Goal: Task Accomplishment & Management: Manage account settings

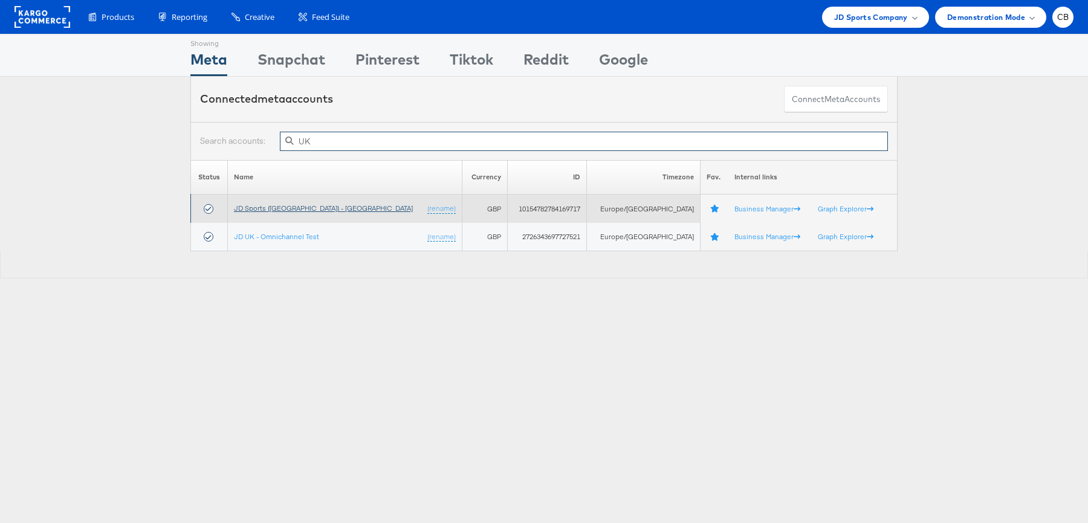
type input "UK"
click at [269, 210] on link "JD Sports (UK) - SA" at bounding box center [323, 208] width 179 height 9
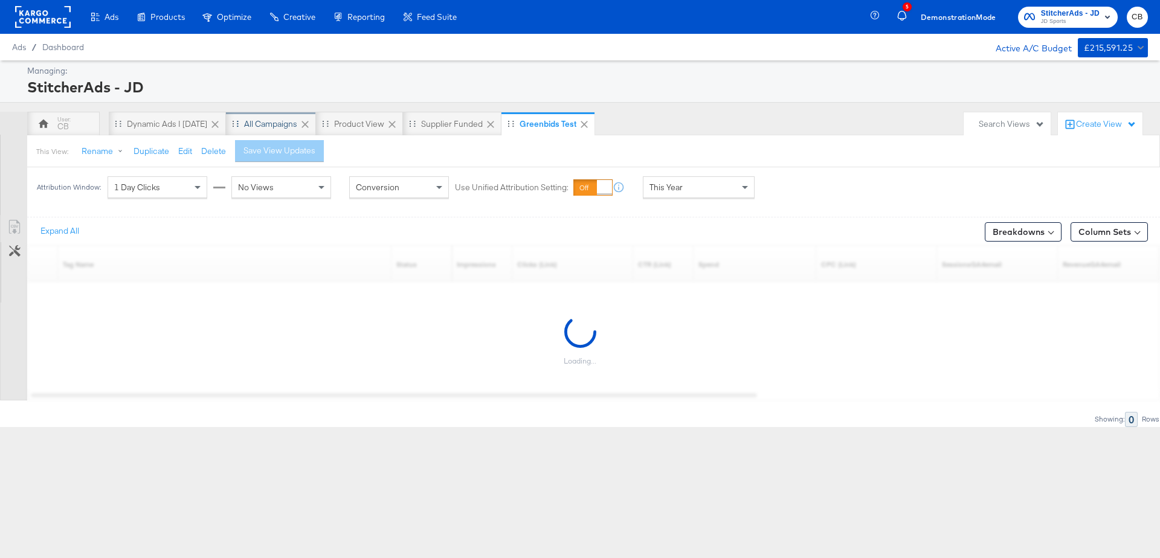
click at [254, 119] on div "All Campaigns" at bounding box center [270, 123] width 53 height 11
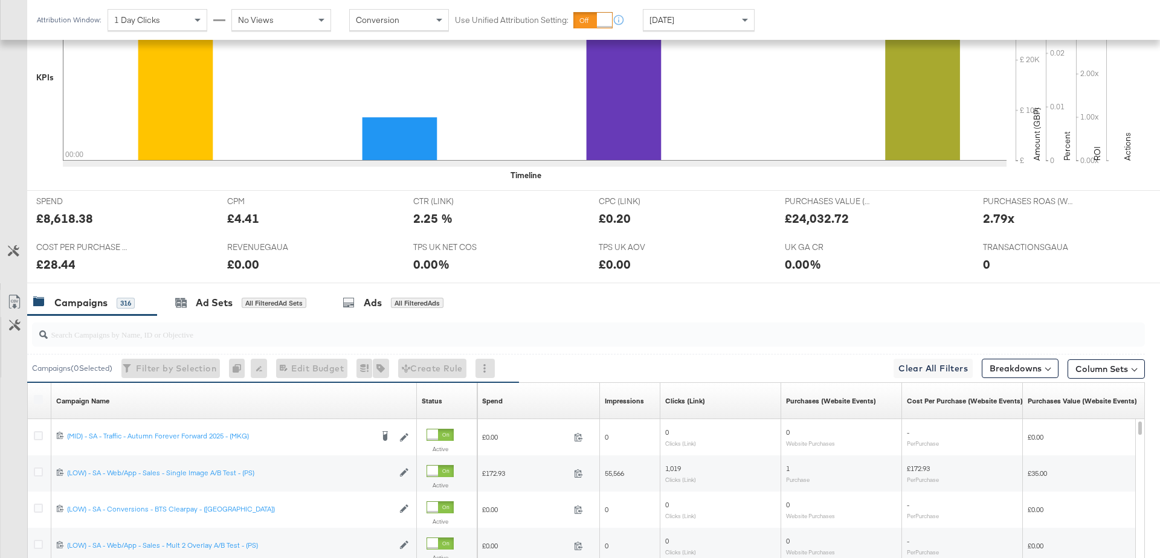
scroll to position [363, 0]
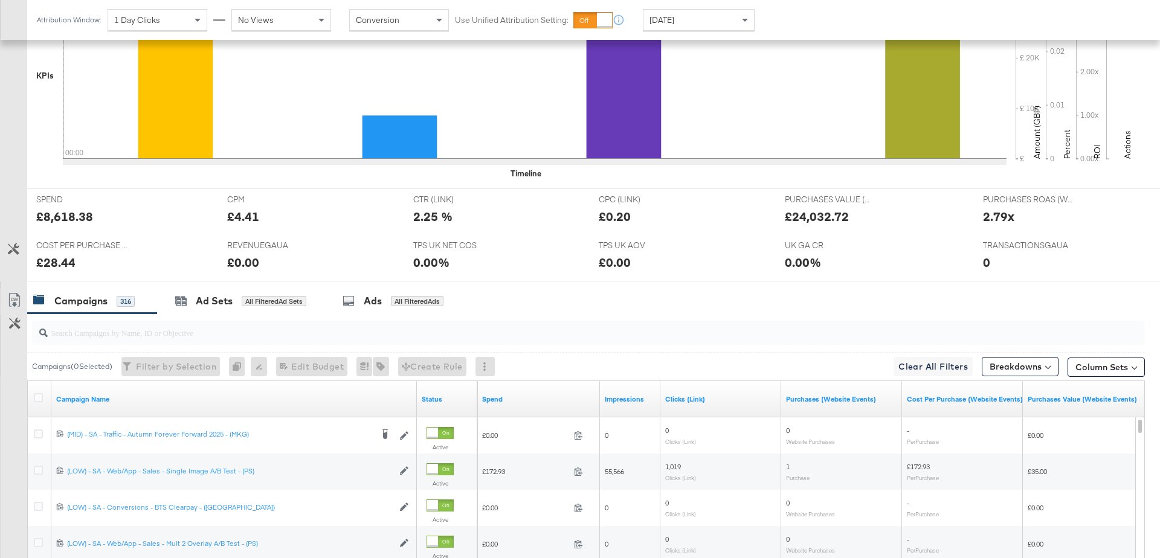
click at [172, 333] on input "search" at bounding box center [545, 328] width 995 height 24
paste input "120234471629760215"
type input "120234471629760215"
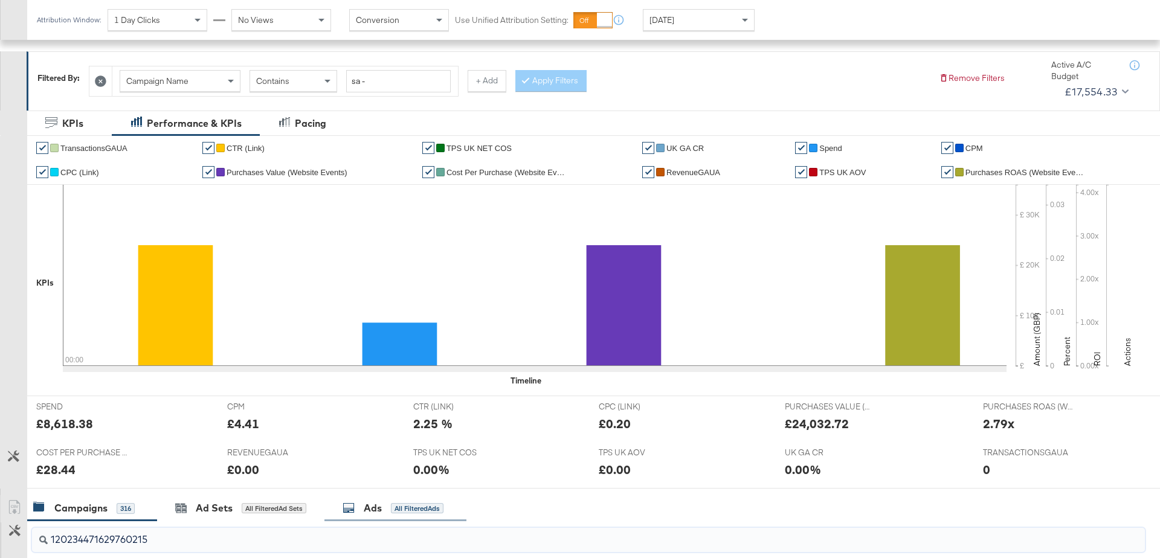
scroll to position [417, 0]
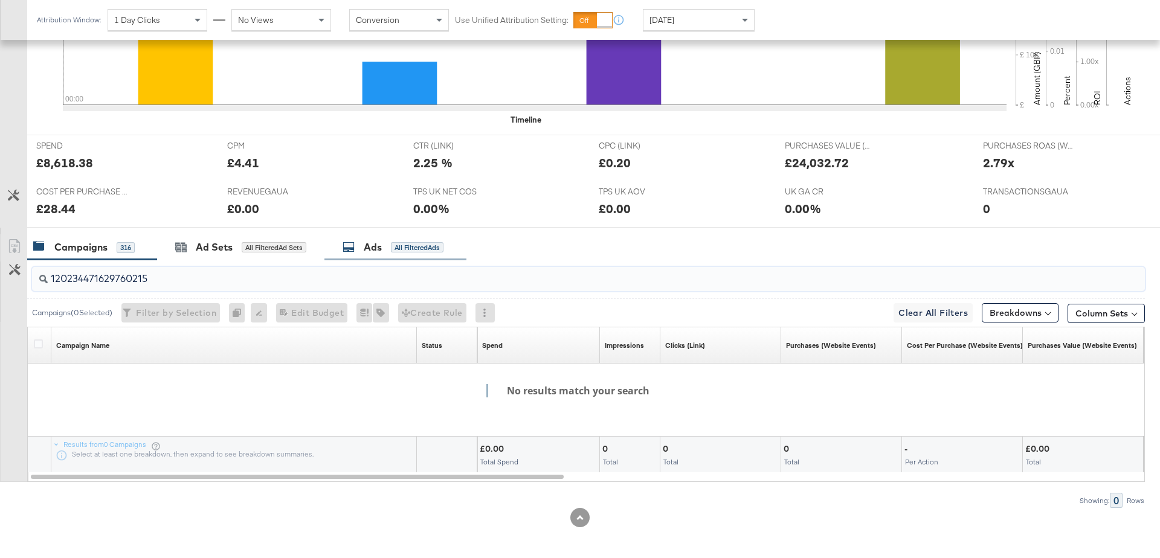
click at [367, 244] on div "Ads" at bounding box center [373, 248] width 18 height 14
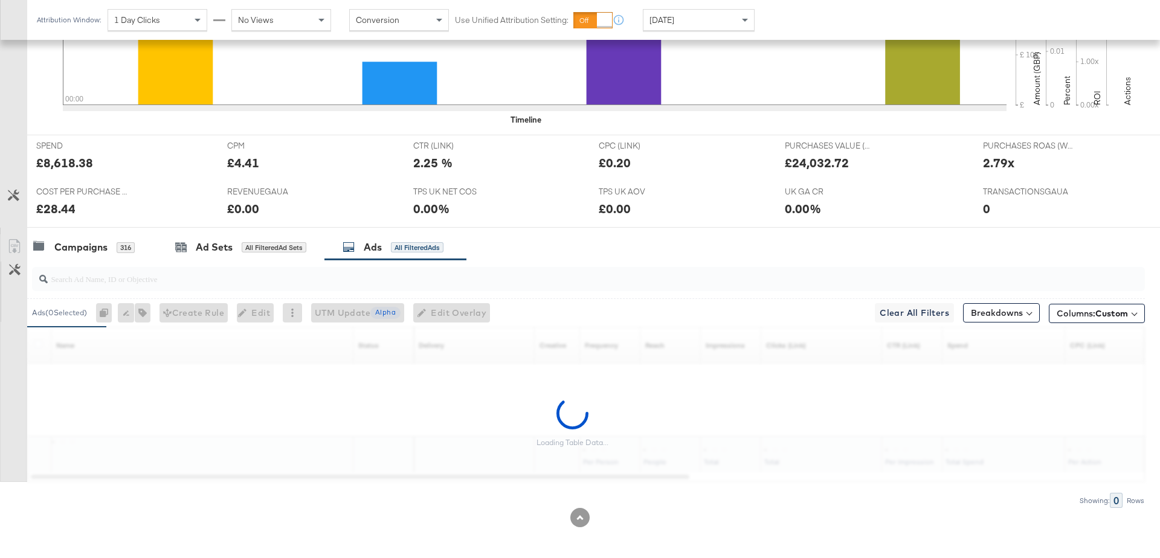
click at [122, 276] on input "search" at bounding box center [545, 274] width 995 height 24
paste input "120234471629760215"
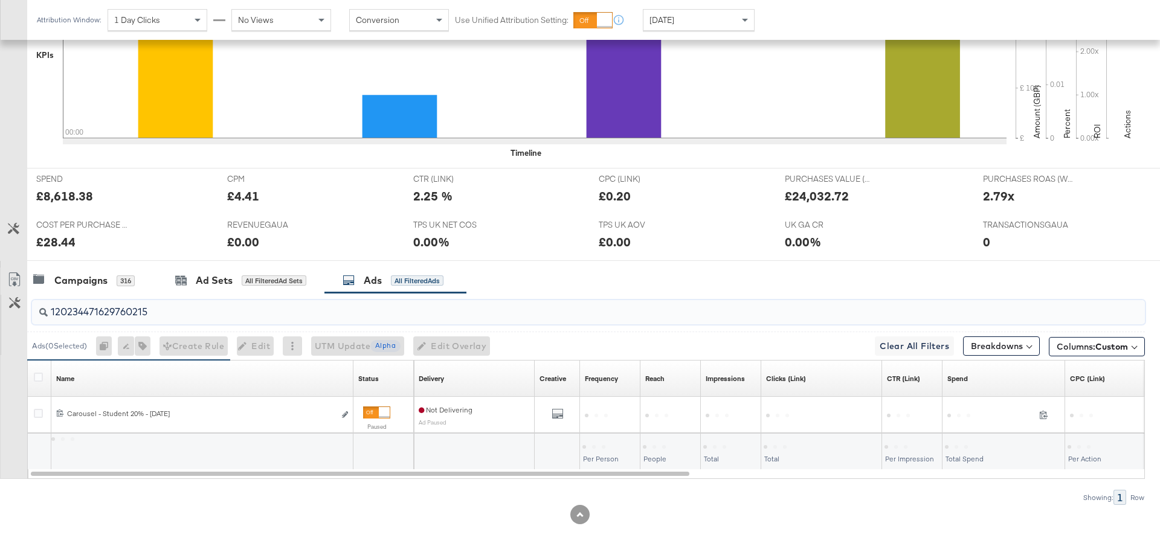
scroll to position [381, 0]
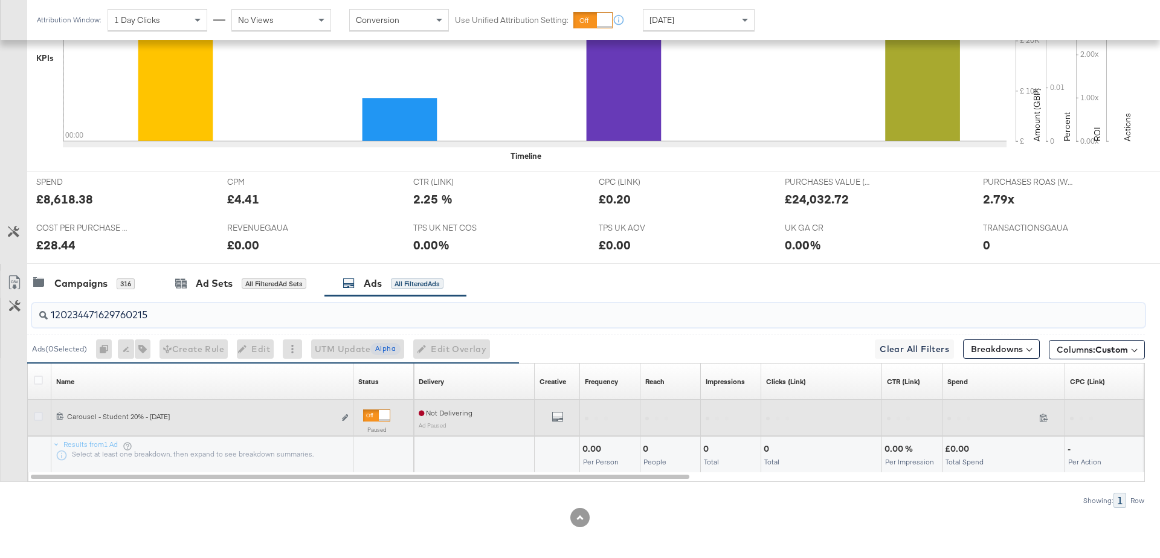
type input "120234471629760215"
click at [37, 415] on icon at bounding box center [38, 416] width 9 height 9
click at [0, 0] on input "checkbox" at bounding box center [0, 0] width 0 height 0
click at [347, 417] on icon "link" at bounding box center [345, 418] width 6 height 7
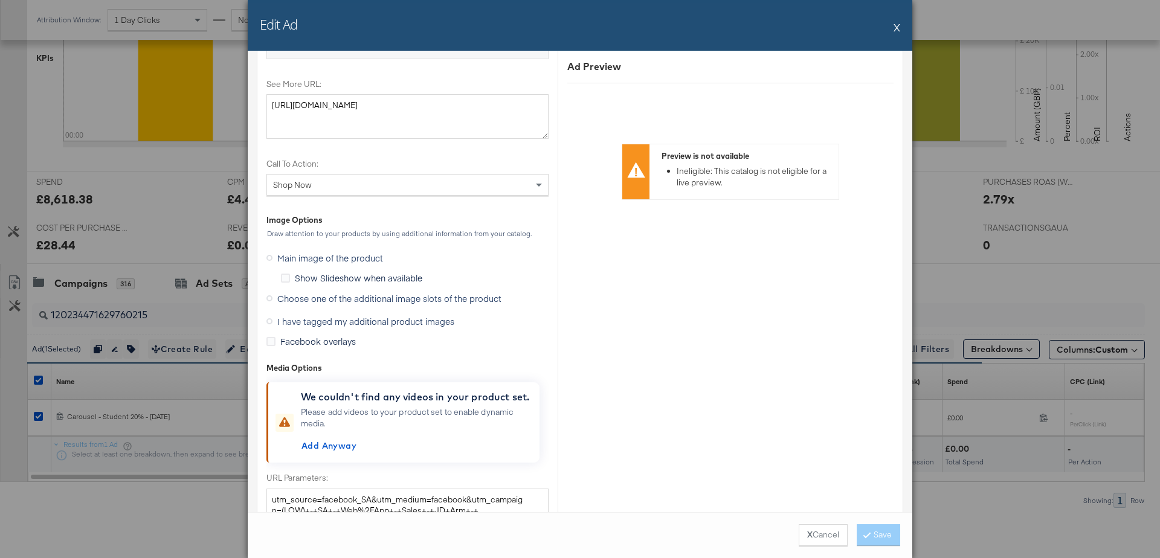
scroll to position [1455, 0]
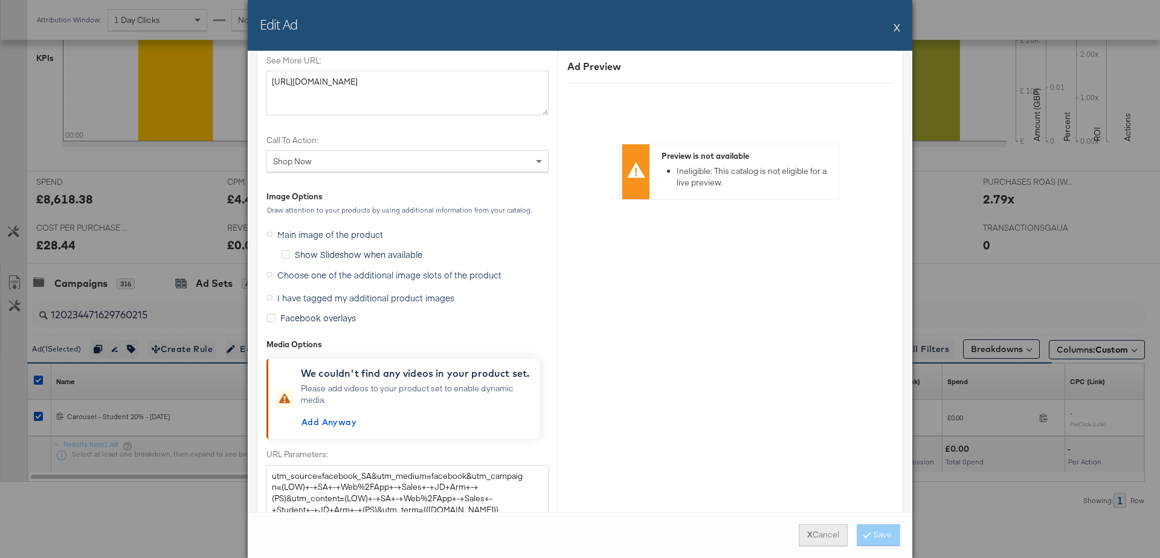
click at [808, 529] on button "X Cancel" at bounding box center [823, 536] width 49 height 22
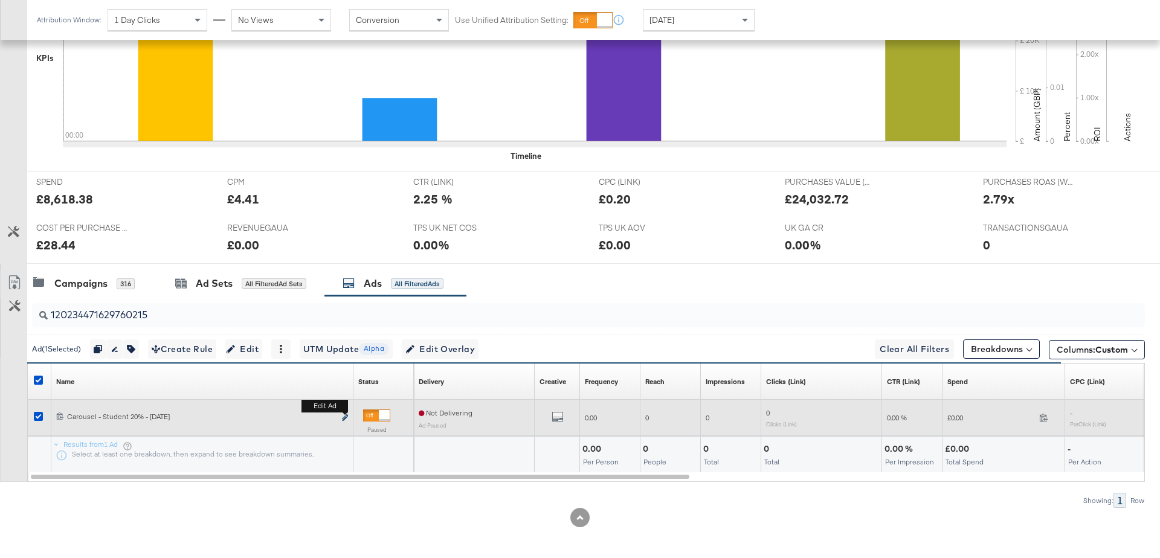
click at [345, 416] on icon "link" at bounding box center [345, 418] width 6 height 7
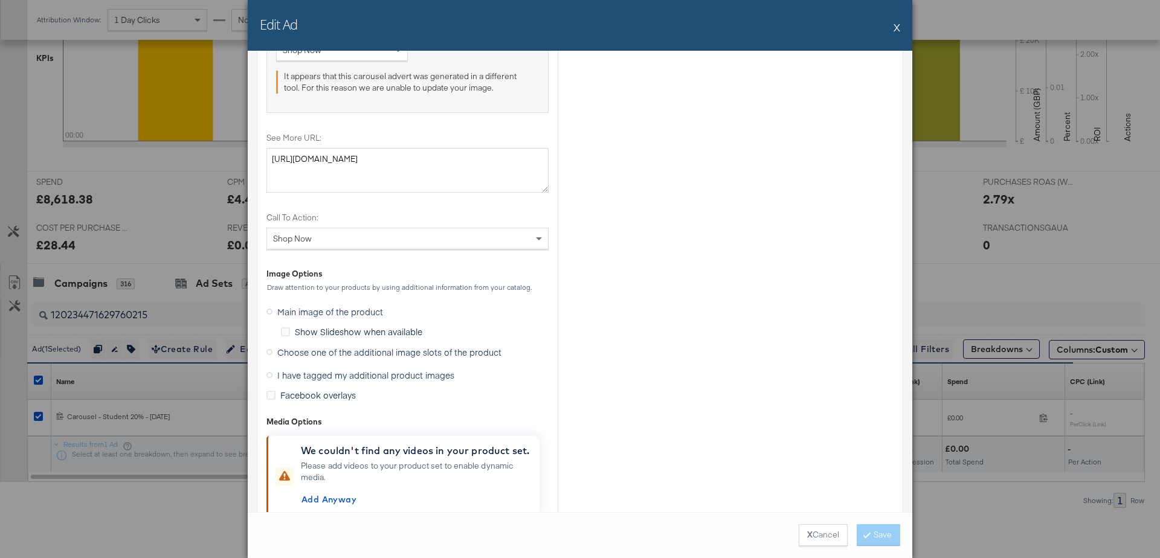
scroll to position [1399, 0]
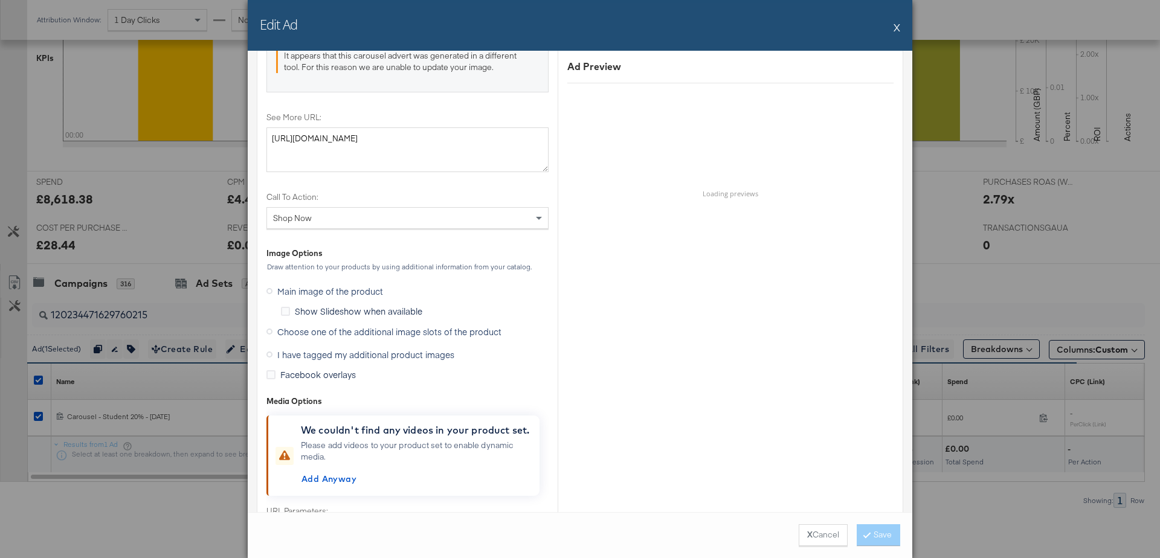
click at [271, 352] on icon at bounding box center [270, 355] width 6 height 6
click at [0, 0] on input "I have tagged my additional product images" at bounding box center [0, 0] width 0 height 0
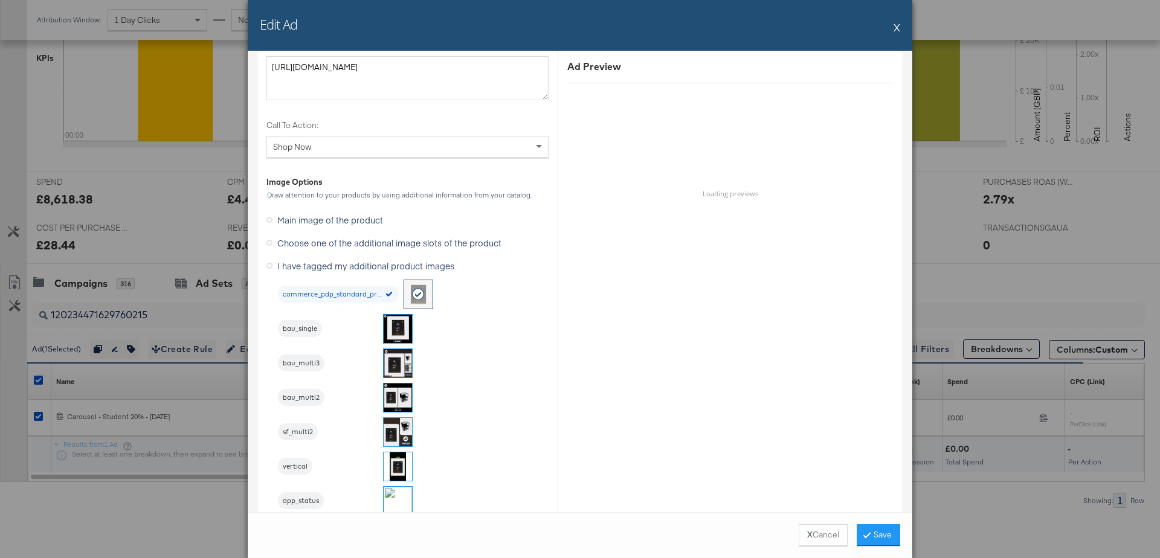
scroll to position [1298, 0]
click at [397, 361] on img at bounding box center [398, 363] width 28 height 28
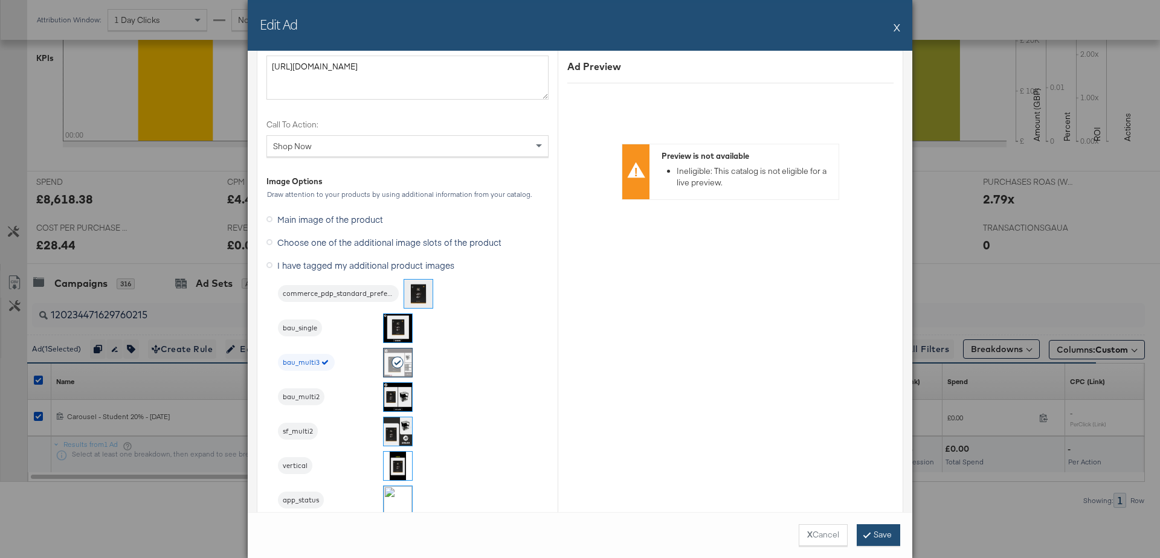
click at [883, 536] on button "Save" at bounding box center [879, 536] width 44 height 22
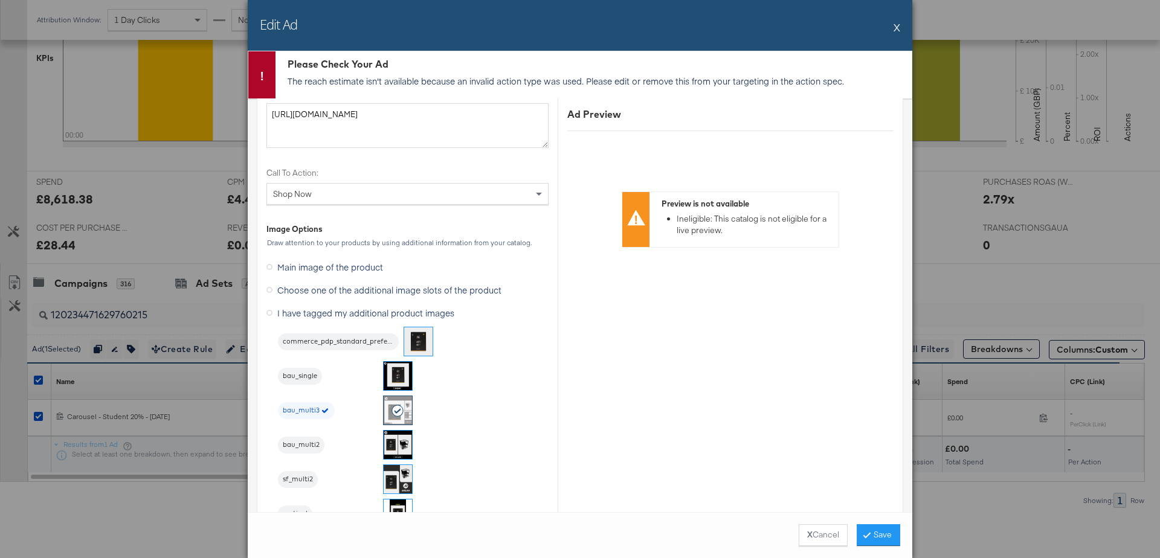
click at [896, 30] on button "X" at bounding box center [897, 27] width 7 height 24
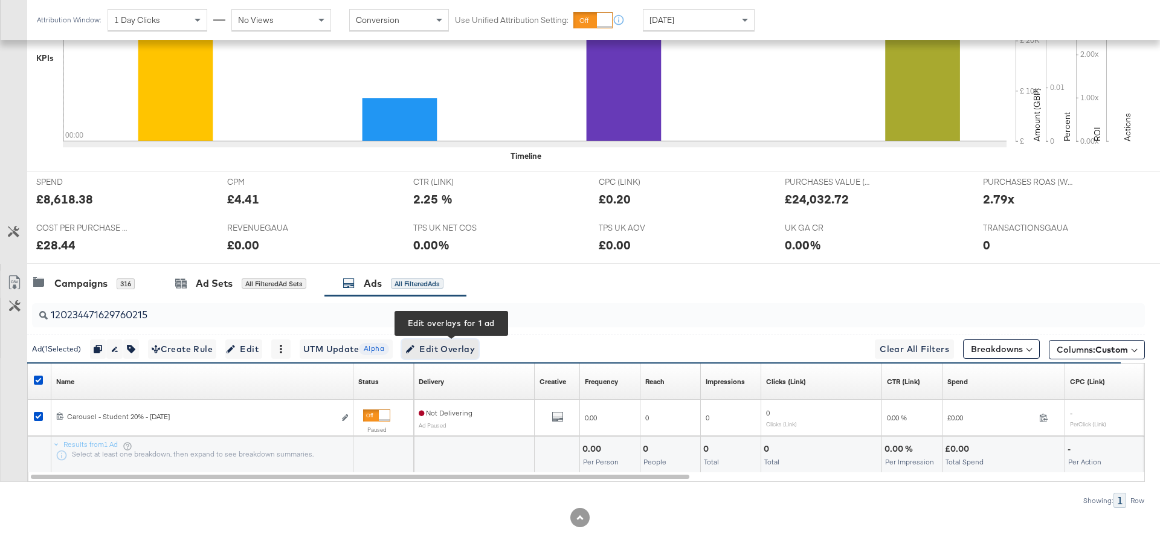
click at [450, 352] on span "Edit Overlay Edit overlays for 1 ad" at bounding box center [441, 349] width 70 height 15
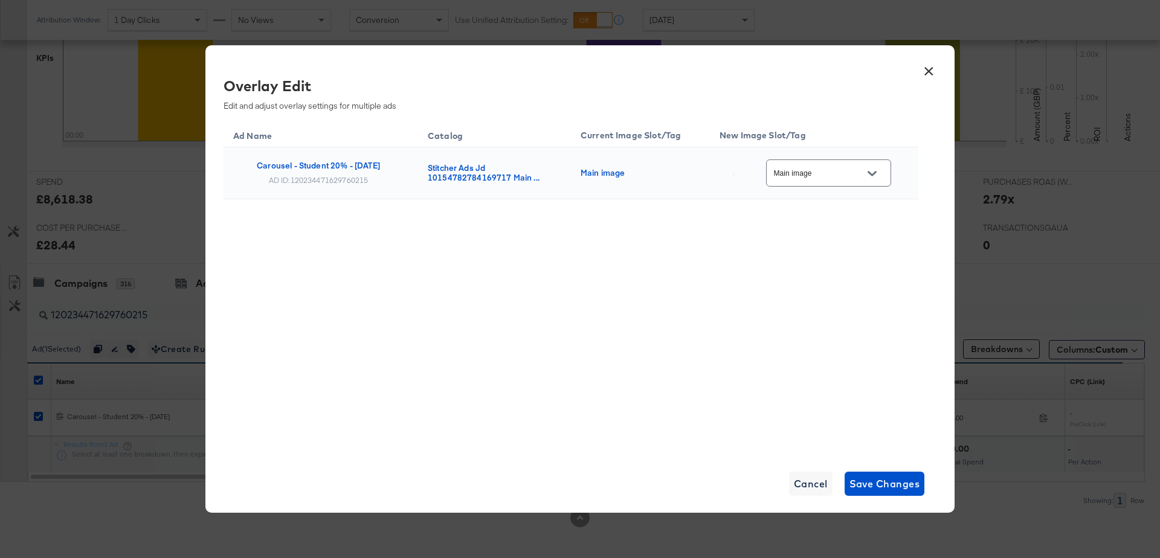
click at [876, 172] on icon "Open" at bounding box center [872, 173] width 8 height 5
click at [829, 276] on div "bau_multi3" at bounding box center [839, 265] width 89 height 22
type input "bau_multi3"
click at [872, 488] on span "Save Changes" at bounding box center [885, 484] width 71 height 17
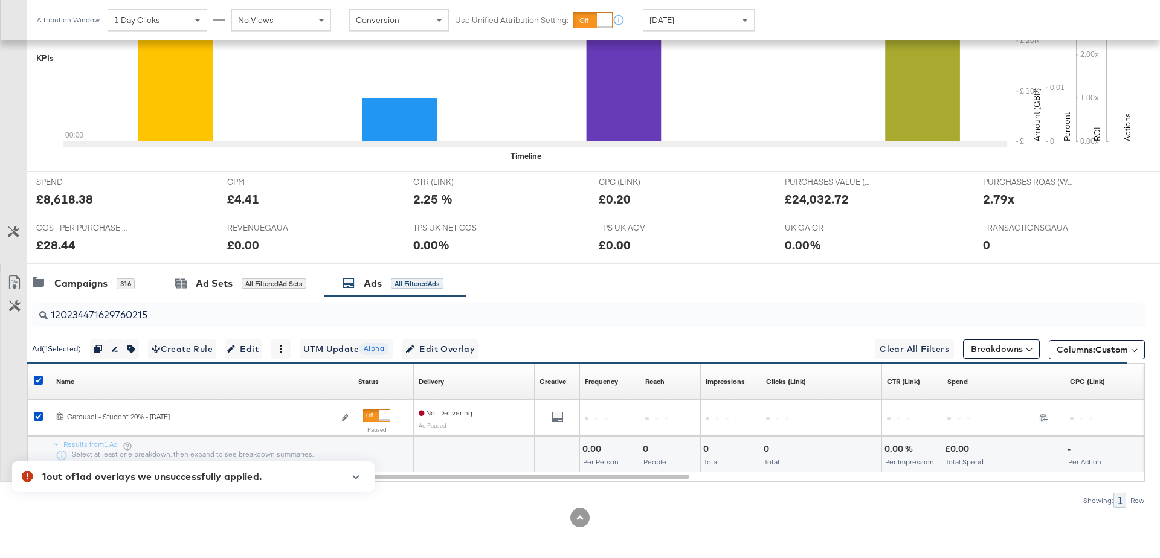
click at [357, 476] on icon "button" at bounding box center [356, 478] width 7 height 4
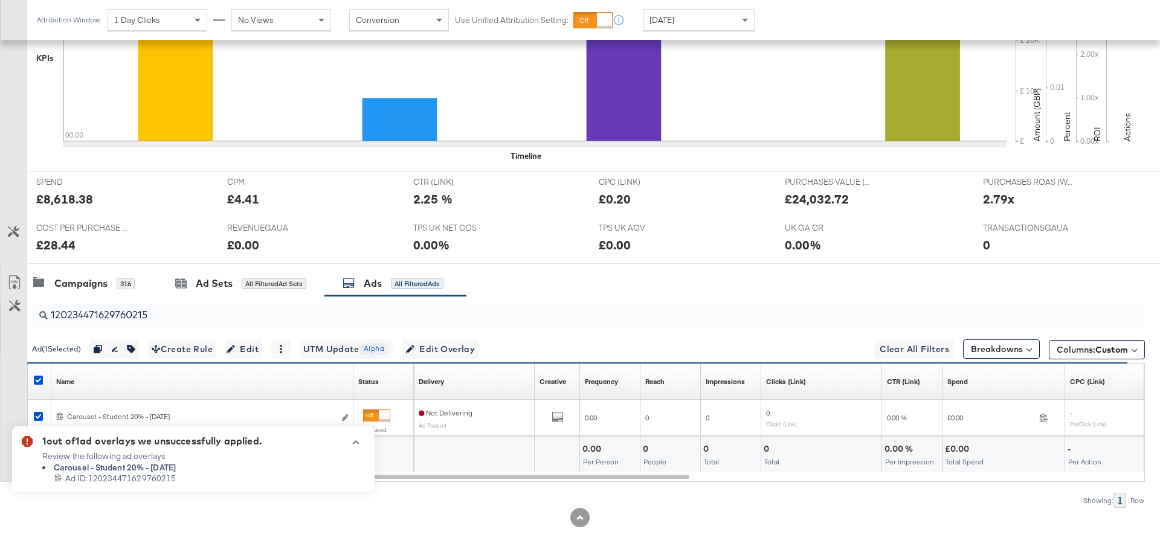
click at [360, 443] on button "button" at bounding box center [356, 442] width 18 height 7
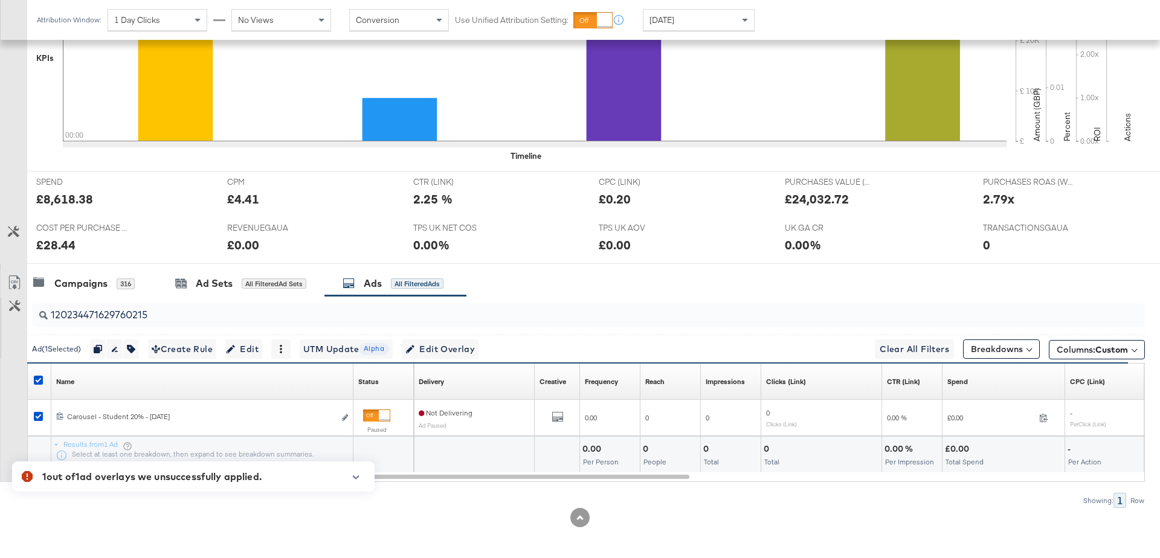
click at [354, 478] on icon "button" at bounding box center [356, 477] width 8 height 7
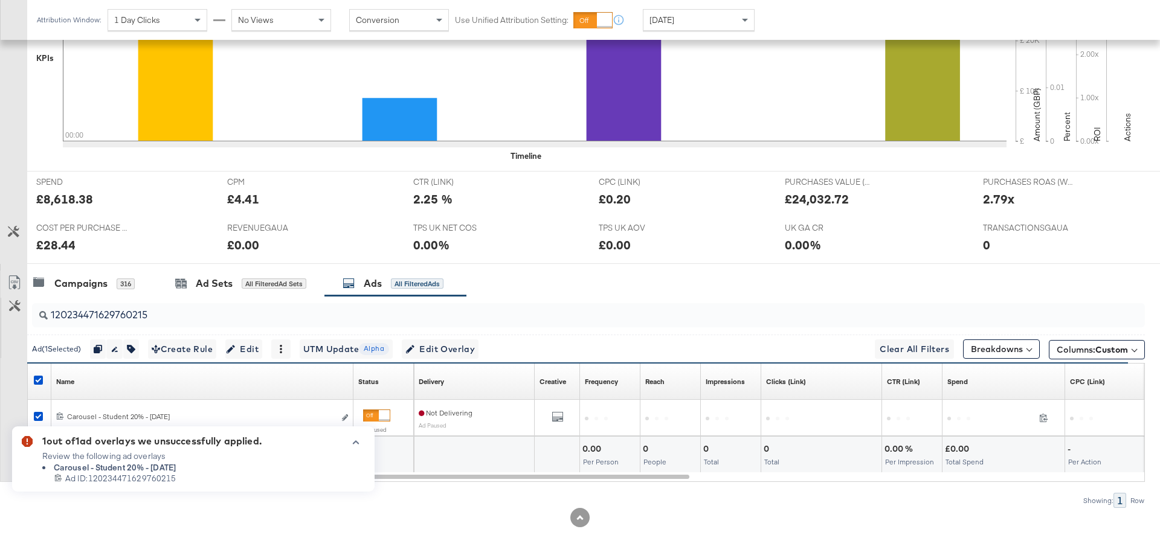
click at [354, 478] on div at bounding box center [351, 464] width 28 height 56
click at [354, 445] on icon "button" at bounding box center [356, 442] width 8 height 7
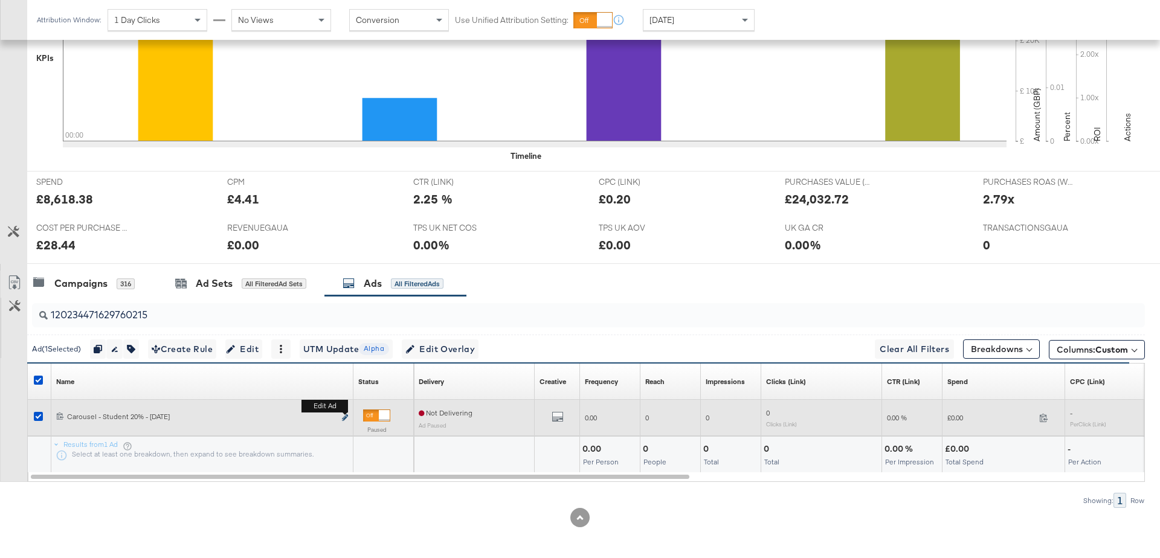
click at [346, 416] on icon "link" at bounding box center [345, 418] width 6 height 7
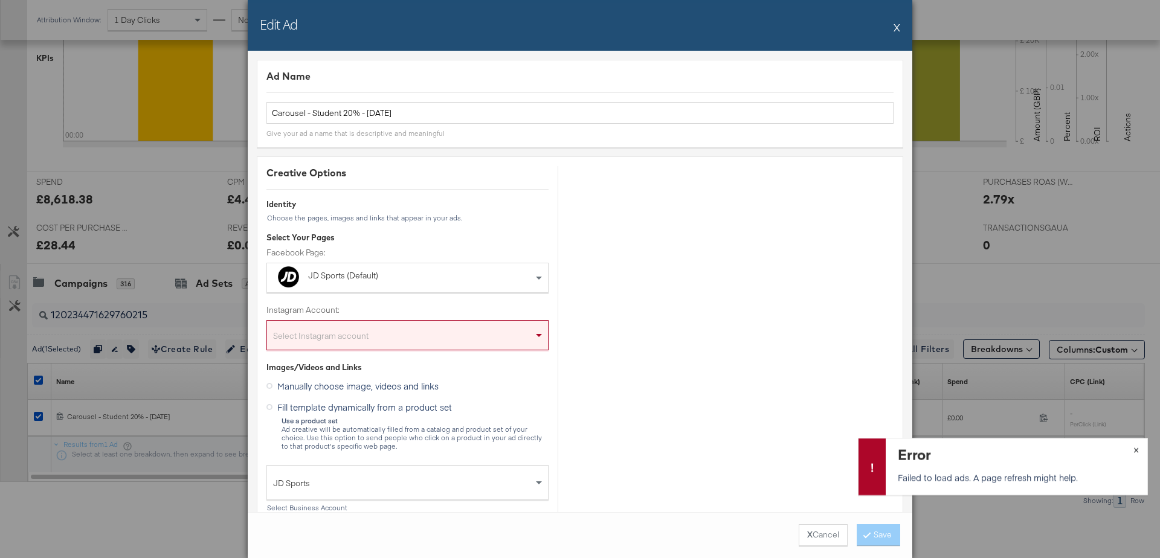
click at [1139, 451] on span "×" at bounding box center [1136, 449] width 5 height 14
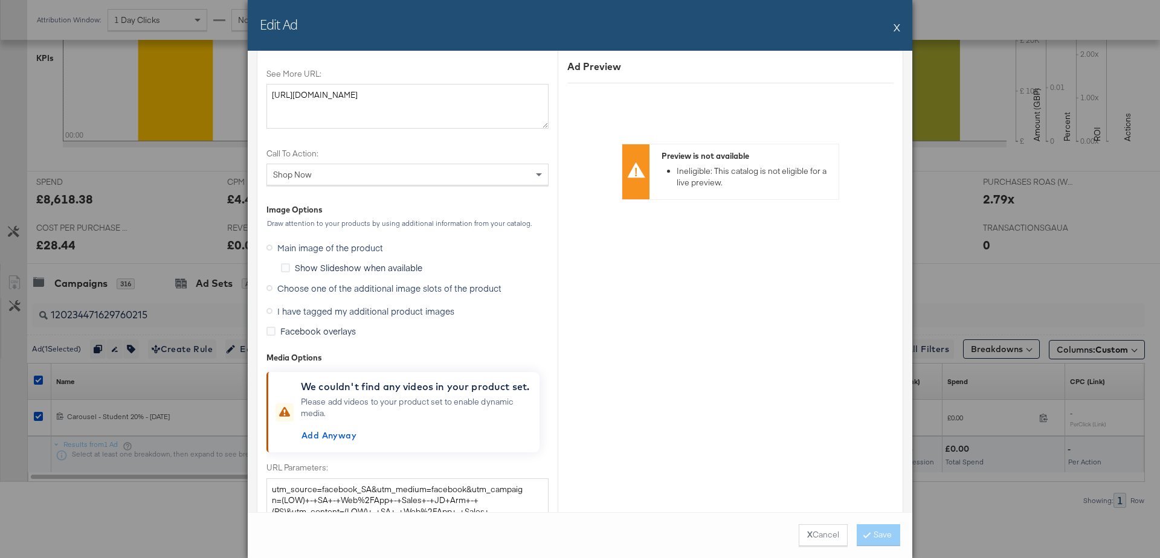
scroll to position [1495, 0]
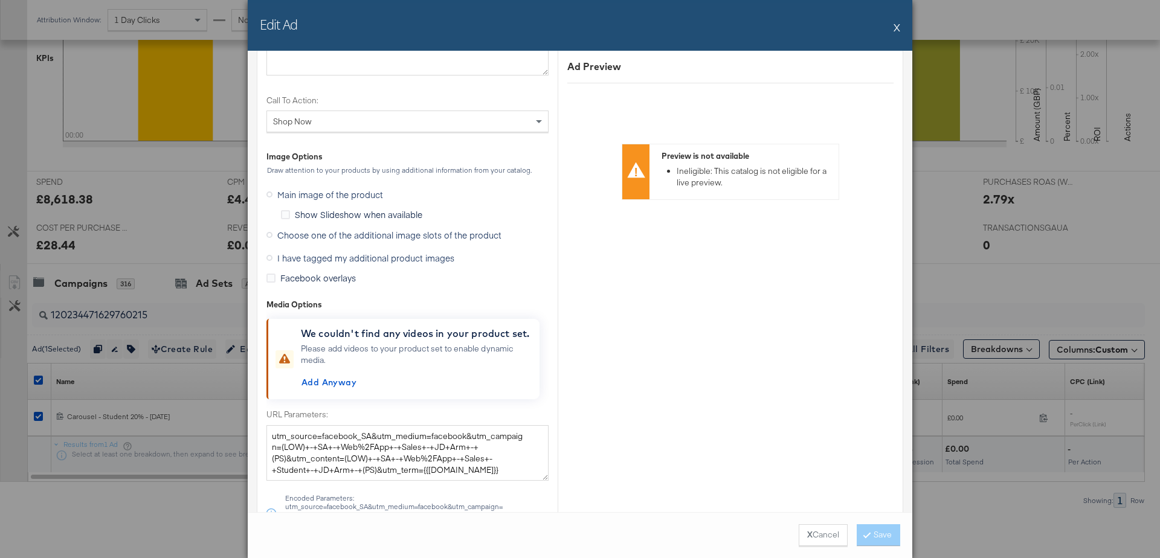
click at [271, 232] on icon at bounding box center [270, 235] width 6 height 6
click at [0, 0] on input "Choose one of the additional image slots of the product" at bounding box center [0, 0] width 0 height 0
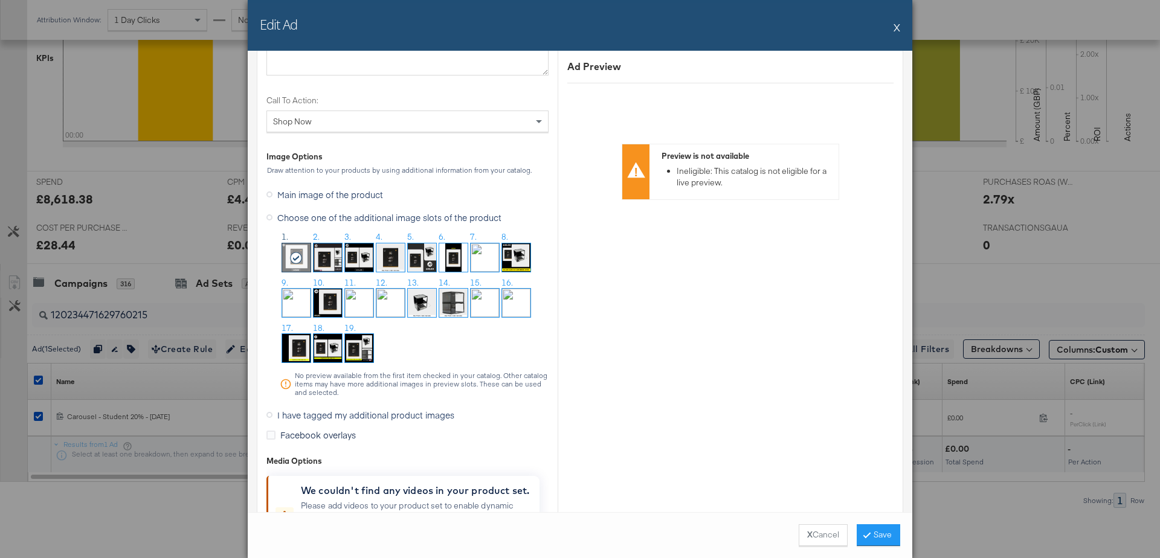
click at [269, 412] on icon at bounding box center [270, 415] width 6 height 6
click at [0, 0] on input "I have tagged my additional product images" at bounding box center [0, 0] width 0 height 0
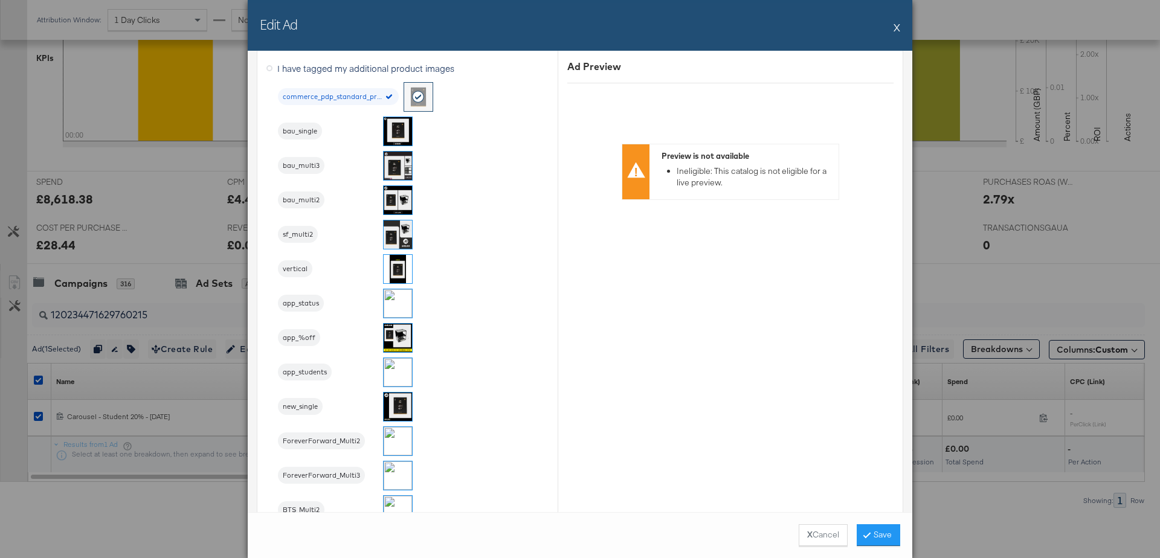
scroll to position [1323, 0]
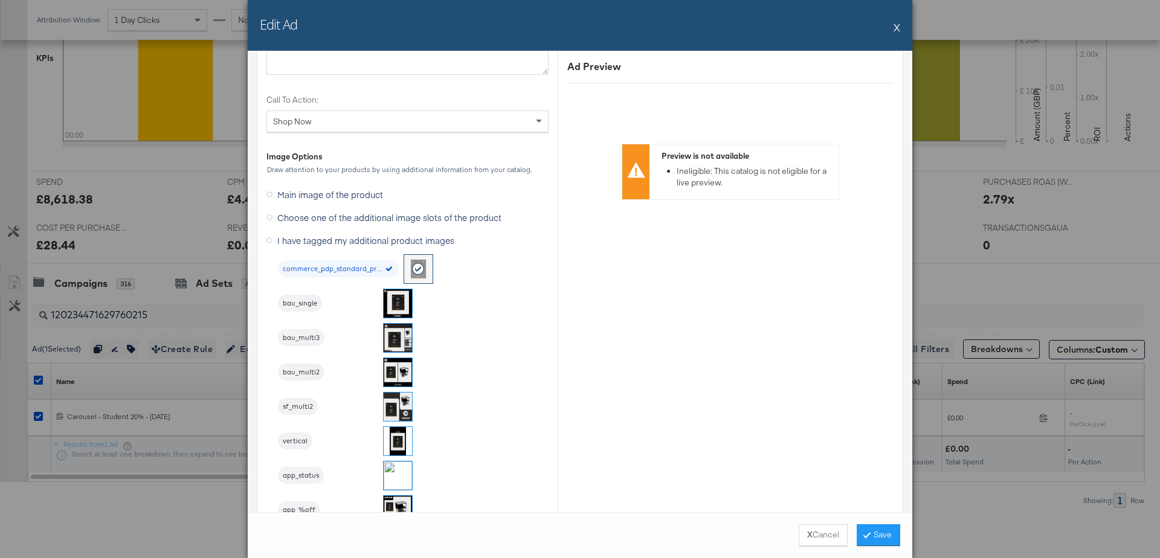
click at [390, 326] on img at bounding box center [398, 338] width 28 height 28
click at [493, 355] on div "commerce_pdp_standard_preferred bau_single bau_multi3 bau_multi2 sf_multi2 vert…" at bounding box center [413, 544] width 271 height 581
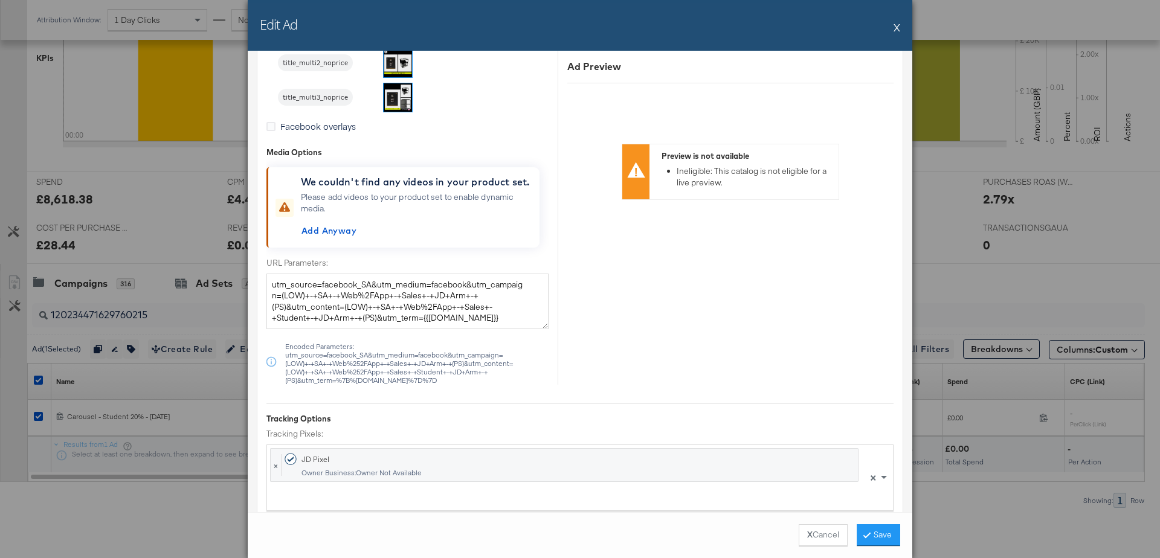
scroll to position [2290, 0]
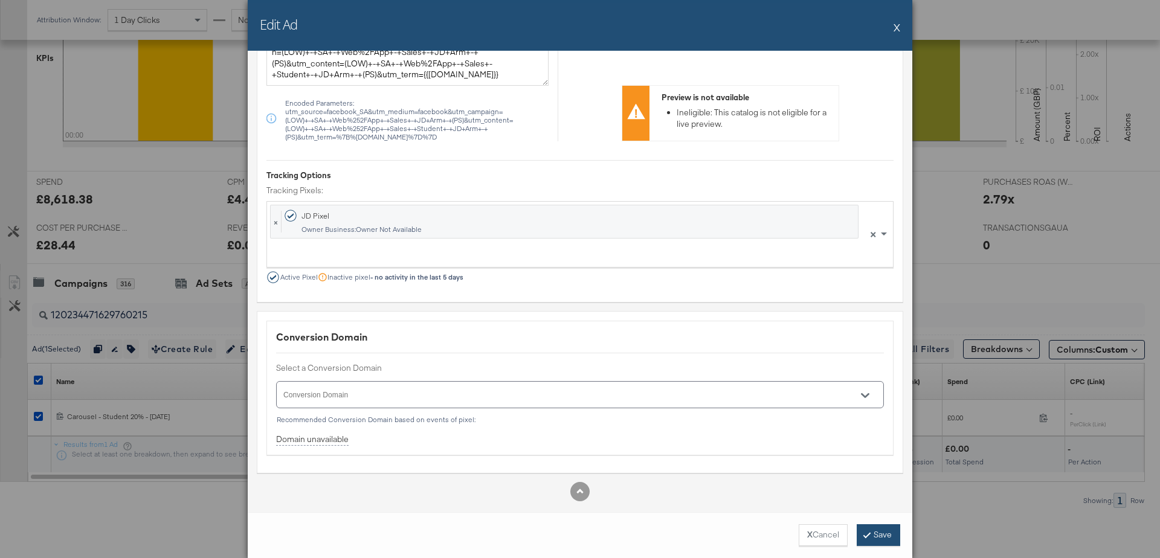
click at [883, 534] on button "Save" at bounding box center [879, 536] width 44 height 22
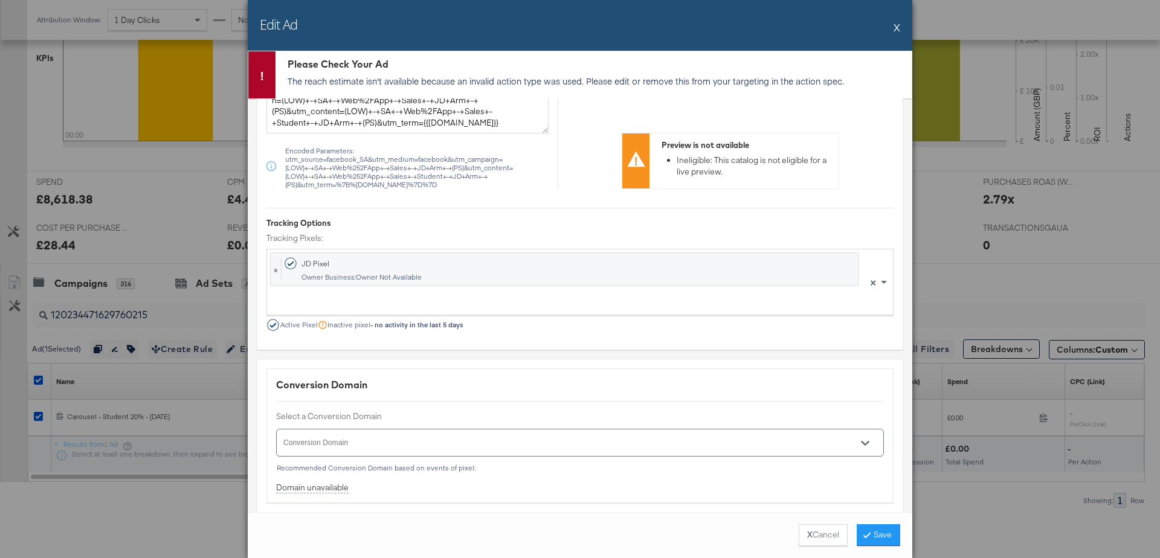
click at [897, 26] on button "X" at bounding box center [897, 27] width 7 height 24
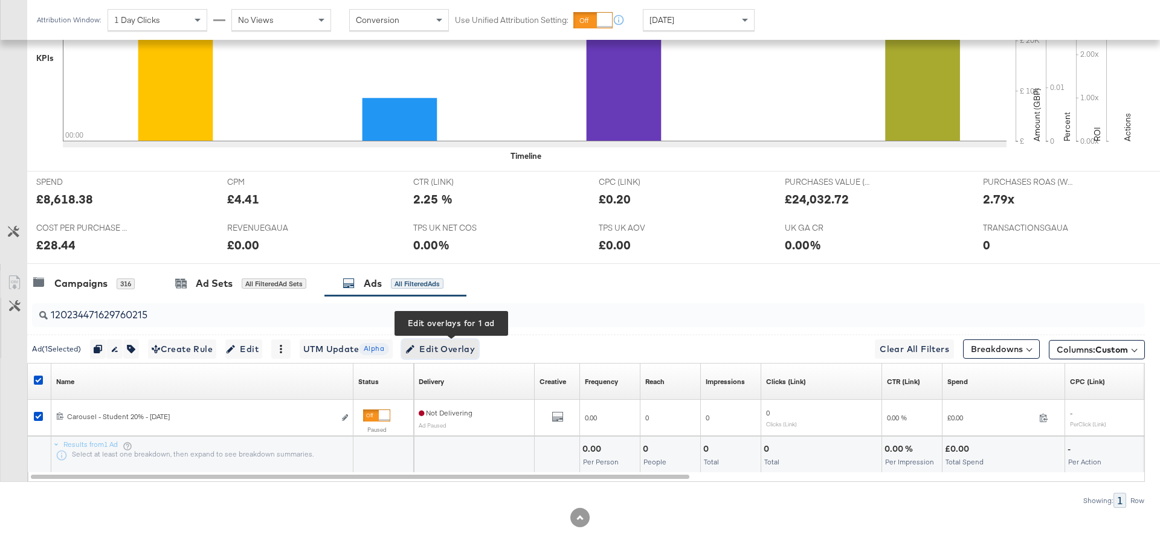
click at [465, 344] on span "Edit Overlay Edit overlays for 1 ad" at bounding box center [441, 349] width 70 height 15
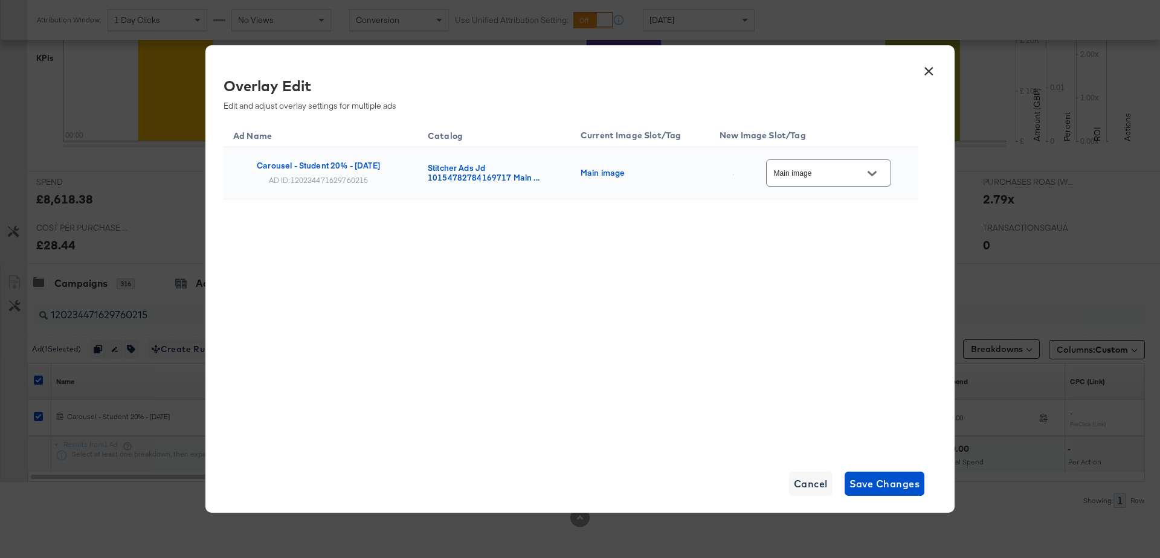
click at [871, 172] on button "Open" at bounding box center [872, 173] width 18 height 18
click at [829, 151] on div "BTS_Multi3" at bounding box center [836, 145] width 69 height 12
click at [878, 167] on button "Open" at bounding box center [872, 173] width 18 height 18
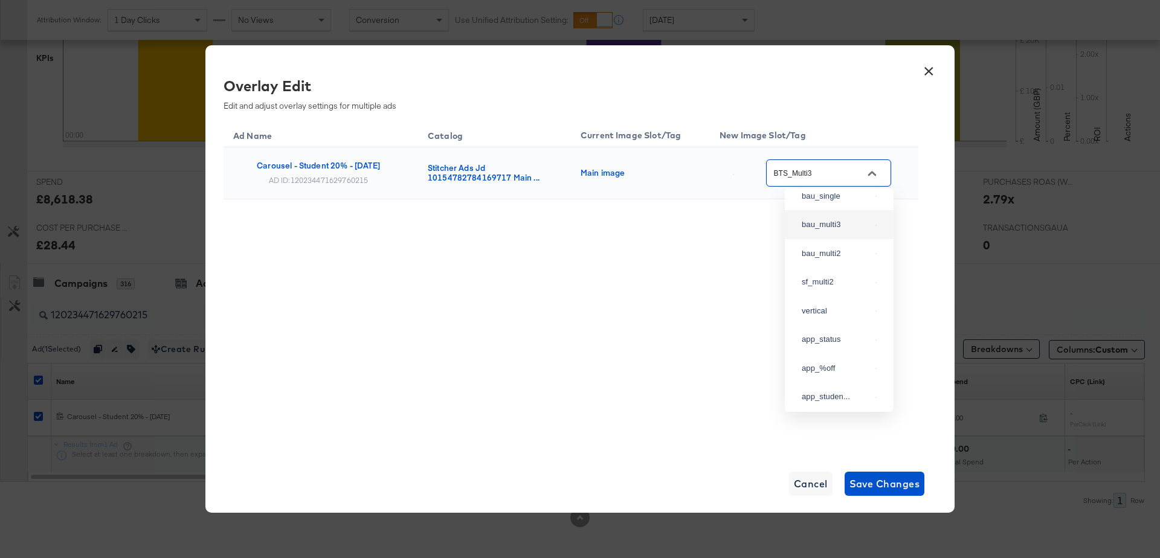
click at [824, 236] on div "bau_multi3" at bounding box center [839, 225] width 89 height 22
type input "bau_multi3"
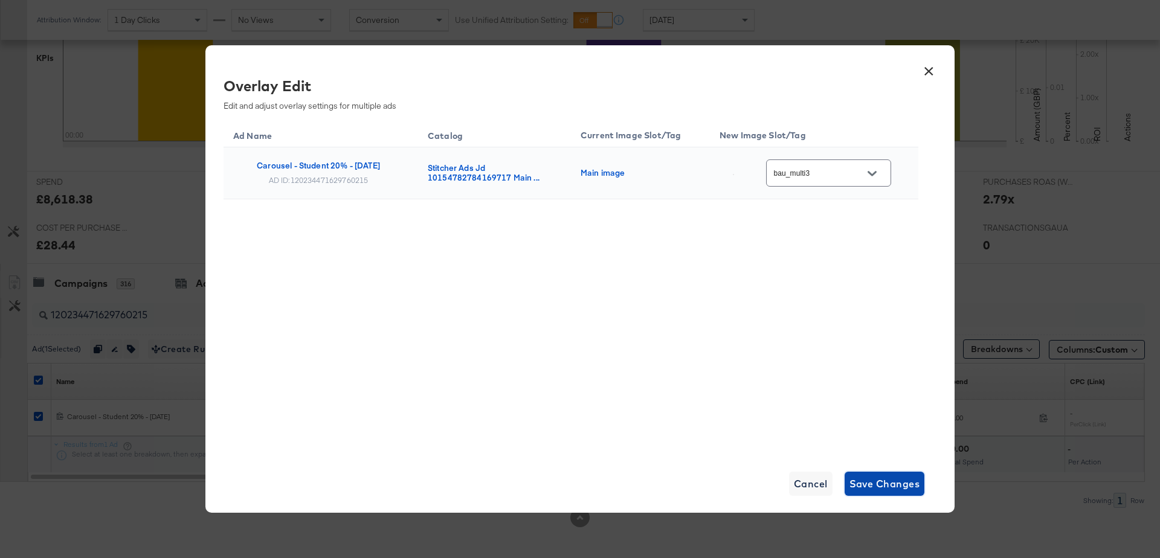
click at [880, 484] on span "Save Changes" at bounding box center [885, 484] width 71 height 17
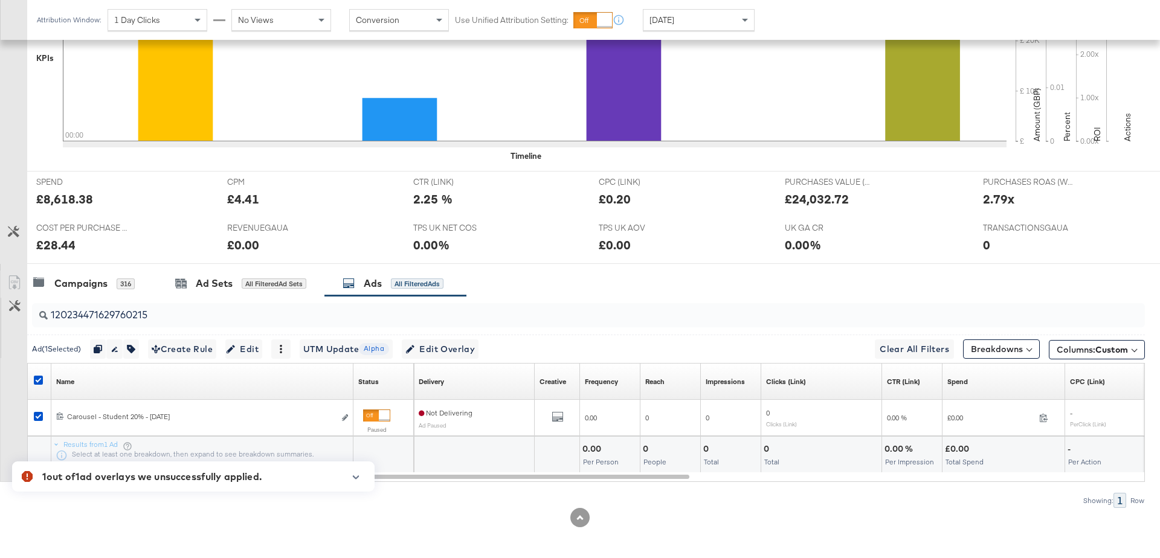
click at [357, 477] on icon "button" at bounding box center [356, 478] width 7 height 4
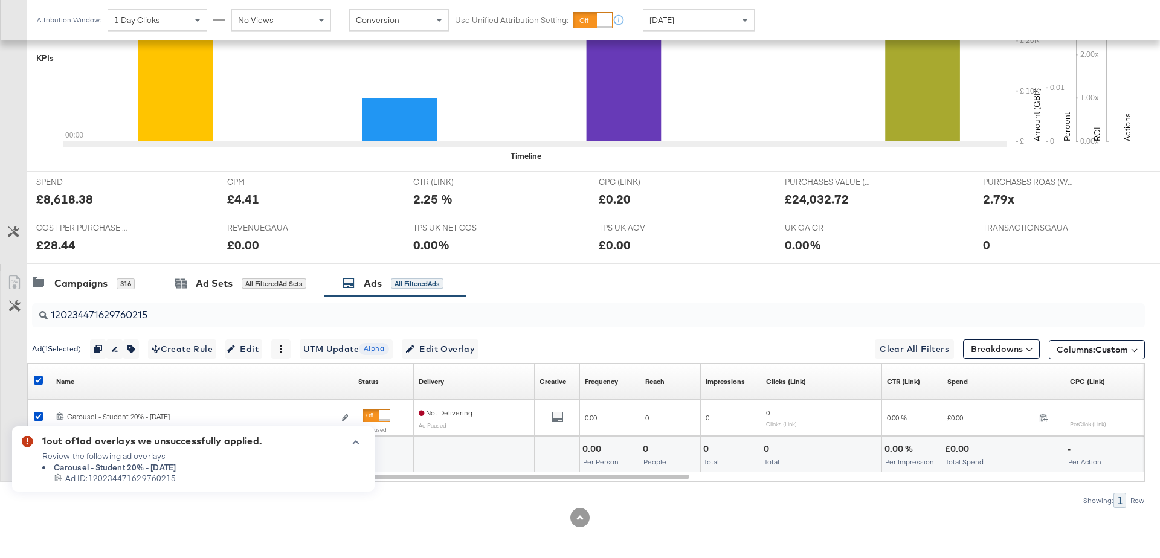
click at [356, 443] on icon "button" at bounding box center [356, 442] width 8 height 7
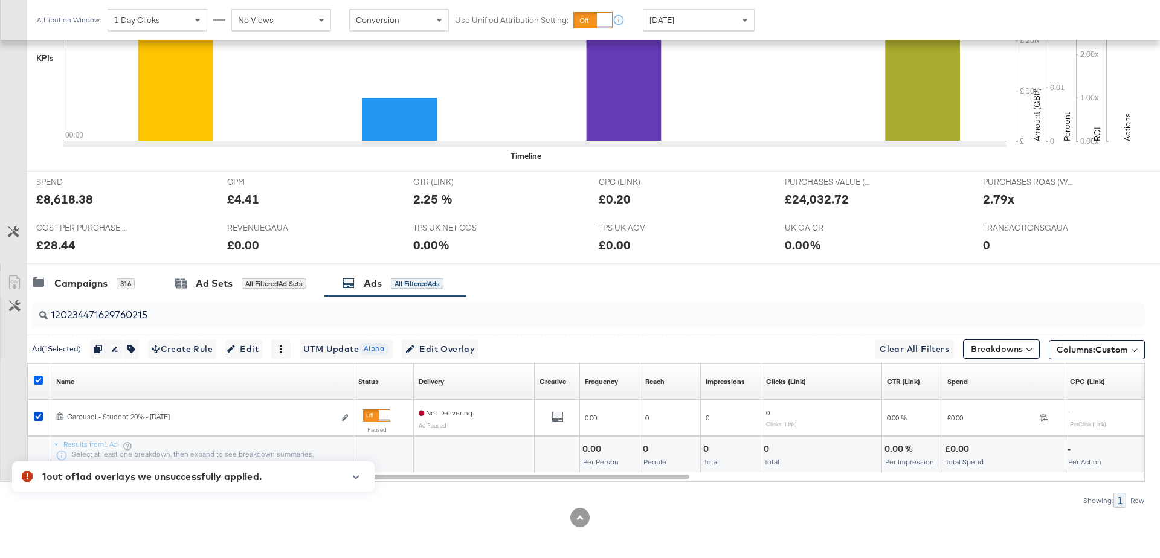
click at [36, 376] on icon at bounding box center [38, 380] width 9 height 9
click at [0, 0] on input "checkbox" at bounding box center [0, 0] width 0 height 0
click at [157, 317] on input "120234471629760215" at bounding box center [545, 311] width 995 height 24
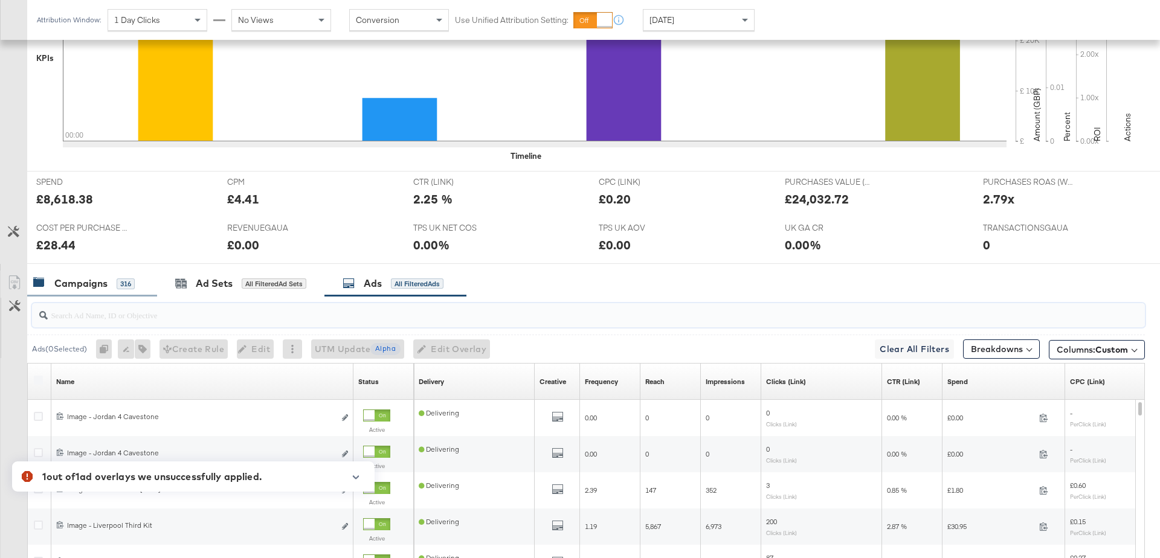
click at [82, 277] on div "Campaigns" at bounding box center [80, 284] width 53 height 14
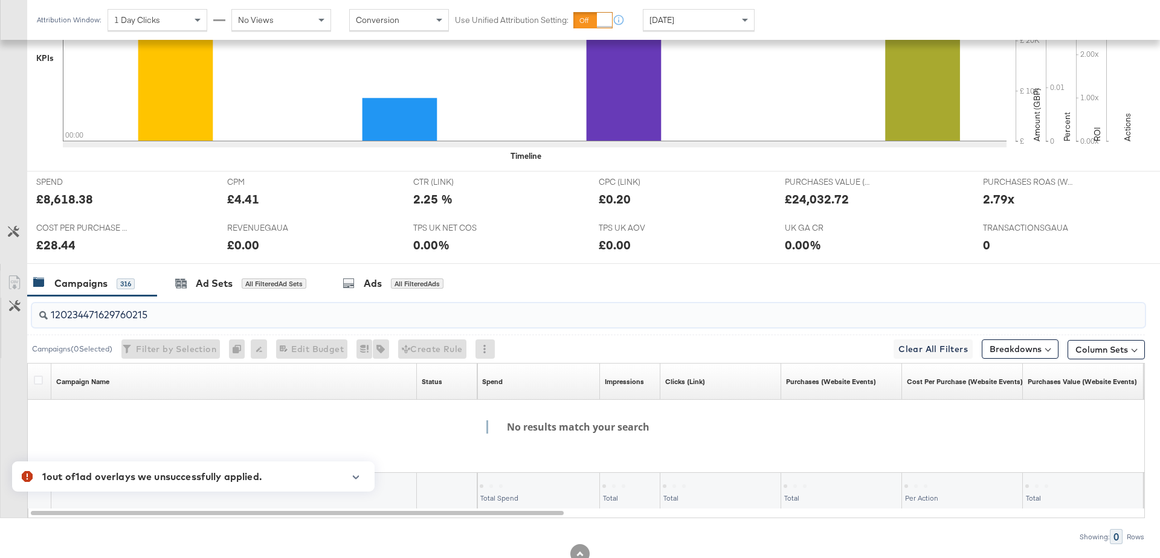
click at [163, 309] on input "120234471629760215" at bounding box center [545, 311] width 995 height 24
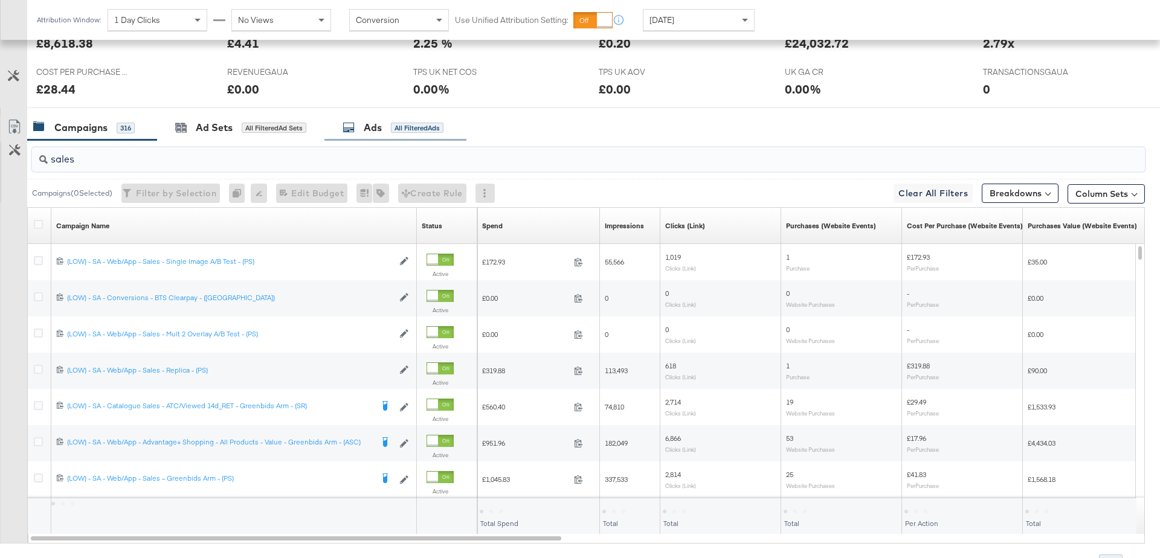
scroll to position [539, 0]
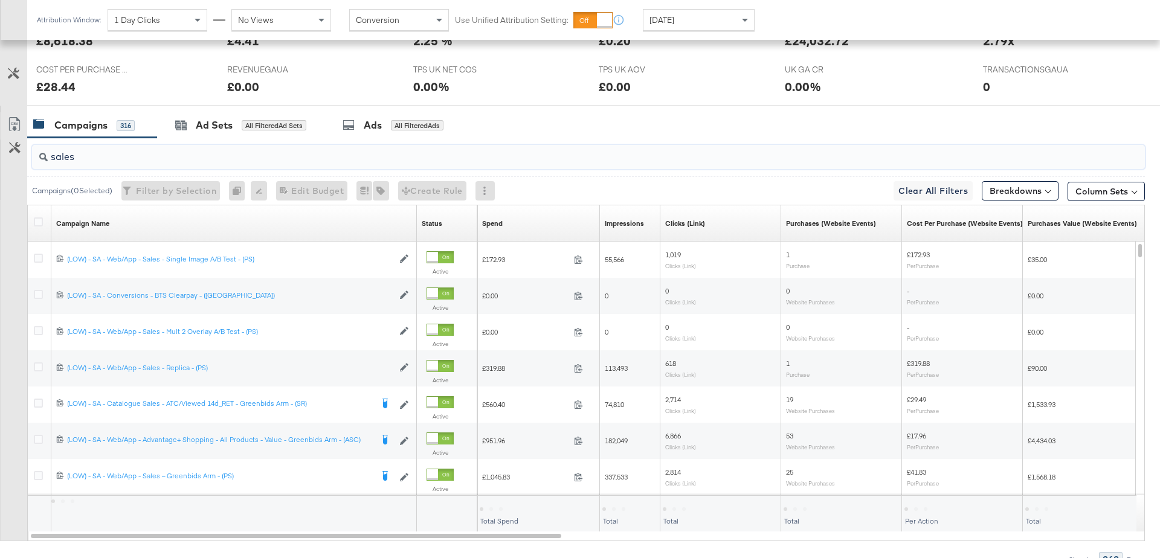
click at [96, 156] on input "sales" at bounding box center [545, 152] width 995 height 24
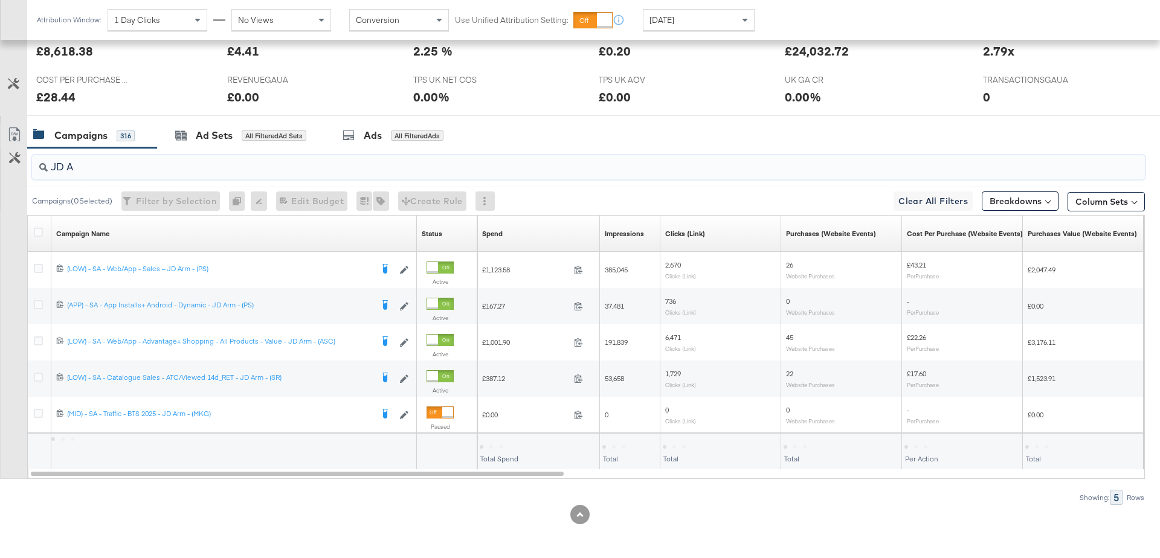
scroll to position [526, 0]
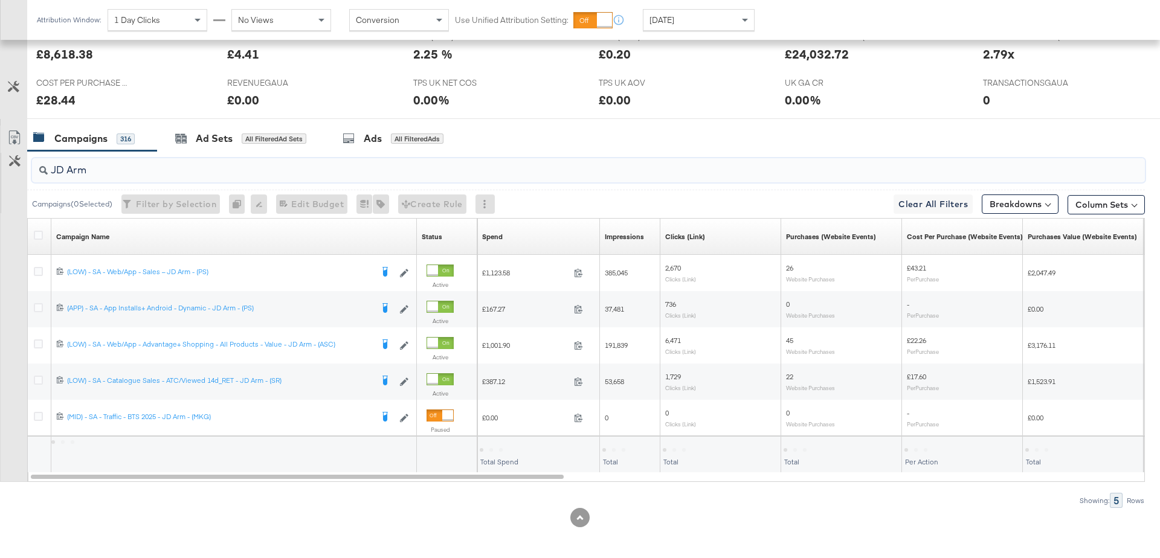
type input "JD Arm"
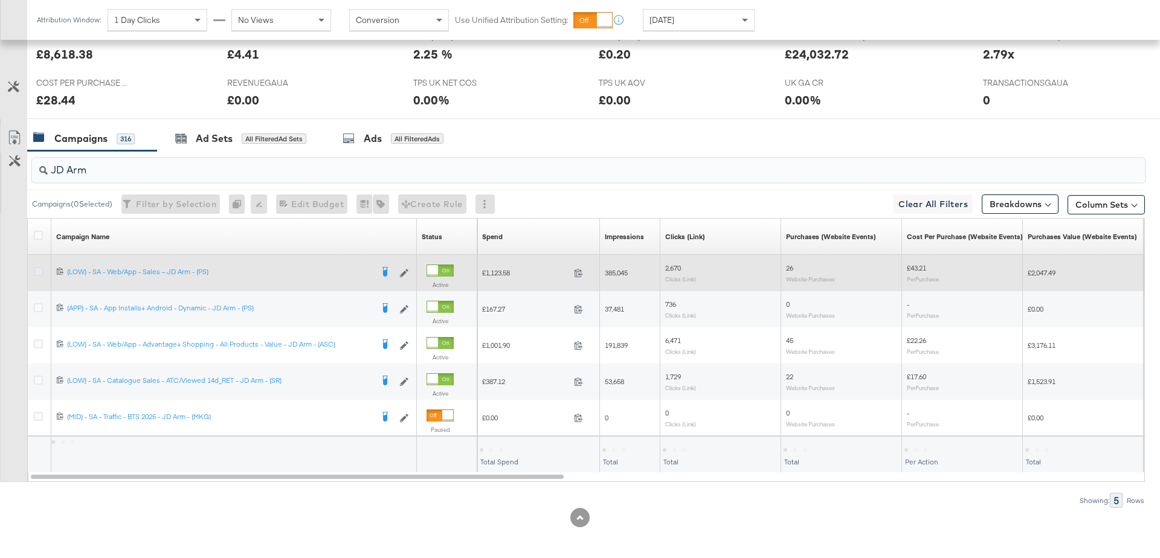
click at [37, 270] on icon at bounding box center [38, 271] width 9 height 9
click at [0, 0] on input "checkbox" at bounding box center [0, 0] width 0 height 0
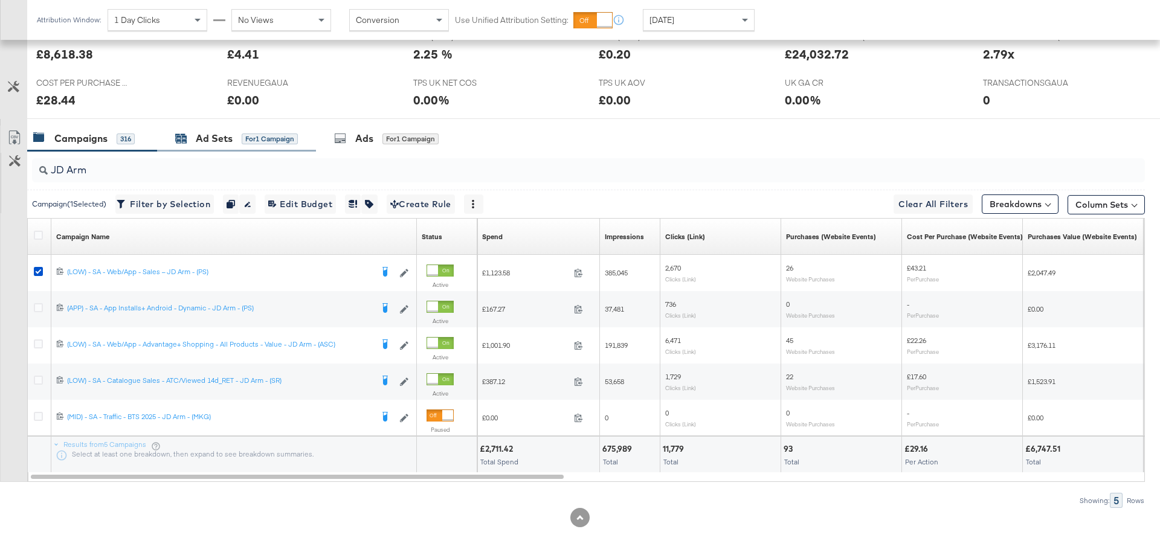
click at [227, 137] on div "Ad Sets" at bounding box center [214, 139] width 37 height 14
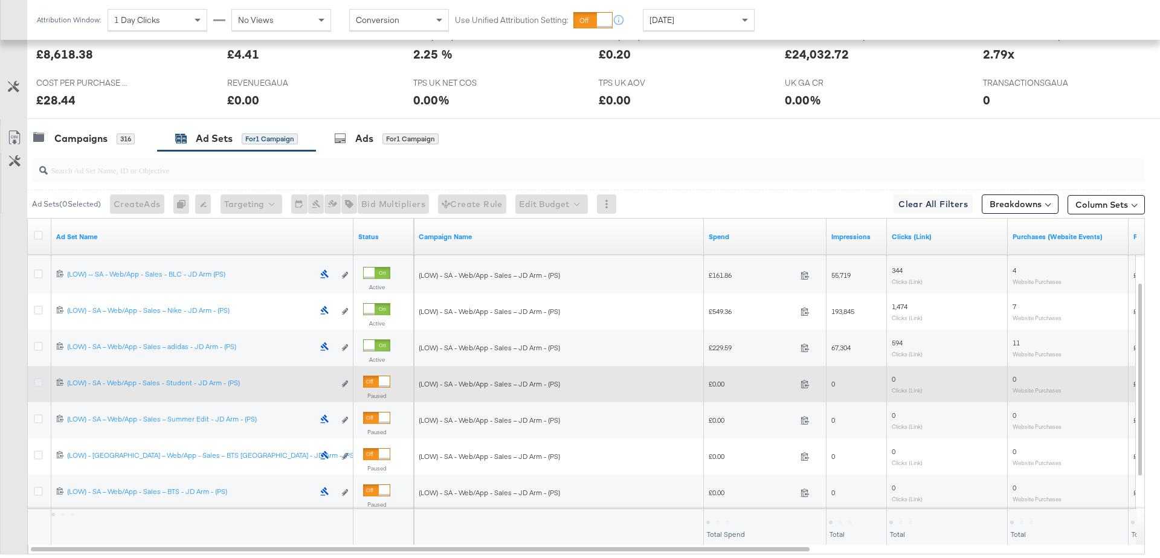
click at [40, 381] on icon at bounding box center [38, 382] width 9 height 9
click at [0, 0] on input "checkbox" at bounding box center [0, 0] width 0 height 0
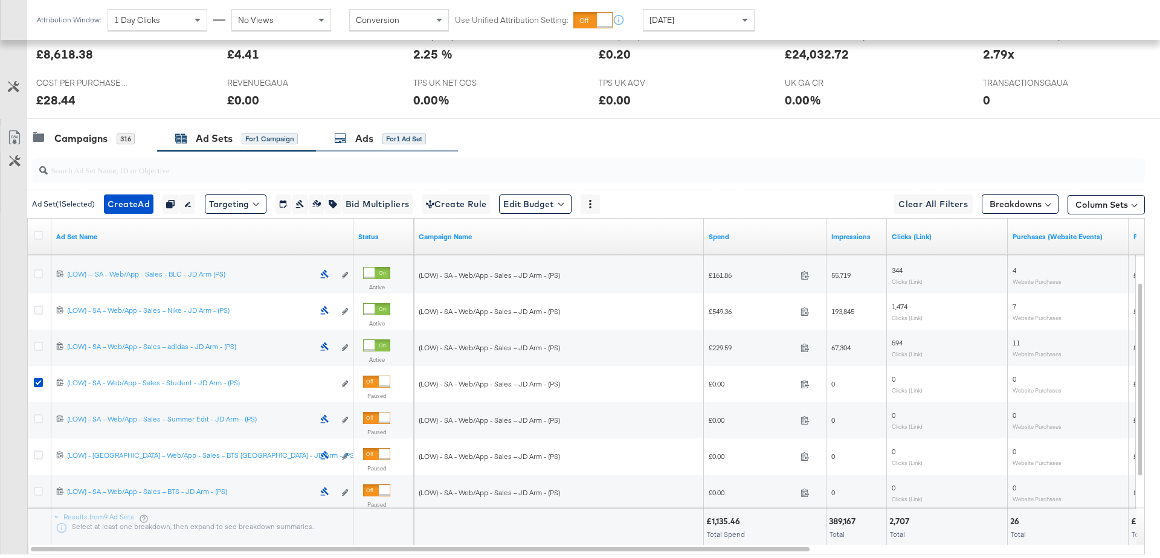
click at [363, 132] on div "Ads" at bounding box center [364, 139] width 18 height 14
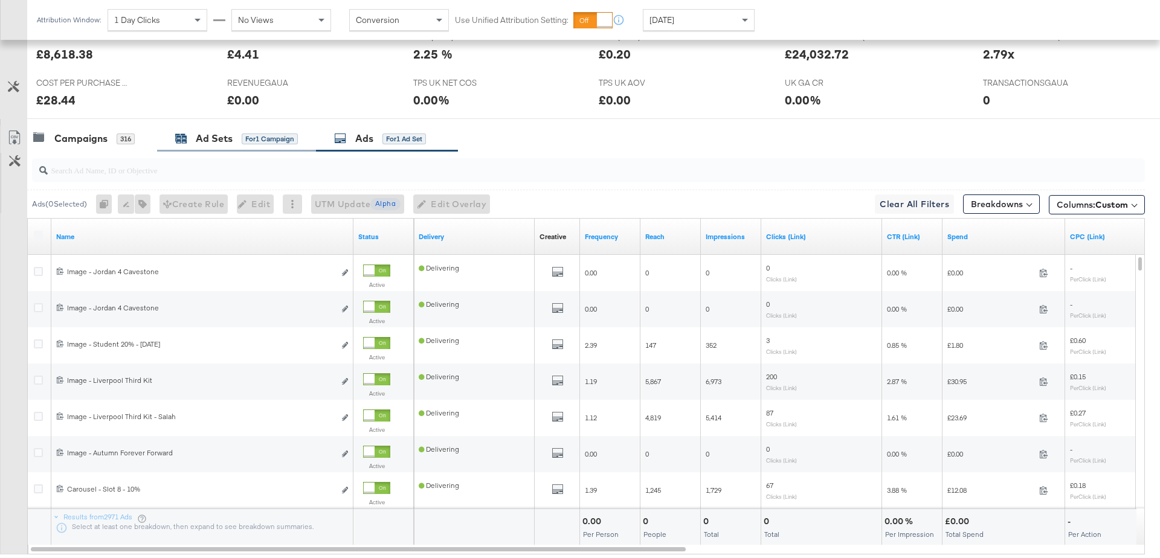
click at [218, 138] on div "Ad Sets" at bounding box center [214, 139] width 37 height 14
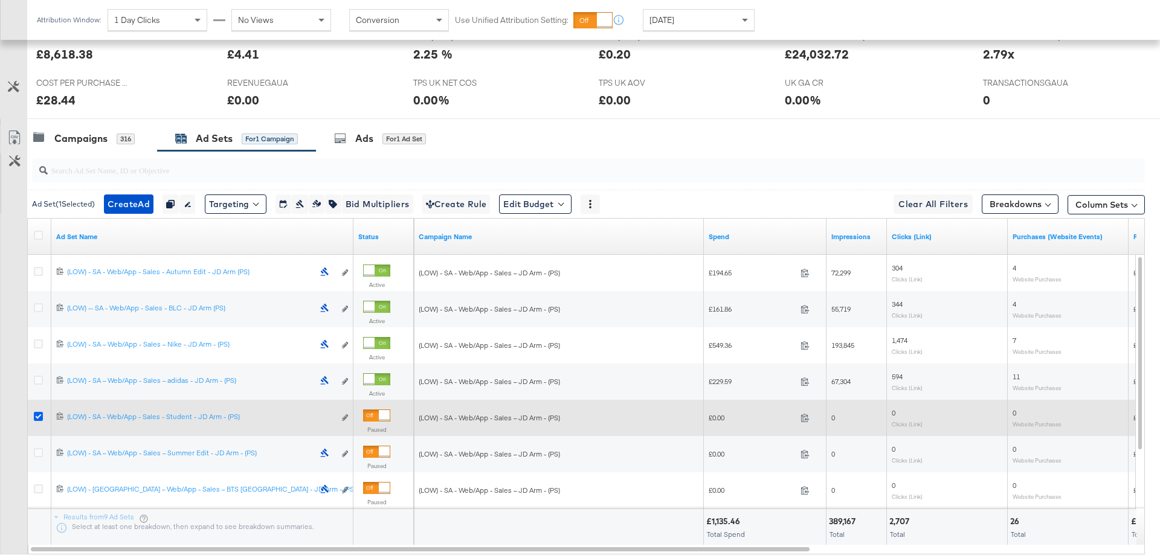
click at [36, 416] on icon at bounding box center [38, 416] width 9 height 9
click at [0, 0] on input "checkbox" at bounding box center [0, 0] width 0 height 0
click at [36, 416] on icon at bounding box center [38, 416] width 9 height 9
click at [0, 0] on input "checkbox" at bounding box center [0, 0] width 0 height 0
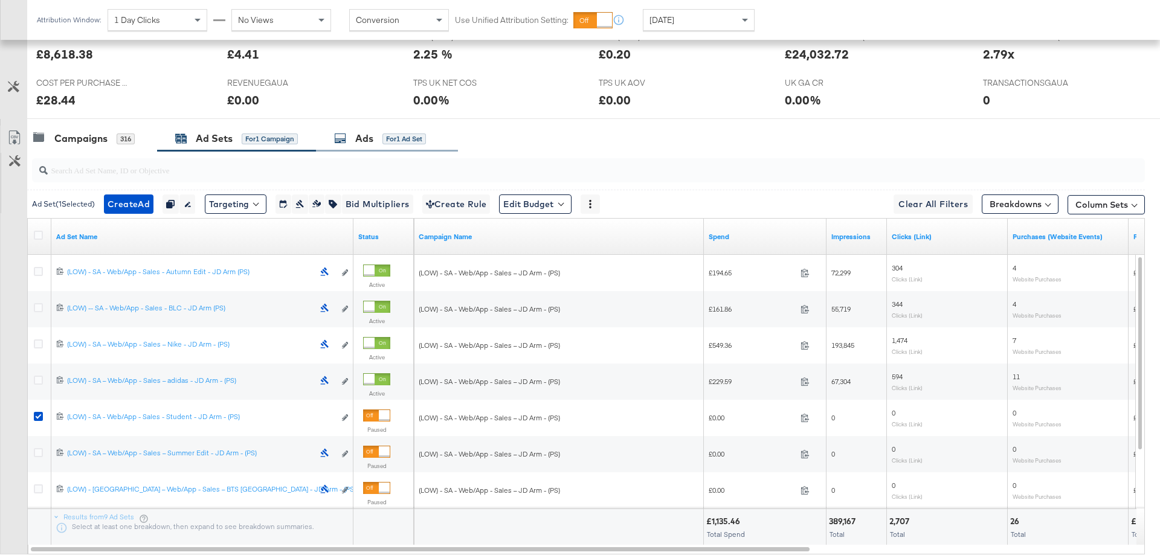
click at [369, 136] on div "Ads" at bounding box center [364, 139] width 18 height 14
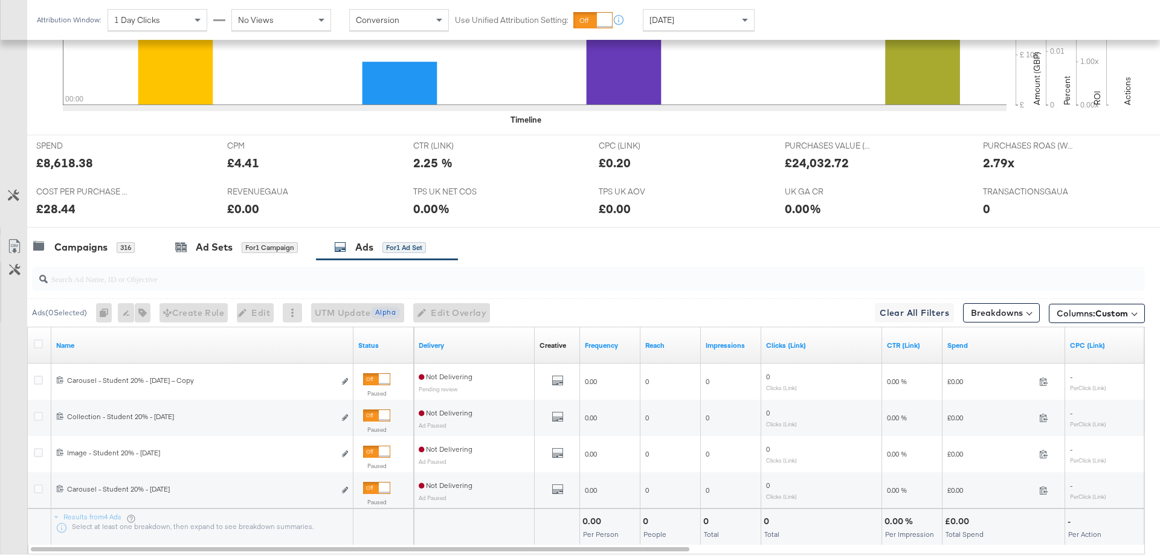
scroll to position [490, 0]
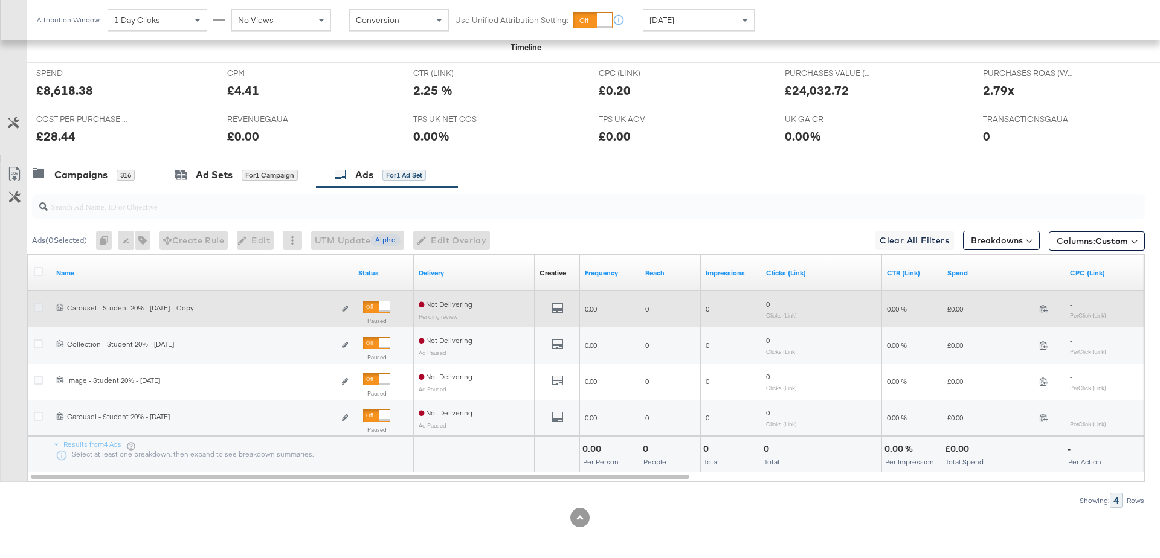
click at [40, 306] on icon at bounding box center [38, 307] width 9 height 9
click at [0, 0] on input "checkbox" at bounding box center [0, 0] width 0 height 0
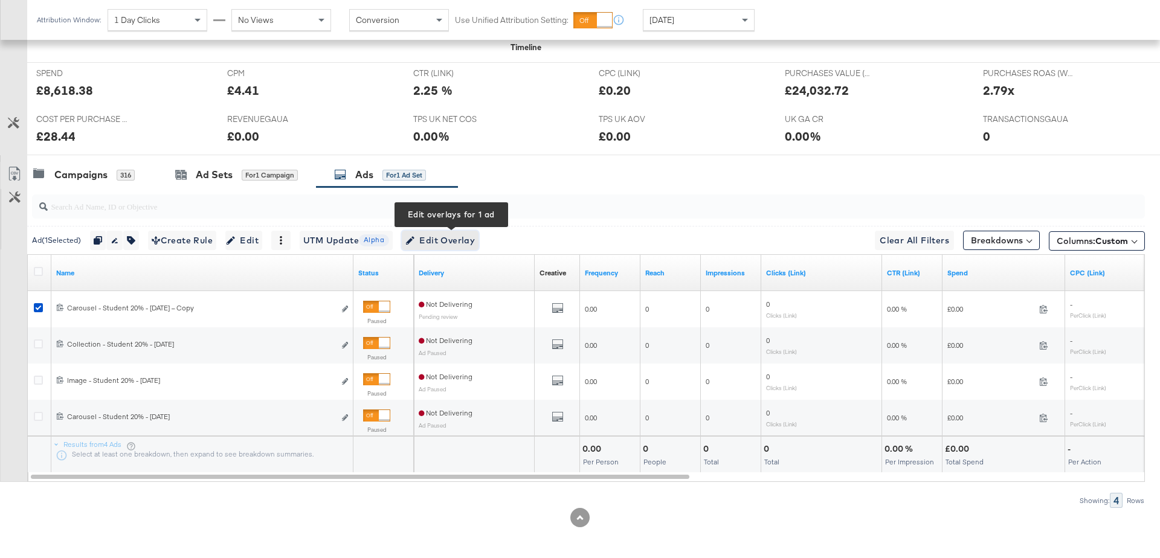
click at [462, 241] on span "Edit Overlay Edit overlays for 1 ad" at bounding box center [441, 240] width 70 height 15
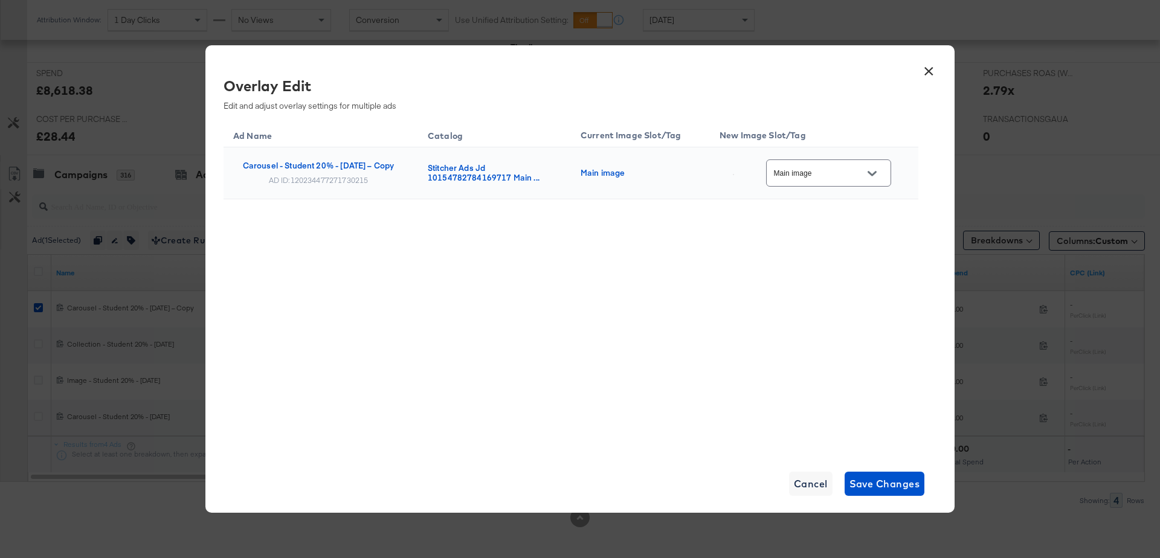
click at [856, 160] on div "Main image" at bounding box center [828, 173] width 125 height 27
click at [876, 166] on button "Open" at bounding box center [872, 173] width 18 height 18
click at [817, 271] on div "bau_multi3" at bounding box center [836, 265] width 69 height 12
type input "bau_multi3"
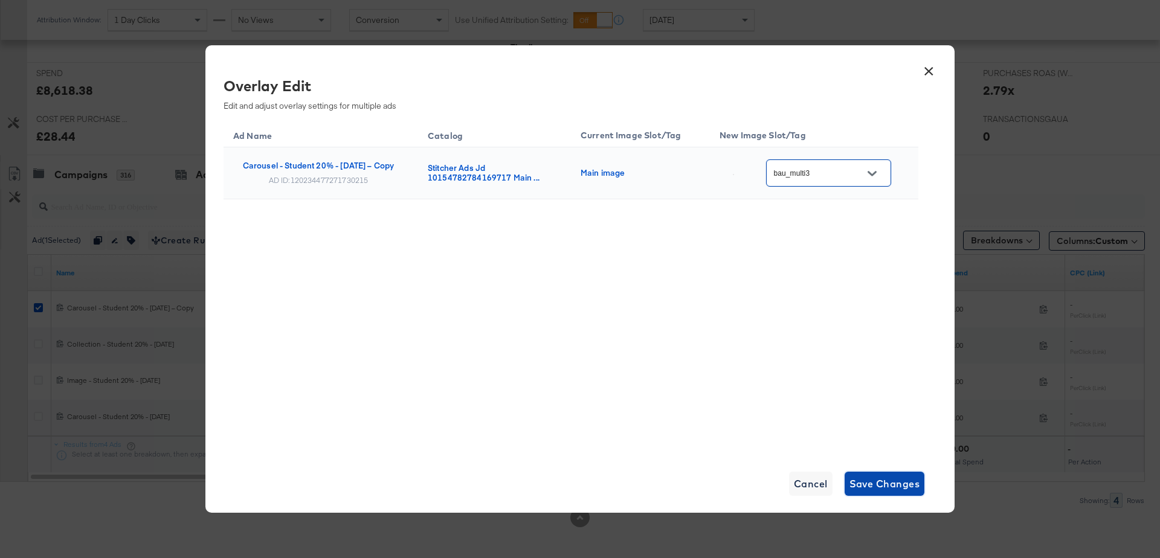
click at [867, 479] on span "Save Changes" at bounding box center [885, 484] width 71 height 17
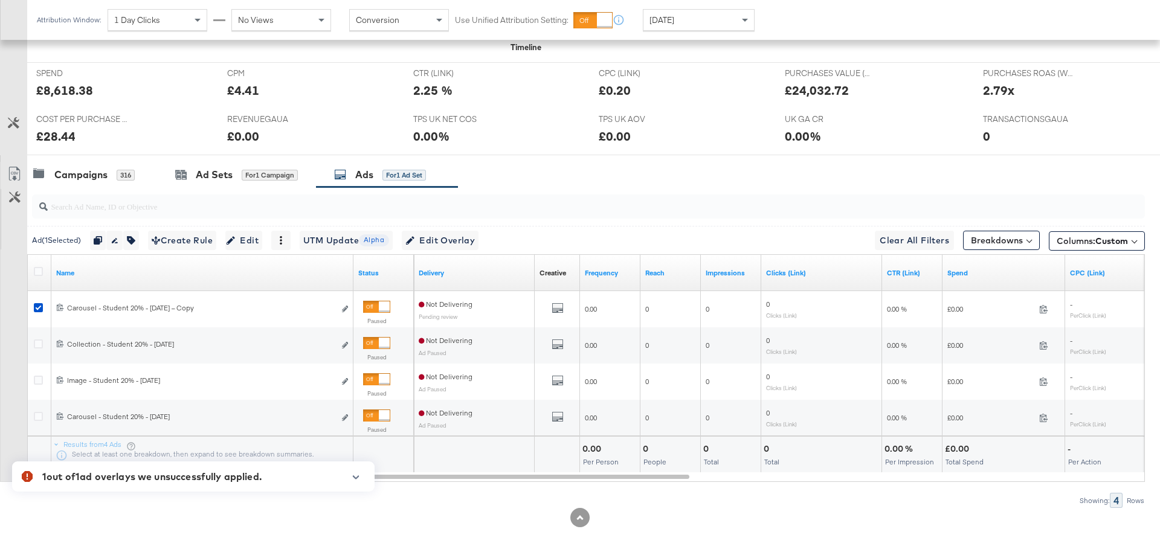
click at [359, 476] on icon "button" at bounding box center [356, 478] width 7 height 4
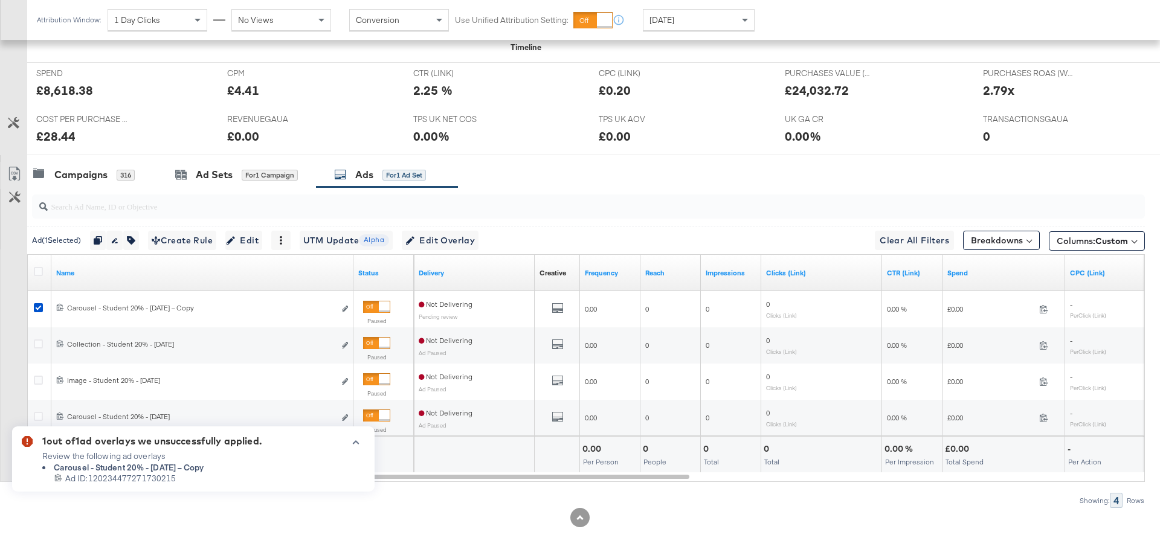
click at [356, 447] on div at bounding box center [351, 464] width 28 height 56
click at [355, 441] on icon "button" at bounding box center [356, 442] width 8 height 7
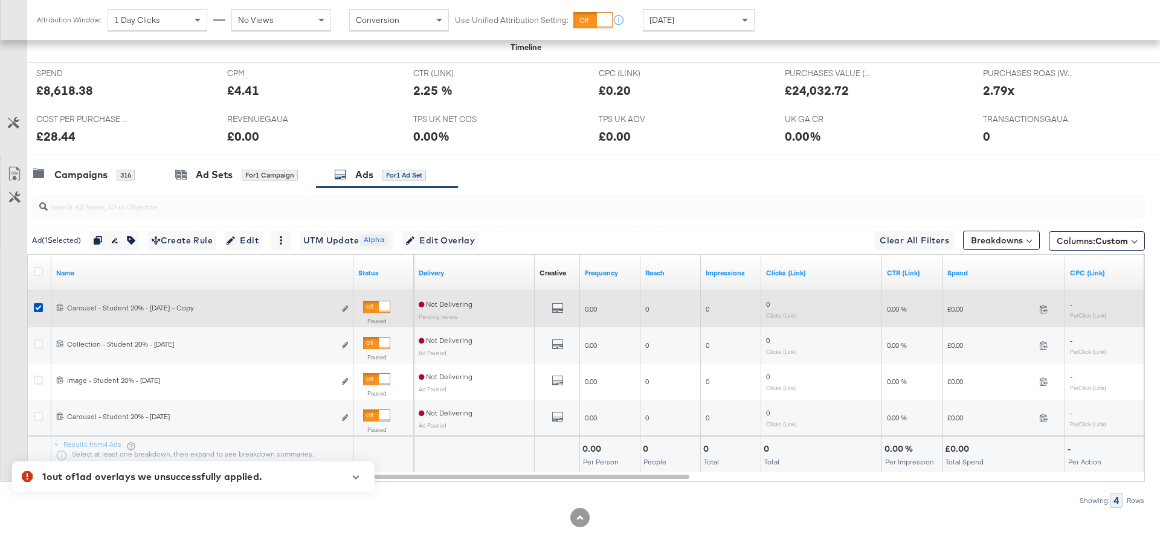
click at [34, 310] on div at bounding box center [40, 309] width 13 height 12
click at [41, 306] on icon at bounding box center [38, 307] width 9 height 9
click at [0, 0] on input "checkbox" at bounding box center [0, 0] width 0 height 0
click at [41, 306] on icon at bounding box center [38, 307] width 9 height 9
click at [0, 0] on input "checkbox" at bounding box center [0, 0] width 0 height 0
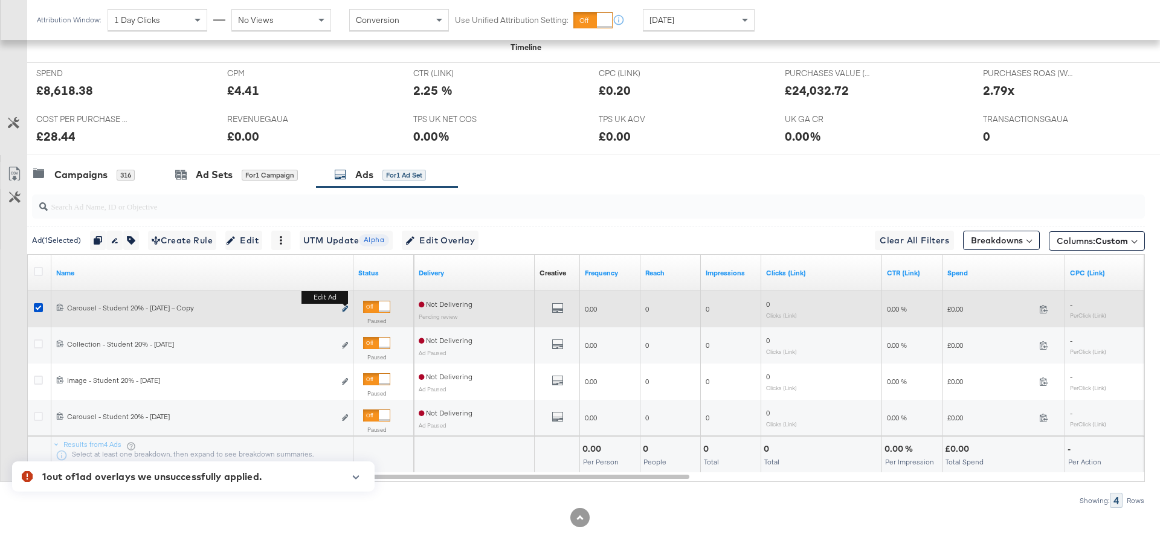
click at [345, 306] on icon "link" at bounding box center [345, 309] width 6 height 7
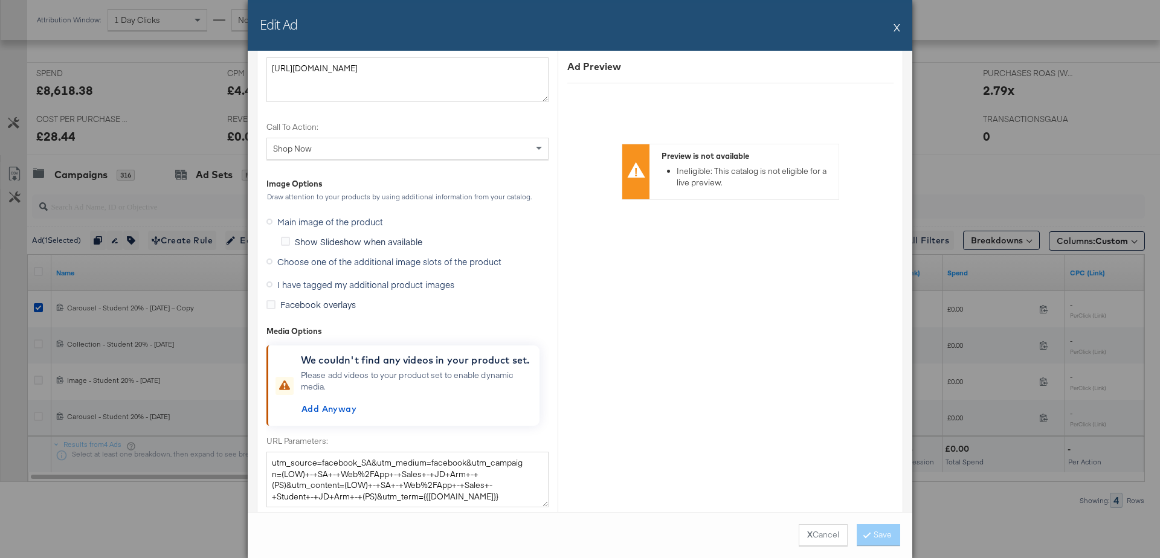
scroll to position [1133, 0]
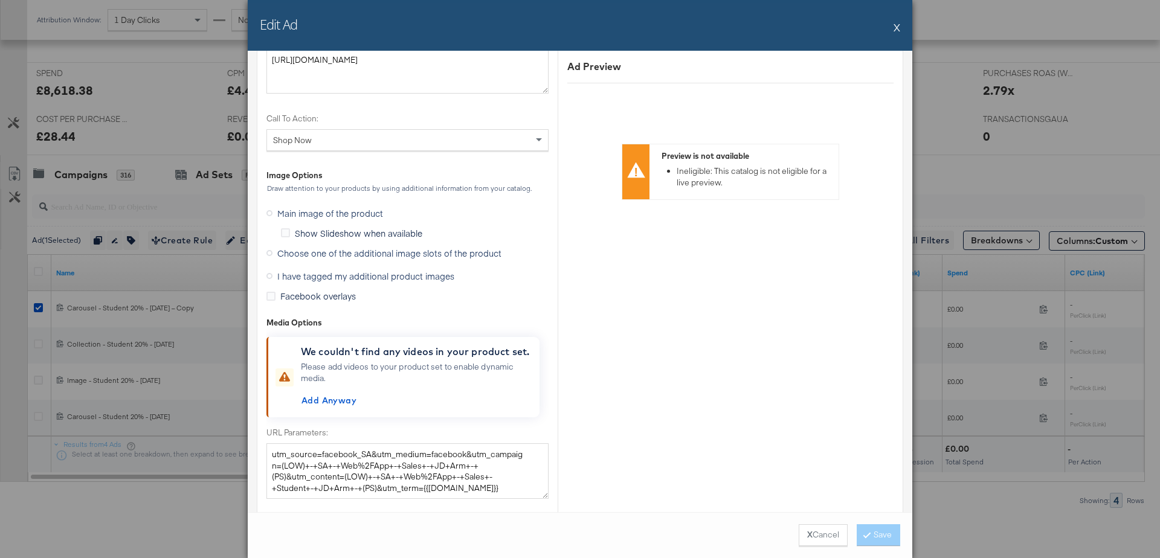
click at [267, 273] on icon at bounding box center [270, 276] width 6 height 6
click at [0, 0] on input "I have tagged my additional product images" at bounding box center [0, 0] width 0 height 0
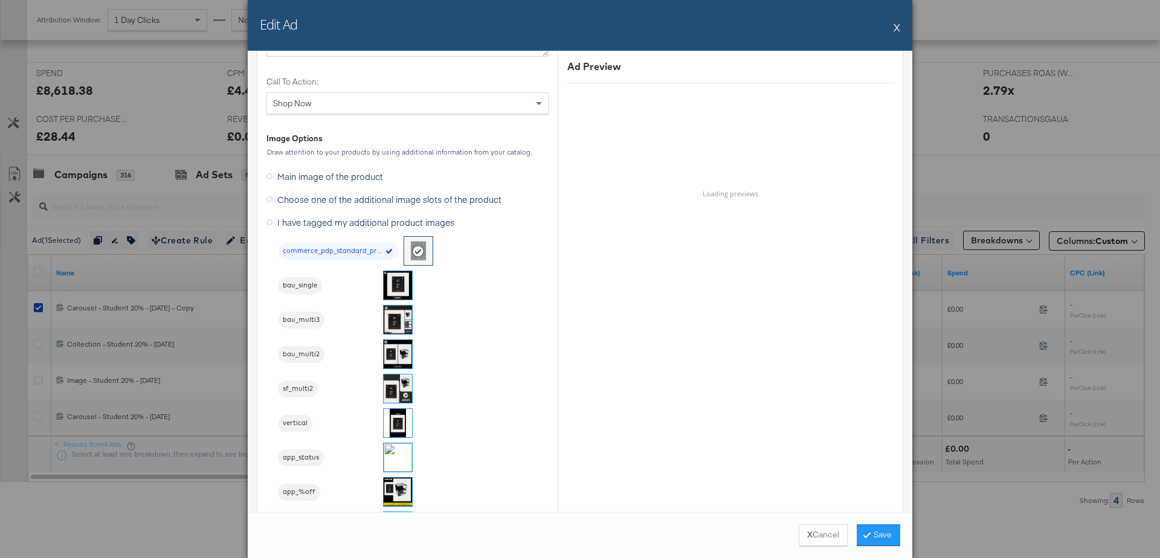
scroll to position [1011, 0]
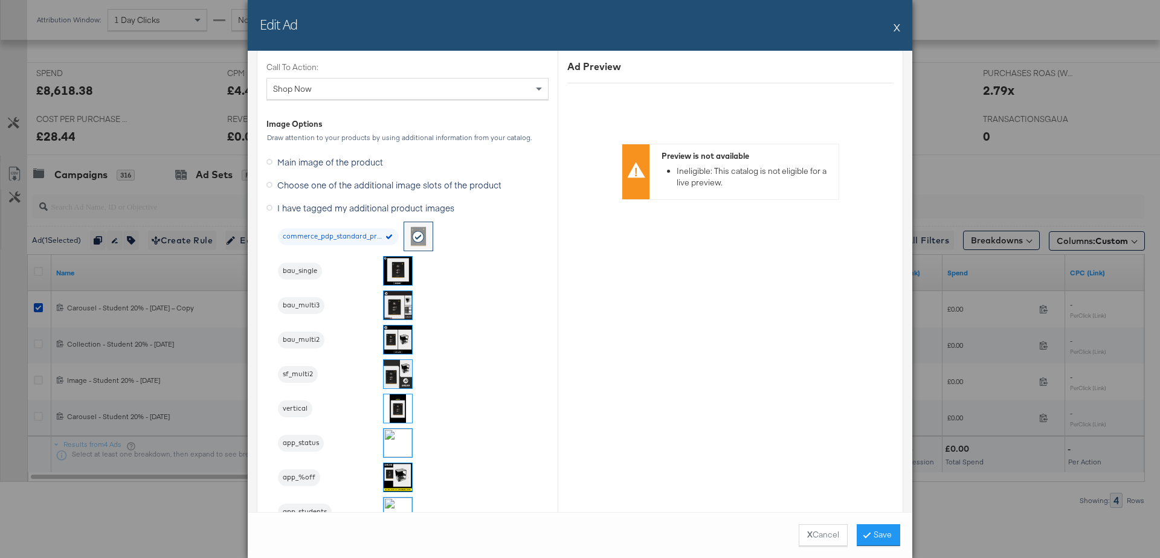
click at [393, 309] on img at bounding box center [398, 305] width 28 height 28
click at [893, 537] on button "Save" at bounding box center [879, 536] width 44 height 22
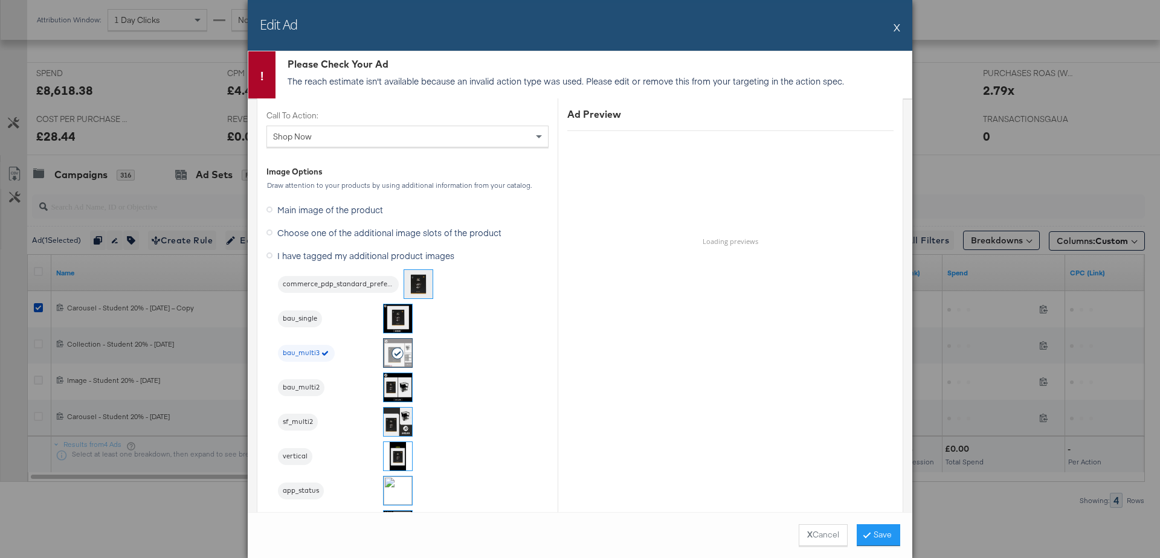
click at [523, 76] on p "The reach estimate isn't available because an invalid action type was used. Ple…" at bounding box center [597, 81] width 618 height 12
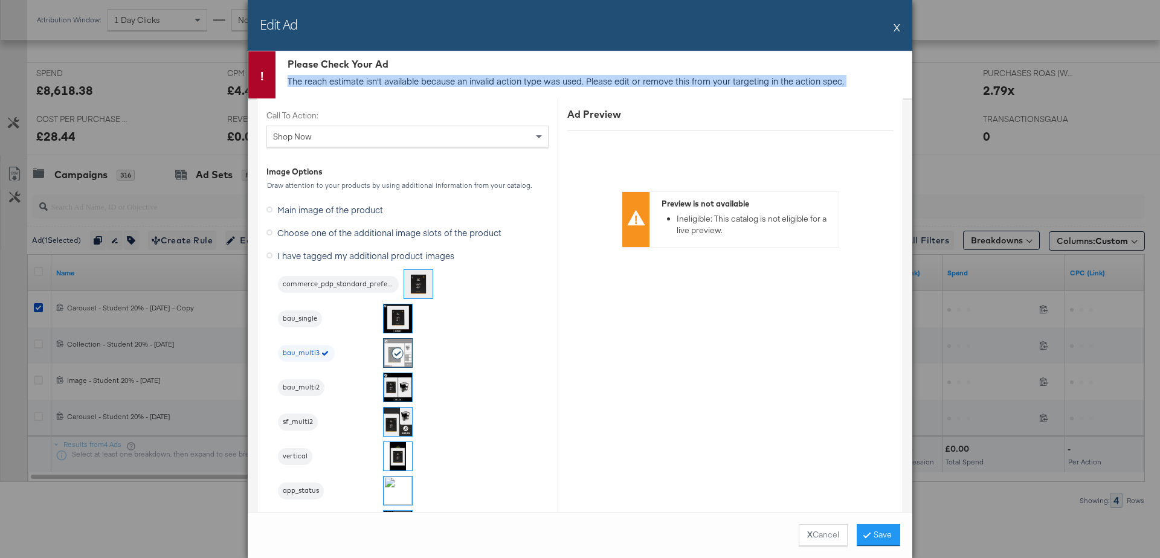
scroll to position [922, 0]
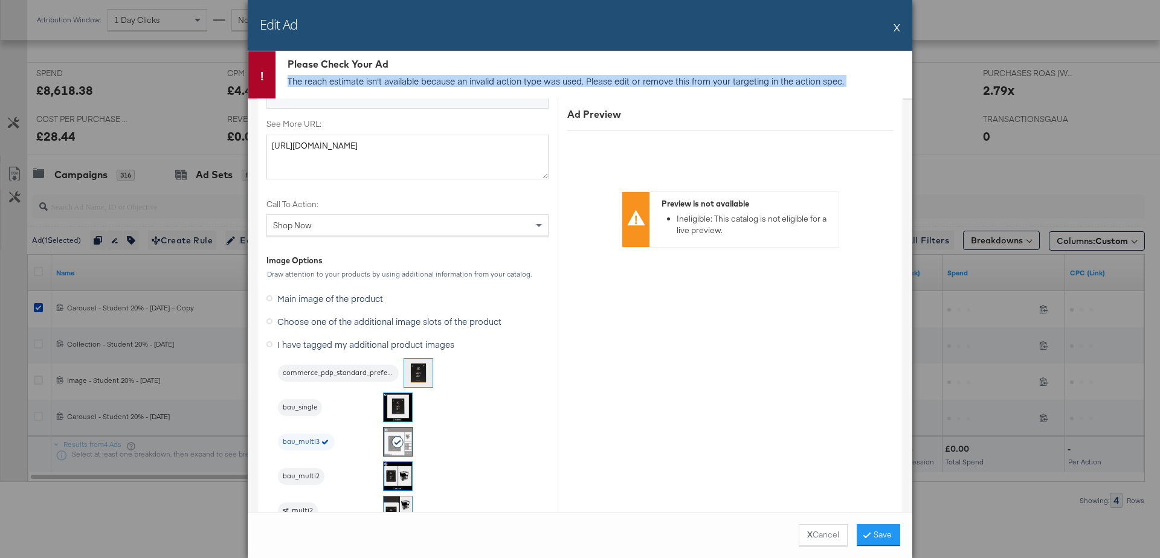
click at [895, 28] on button "X" at bounding box center [897, 27] width 7 height 24
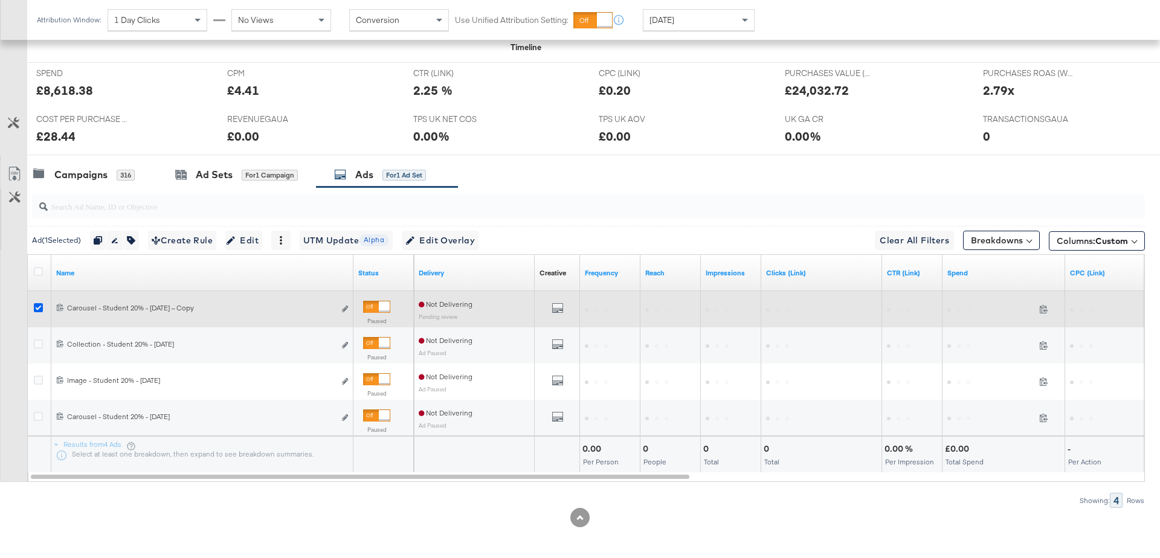
click at [40, 306] on icon at bounding box center [38, 307] width 9 height 9
click at [0, 0] on input "checkbox" at bounding box center [0, 0] width 0 height 0
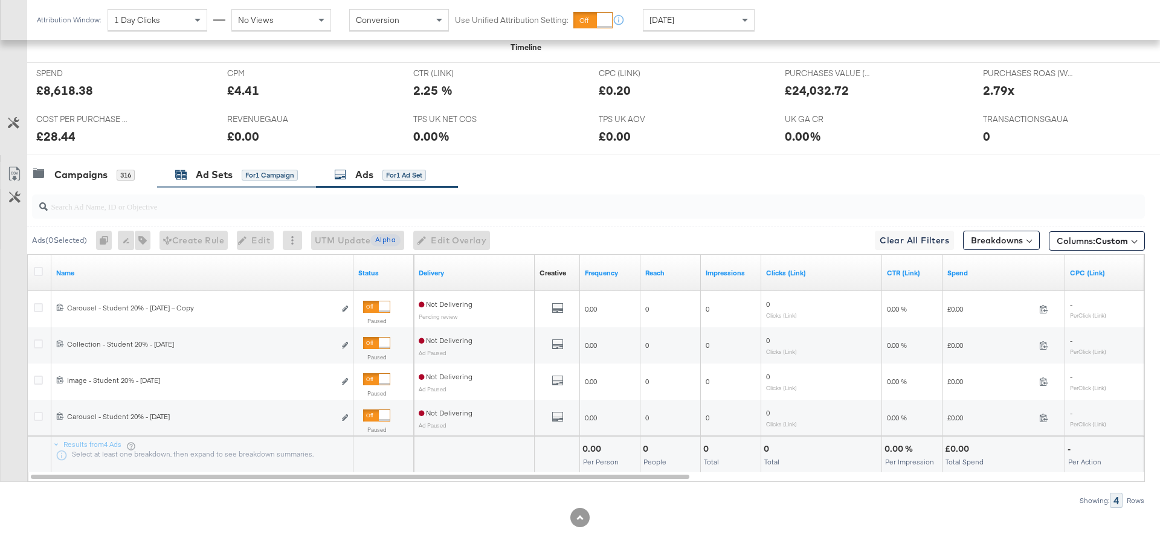
click at [215, 168] on div "Ad Sets" at bounding box center [214, 175] width 37 height 14
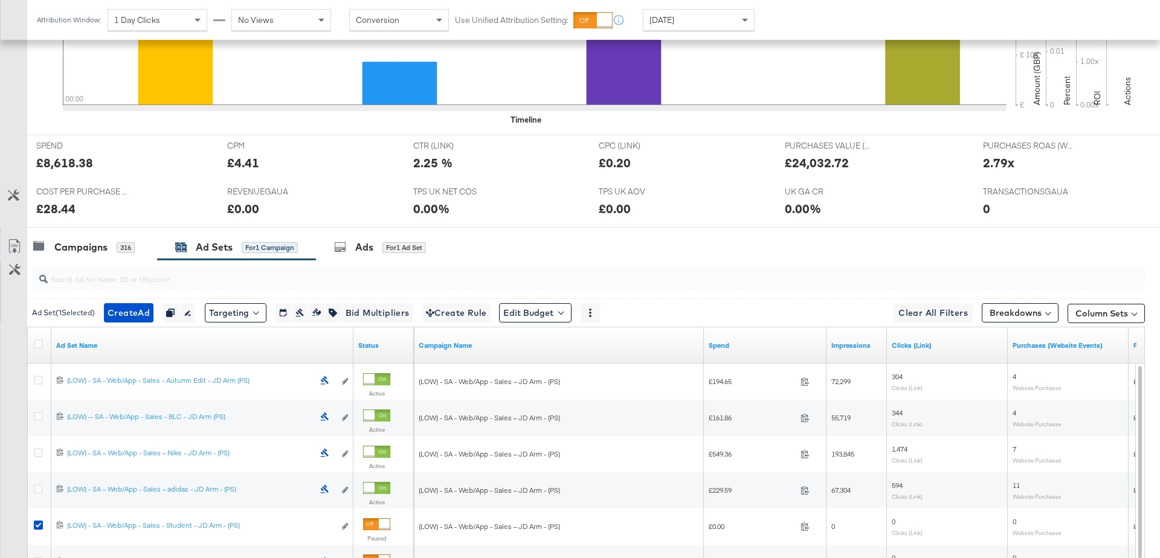
scroll to position [490, 0]
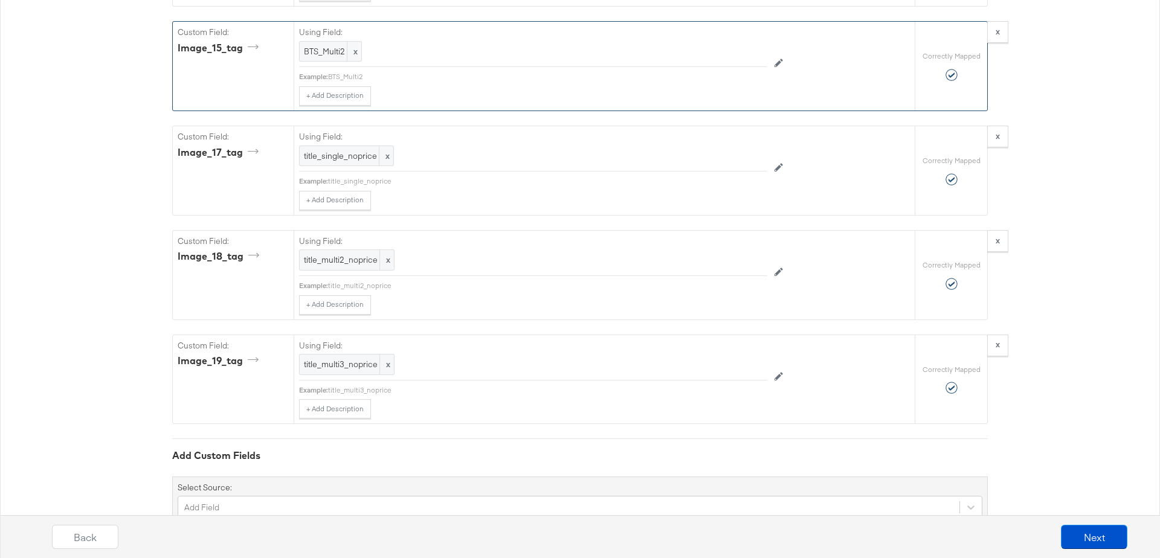
scroll to position [5587, 0]
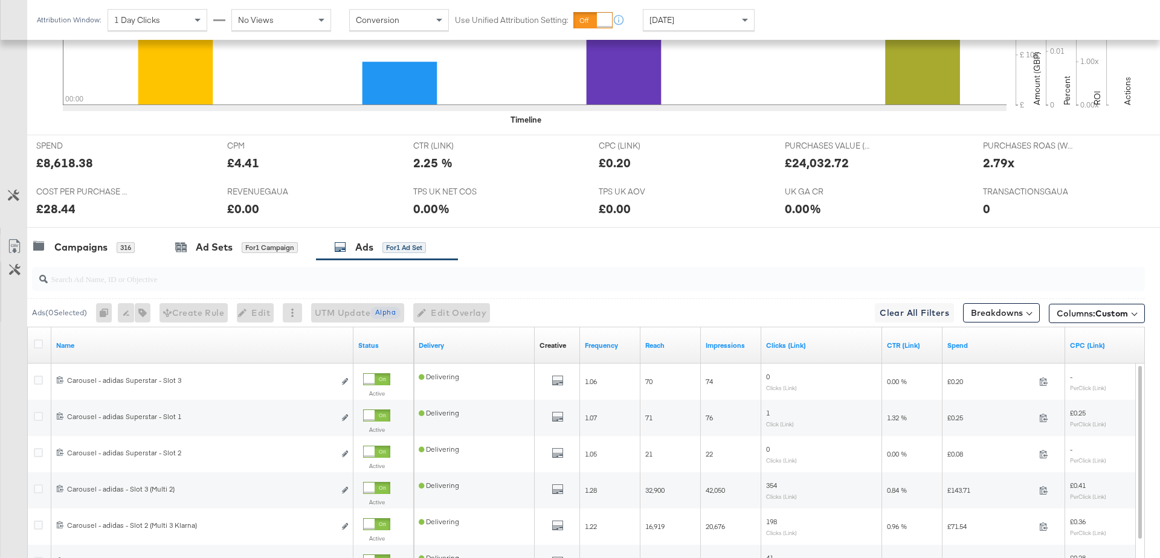
scroll to position [490, 0]
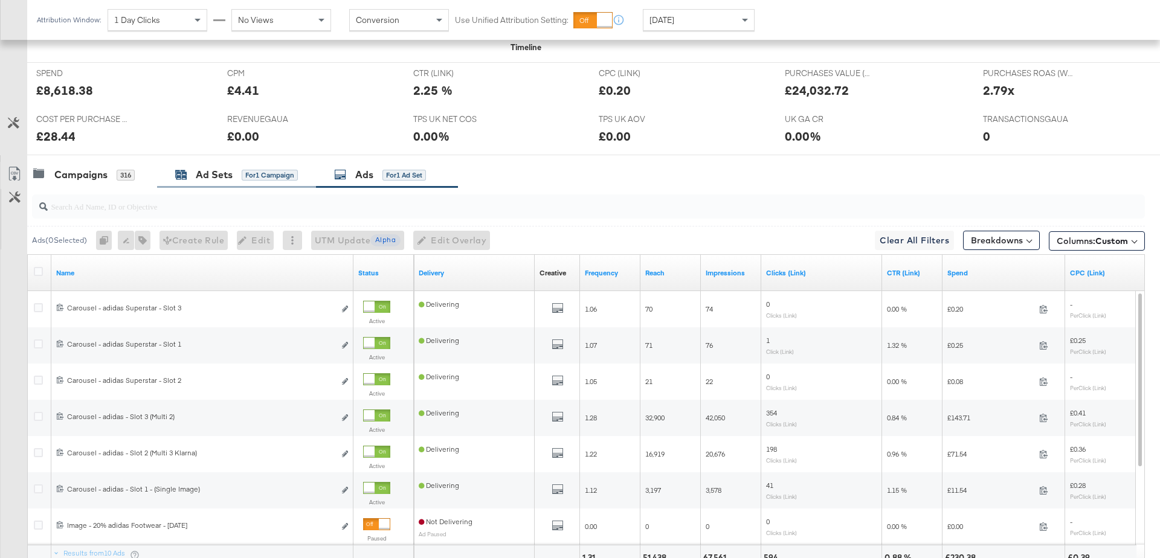
click at [226, 169] on div "Ad Sets" at bounding box center [214, 175] width 37 height 14
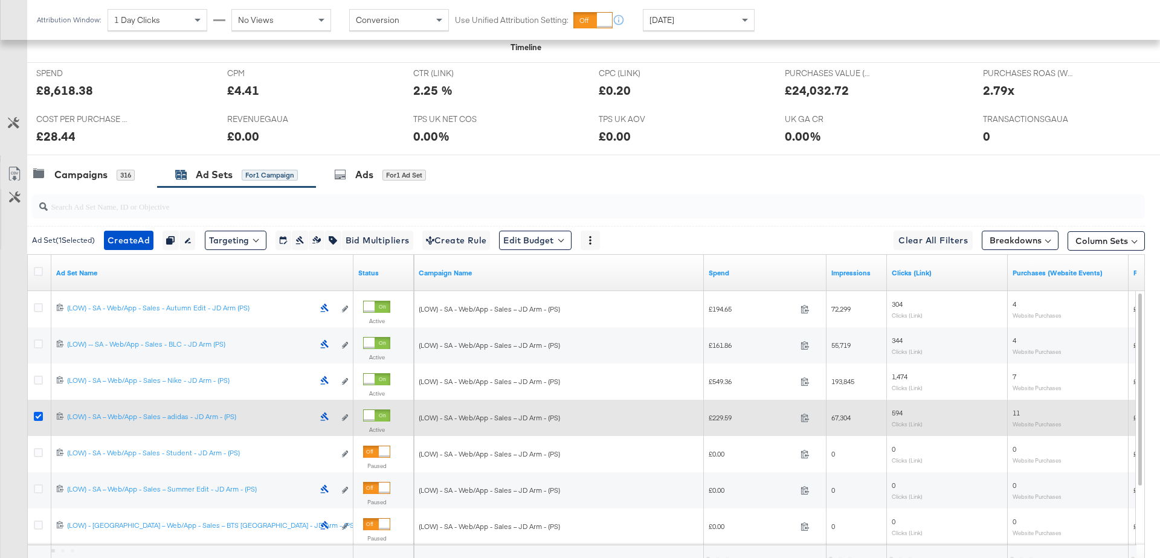
click at [39, 415] on icon at bounding box center [38, 416] width 9 height 9
click at [0, 0] on input "checkbox" at bounding box center [0, 0] width 0 height 0
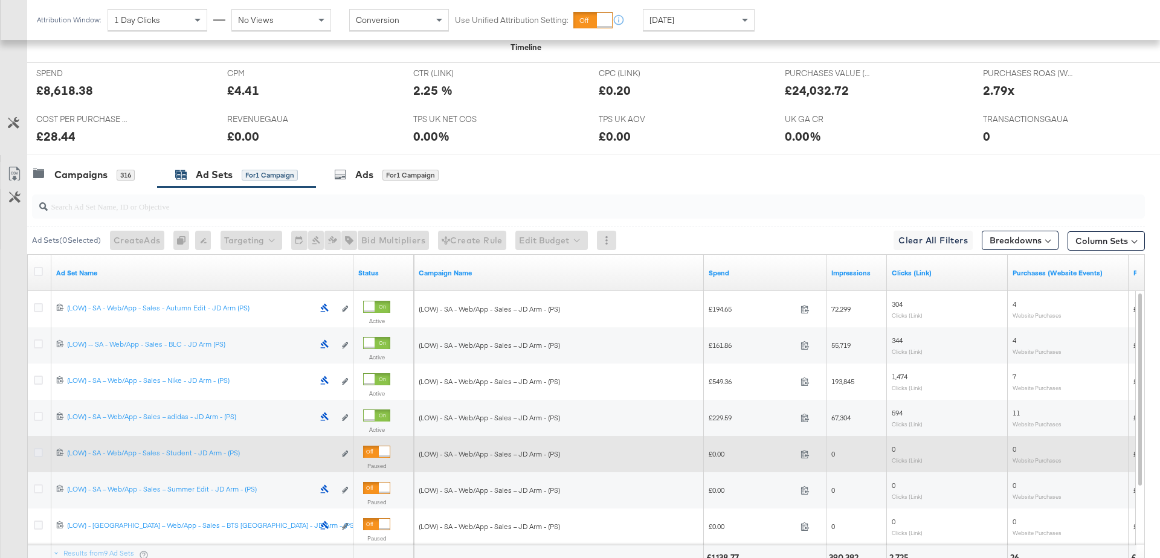
click at [38, 448] on icon at bounding box center [38, 452] width 9 height 9
click at [0, 0] on input "checkbox" at bounding box center [0, 0] width 0 height 0
click at [38, 448] on icon at bounding box center [38, 452] width 9 height 9
click at [0, 0] on input "checkbox" at bounding box center [0, 0] width 0 height 0
click at [34, 450] on icon at bounding box center [38, 452] width 9 height 9
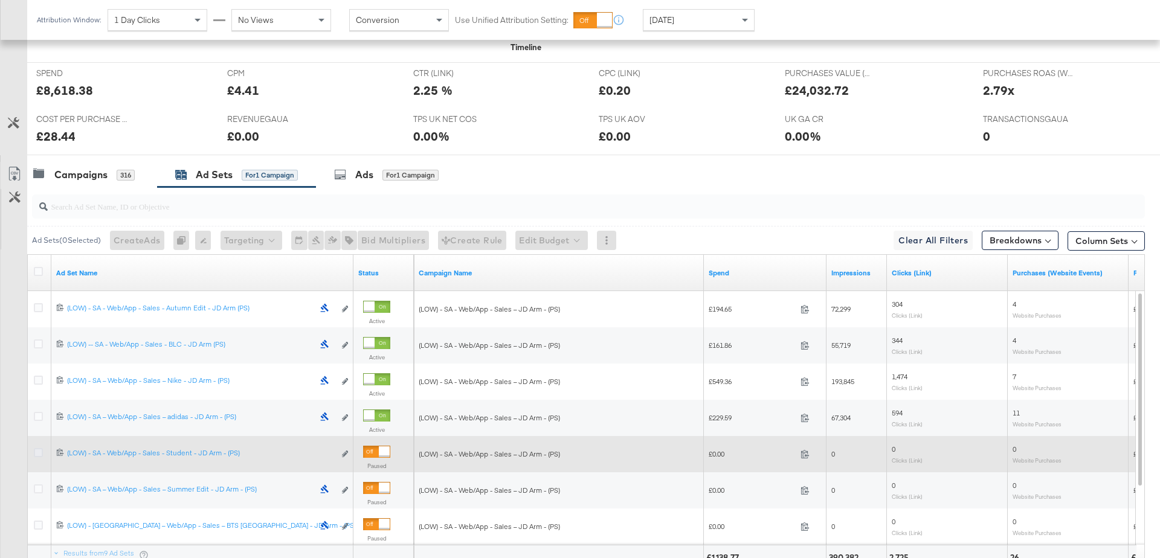
click at [0, 0] on input "checkbox" at bounding box center [0, 0] width 0 height 0
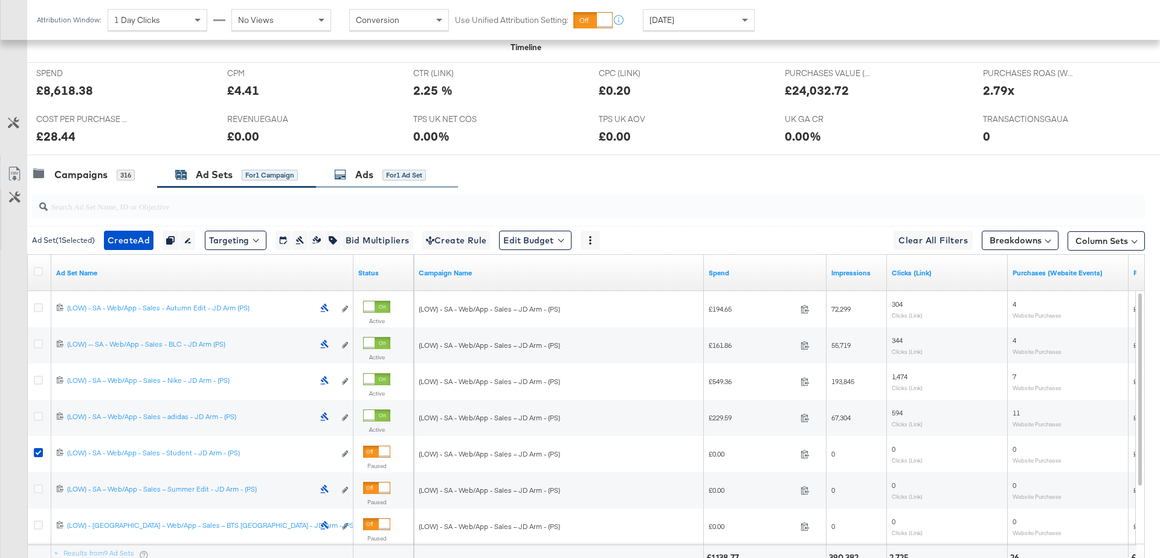
click at [363, 182] on div "Ads for 1 Ad Set" at bounding box center [387, 175] width 142 height 26
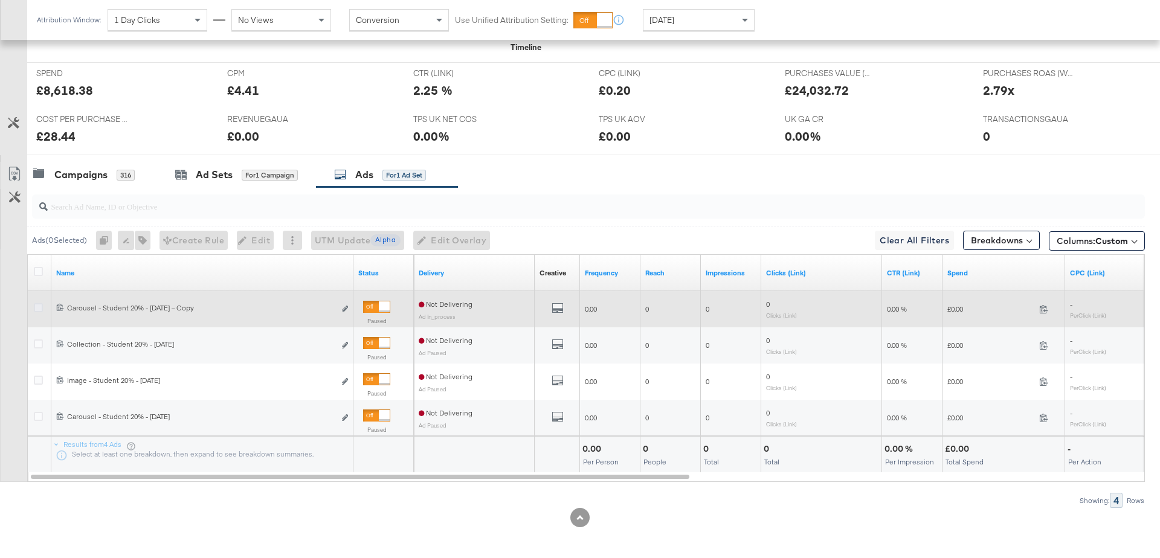
click at [38, 307] on icon at bounding box center [38, 307] width 9 height 9
click at [0, 0] on input "checkbox" at bounding box center [0, 0] width 0 height 0
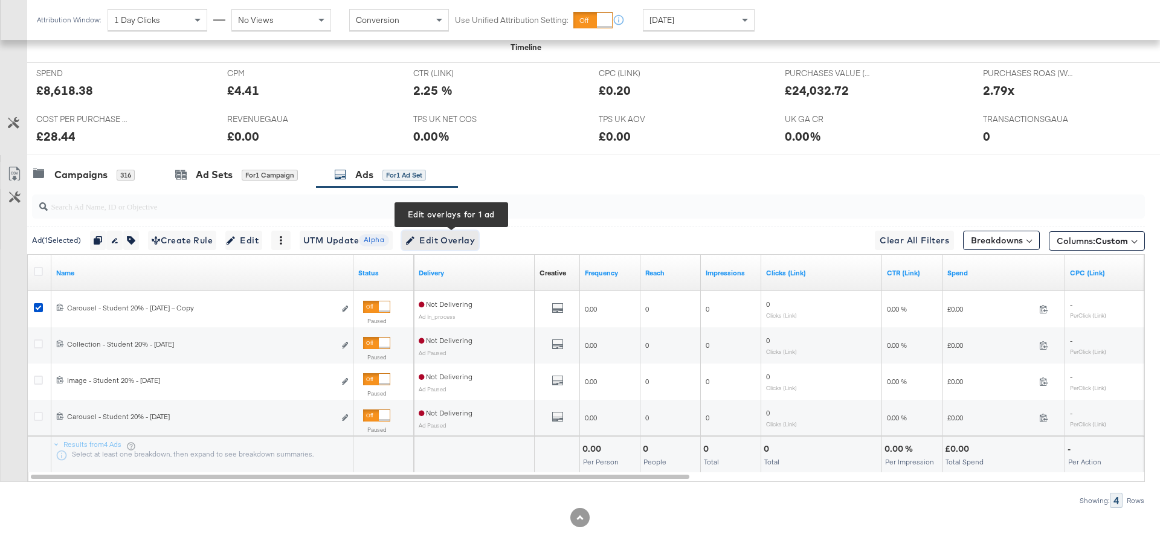
click at [446, 235] on span "Edit Overlay Edit overlays for 1 ad" at bounding box center [441, 240] width 70 height 15
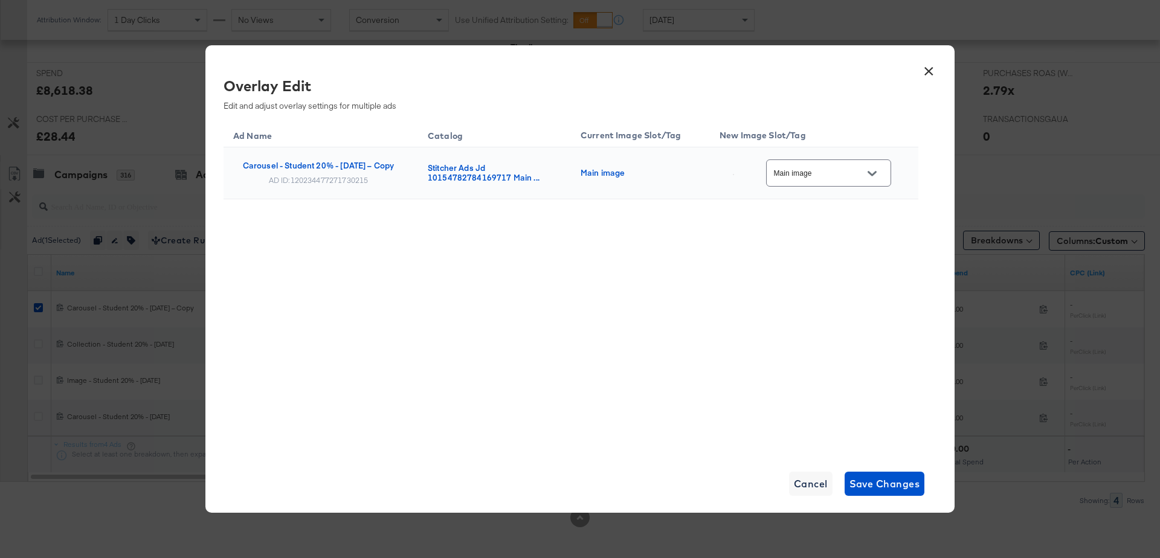
click at [881, 172] on button "Open" at bounding box center [872, 173] width 18 height 18
click at [826, 271] on div "bau_multi3" at bounding box center [836, 265] width 69 height 12
type input "bau_multi3"
click at [869, 481] on span "Save Changes" at bounding box center [885, 484] width 71 height 17
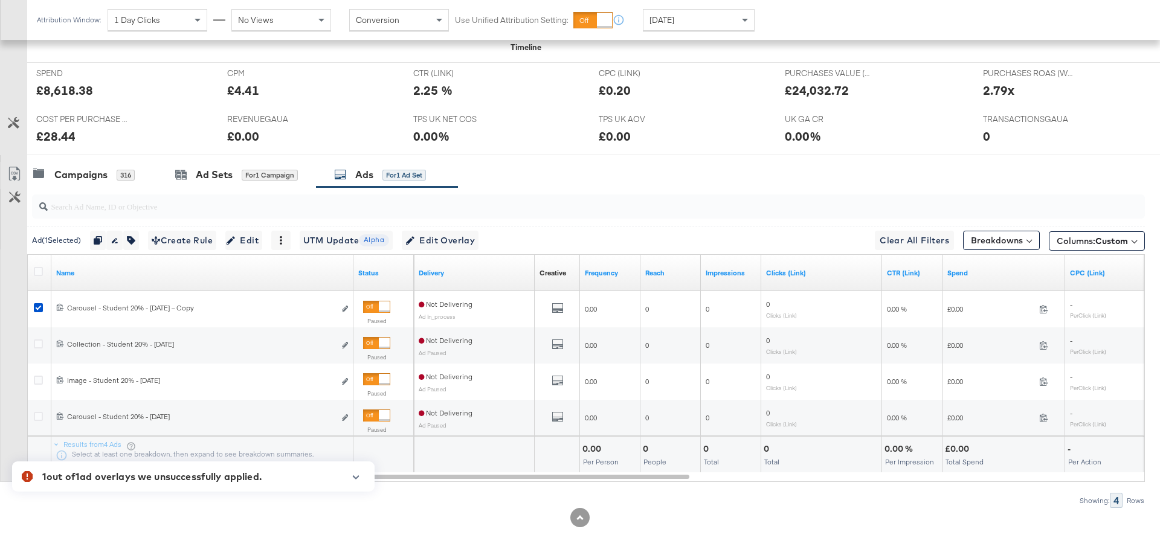
click at [355, 475] on icon "button" at bounding box center [356, 477] width 8 height 7
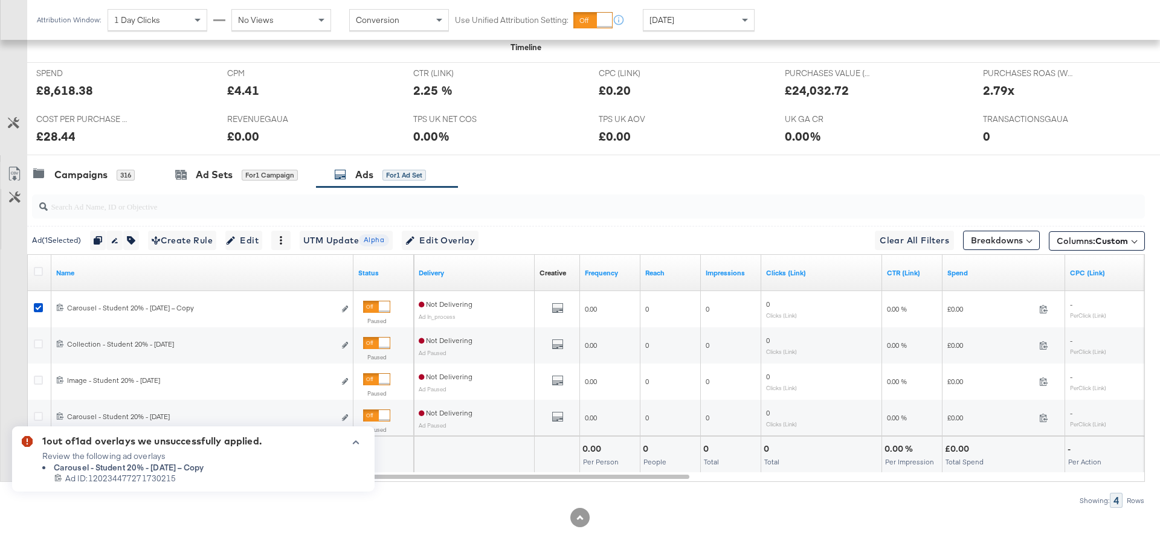
click at [356, 442] on icon "button" at bounding box center [356, 443] width 7 height 4
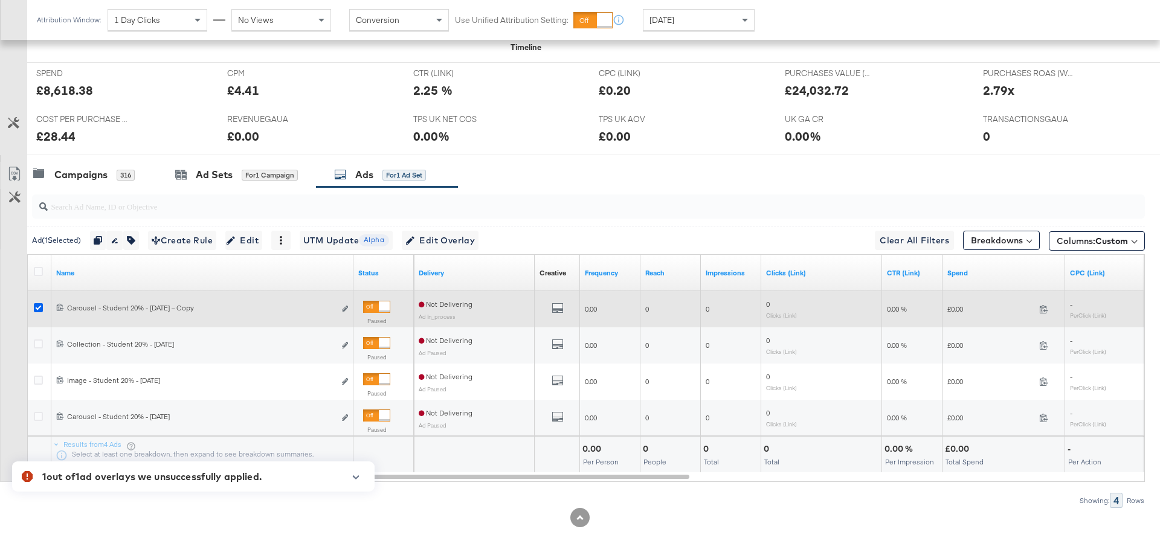
click at [37, 305] on icon at bounding box center [38, 307] width 9 height 9
click at [0, 0] on input "checkbox" at bounding box center [0, 0] width 0 height 0
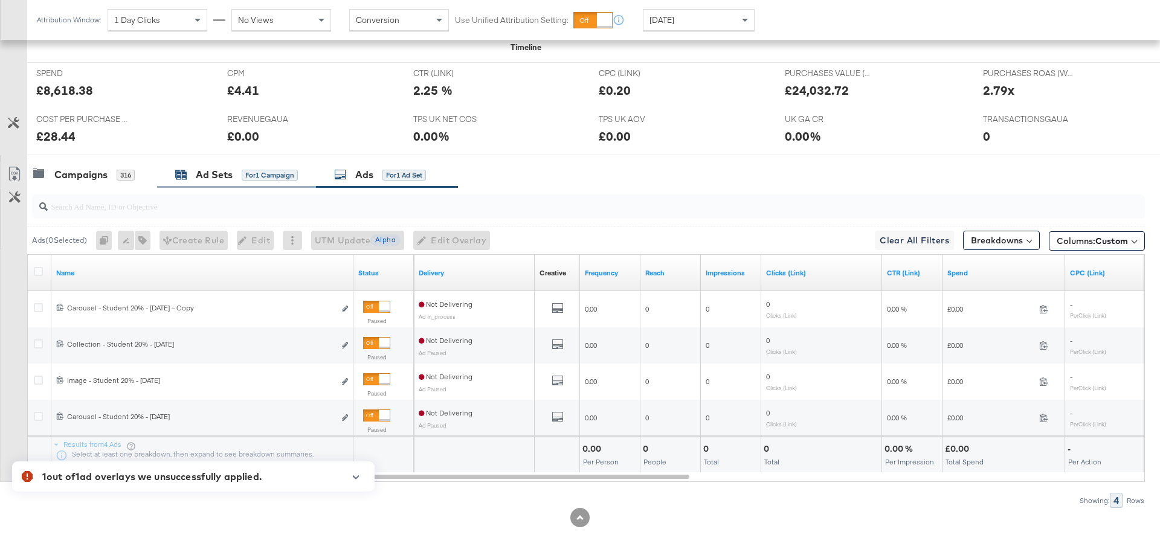
click at [212, 176] on div "Ad Sets" at bounding box center [214, 175] width 37 height 14
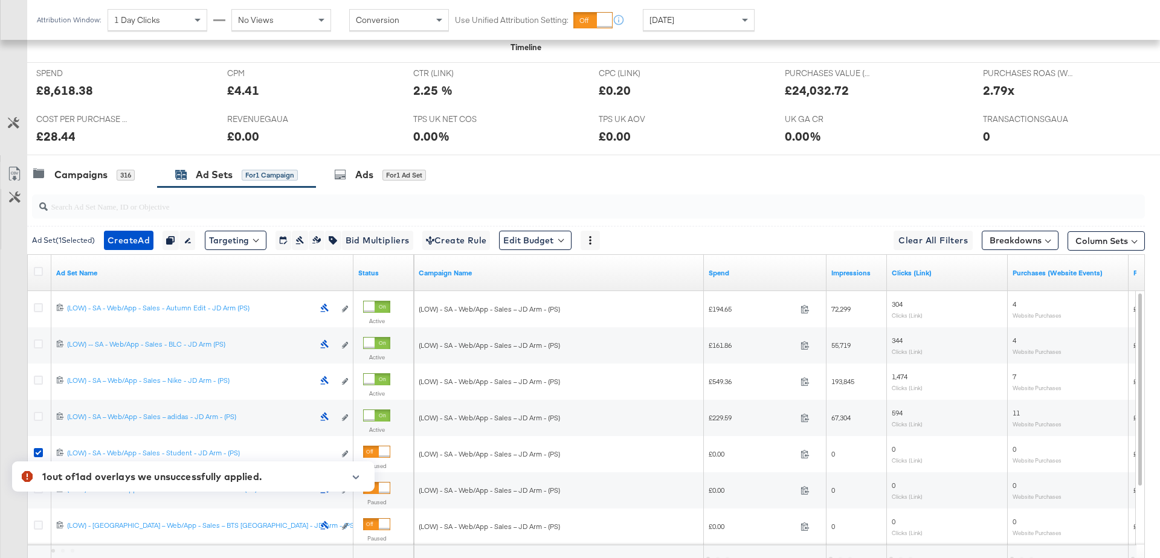
click at [38, 450] on div "1 out of 1 ad overlays we unsuccessfully applied. Review the following ad overl…" at bounding box center [193, 477] width 387 height 54
click at [37, 452] on div "1 out of 1 ad overlays we unsuccessfully applied. Review the following ad overl…" at bounding box center [193, 477] width 387 height 54
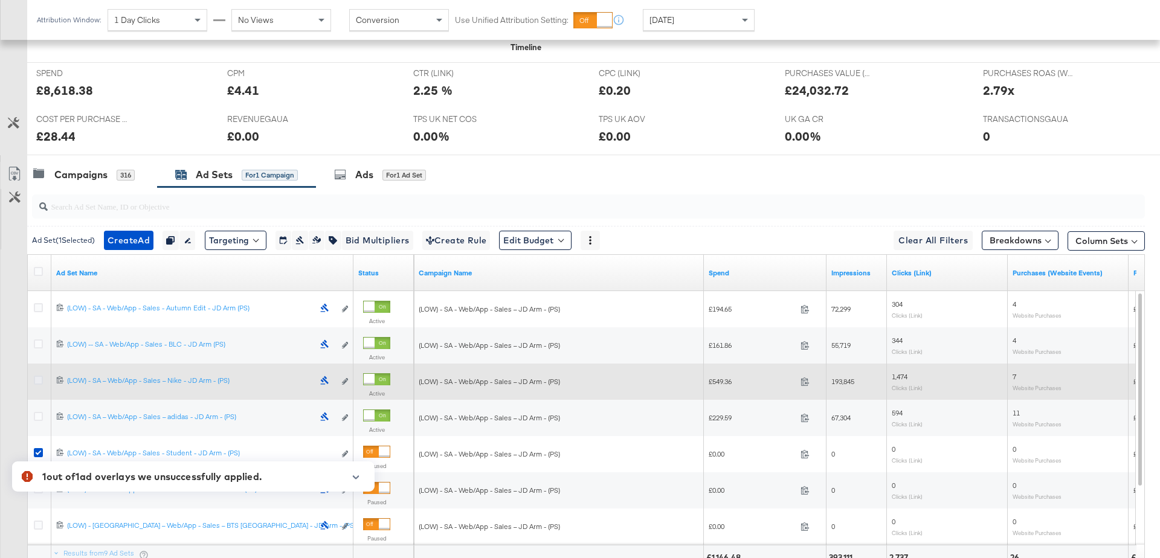
click at [37, 376] on icon at bounding box center [38, 380] width 9 height 9
click at [0, 0] on input "checkbox" at bounding box center [0, 0] width 0 height 0
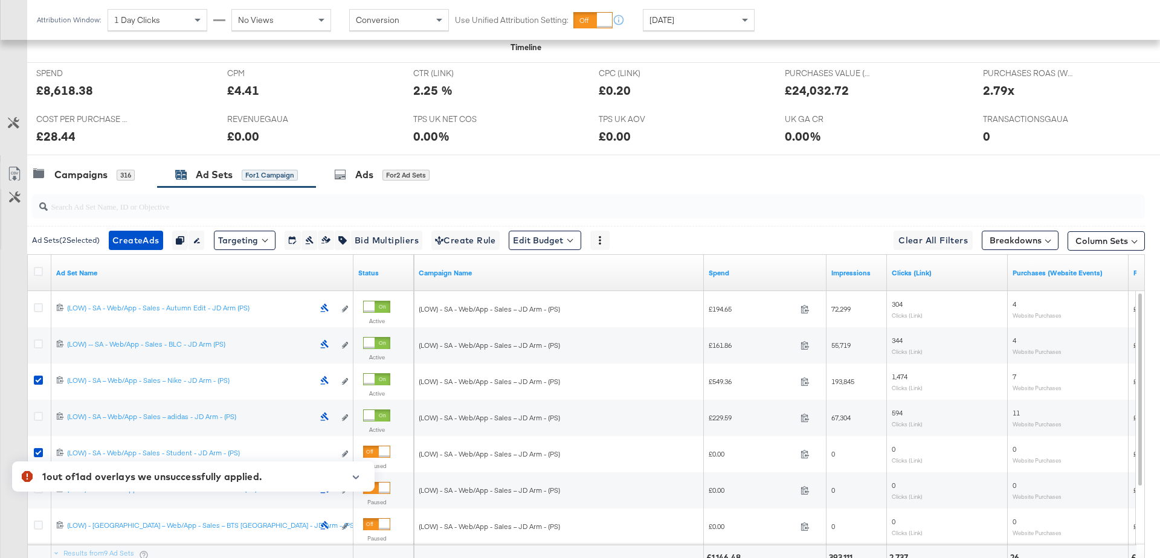
click at [37, 452] on div "1 out of 1 ad overlays we unsuccessfully applied. Review the following ad overl…" at bounding box center [193, 477] width 387 height 54
click at [37, 452] on icon at bounding box center [38, 452] width 9 height 9
click at [0, 0] on input "checkbox" at bounding box center [0, 0] width 0 height 0
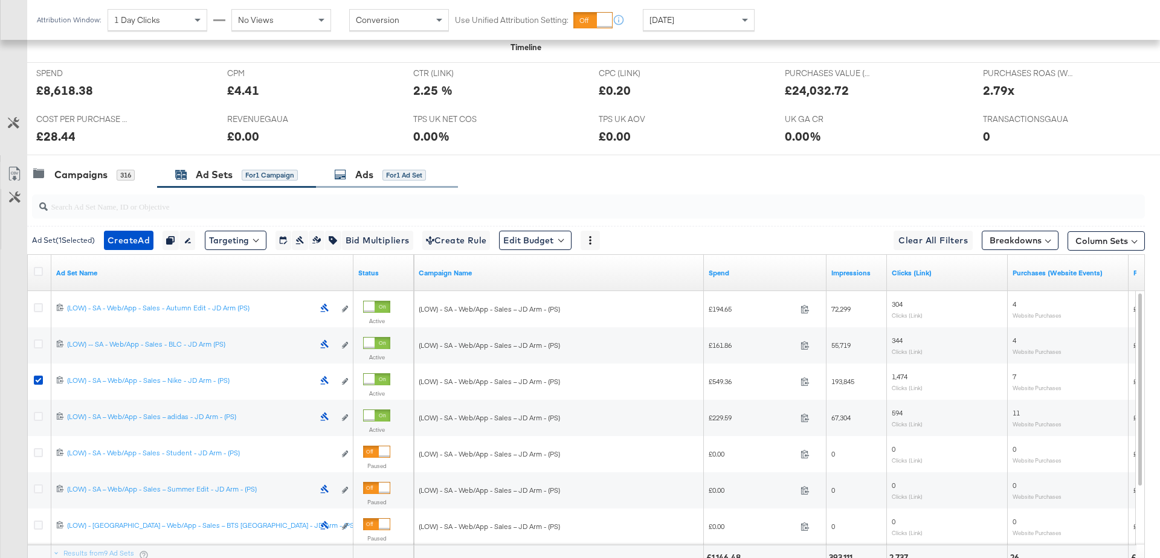
click at [374, 170] on div "Ads for 1 Ad Set" at bounding box center [380, 175] width 92 height 14
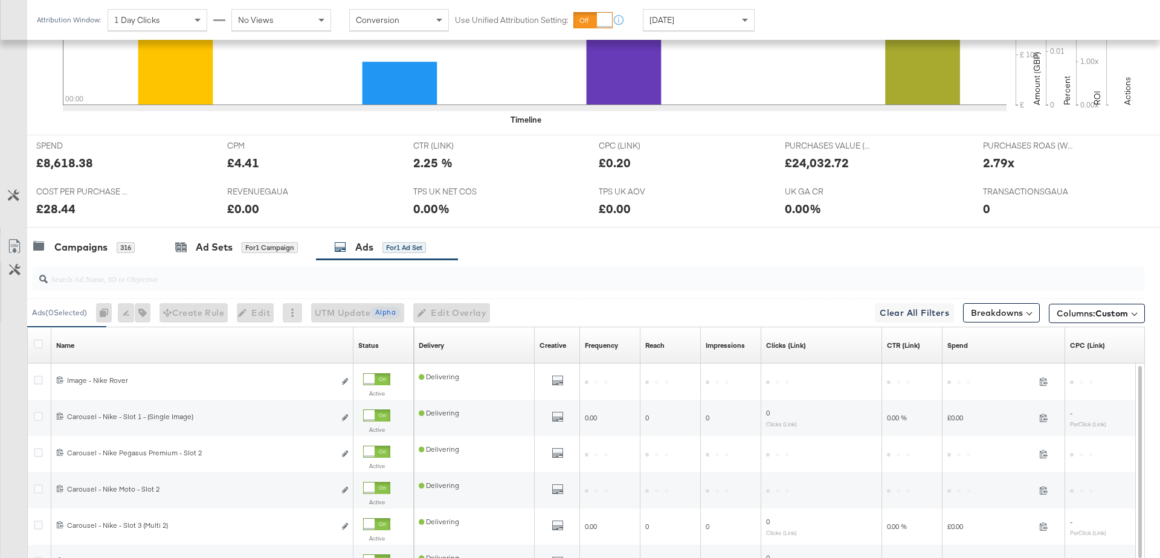
scroll to position [490, 0]
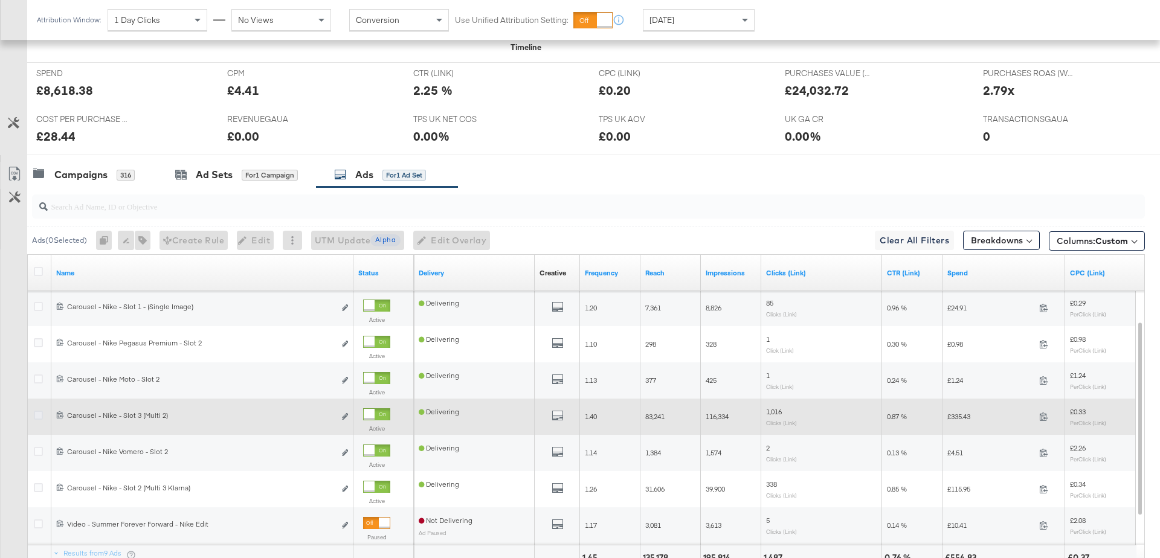
click at [39, 414] on icon at bounding box center [38, 415] width 9 height 9
click at [0, 0] on input "checkbox" at bounding box center [0, 0] width 0 height 0
click at [346, 414] on icon "link" at bounding box center [345, 416] width 6 height 7
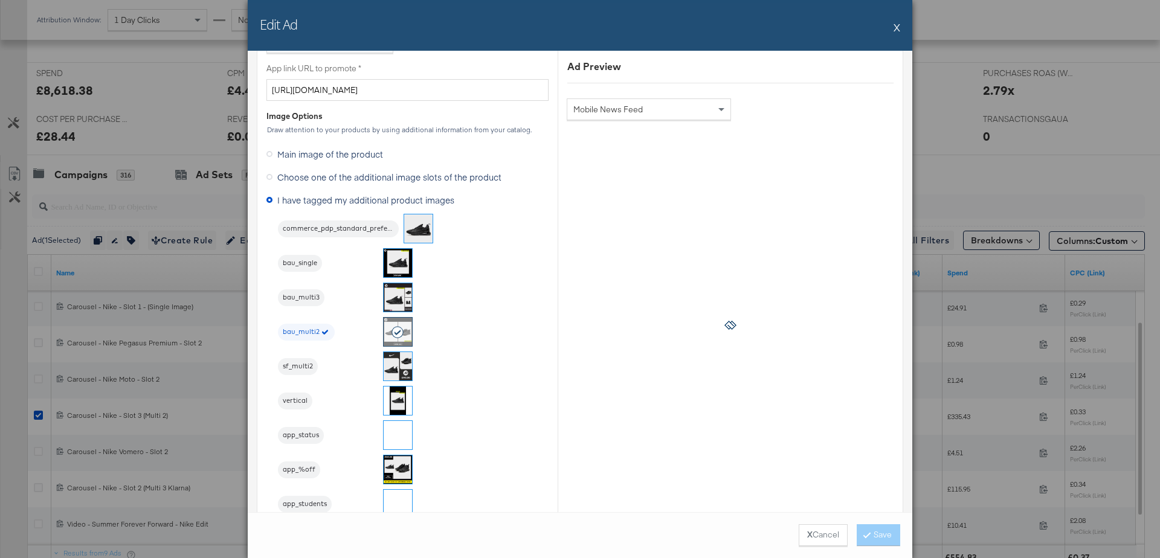
scroll to position [994, 0]
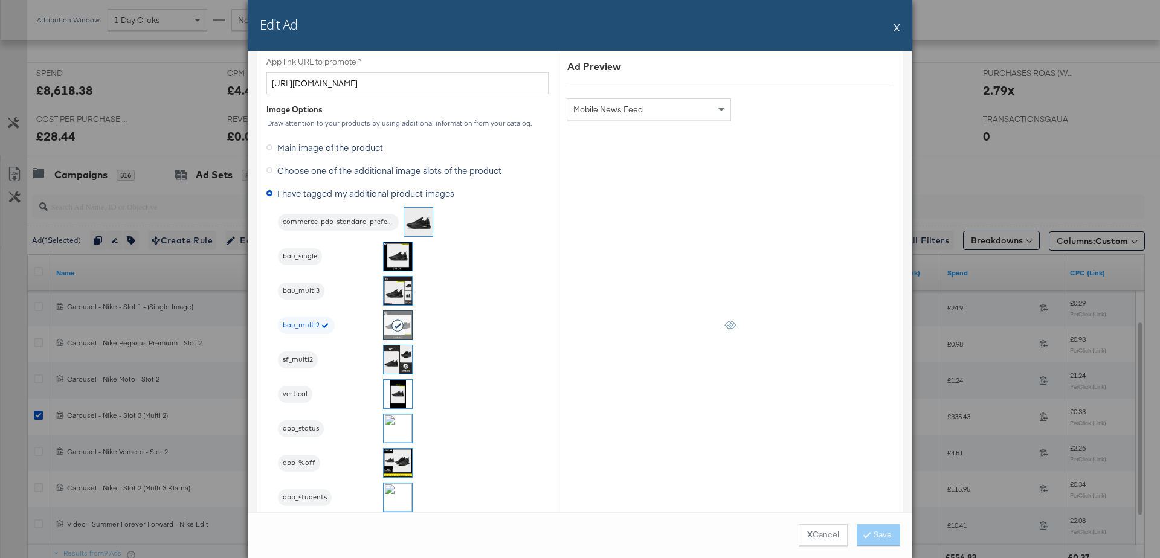
click at [898, 30] on button "X" at bounding box center [897, 27] width 7 height 24
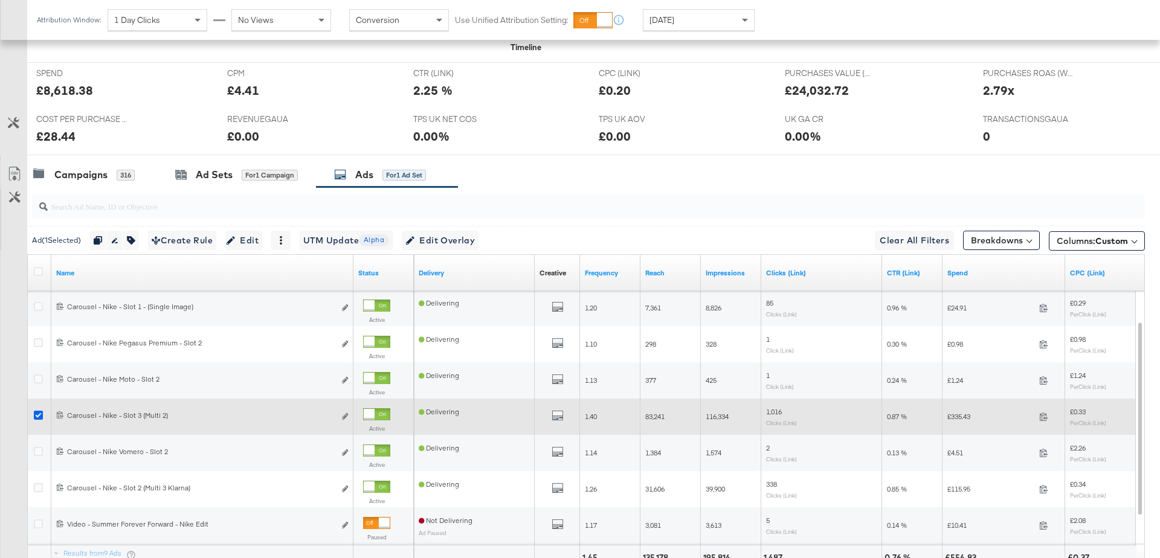
click at [39, 414] on icon at bounding box center [38, 415] width 9 height 9
click at [0, 0] on input "checkbox" at bounding box center [0, 0] width 0 height 0
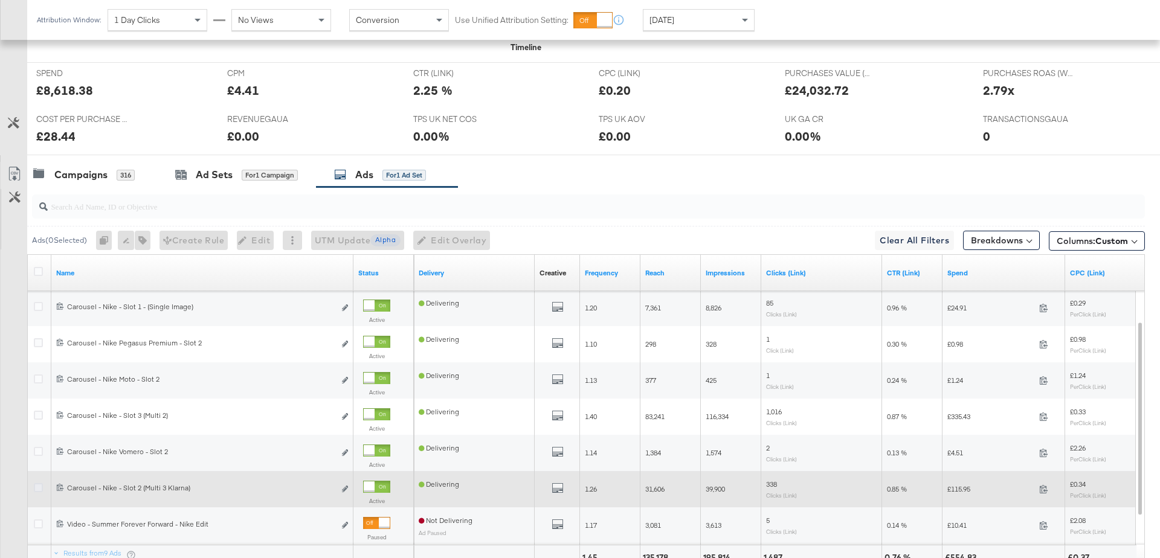
click at [36, 486] on icon at bounding box center [38, 488] width 9 height 9
click at [0, 0] on input "checkbox" at bounding box center [0, 0] width 0 height 0
click at [343, 488] on icon "link" at bounding box center [345, 489] width 6 height 7
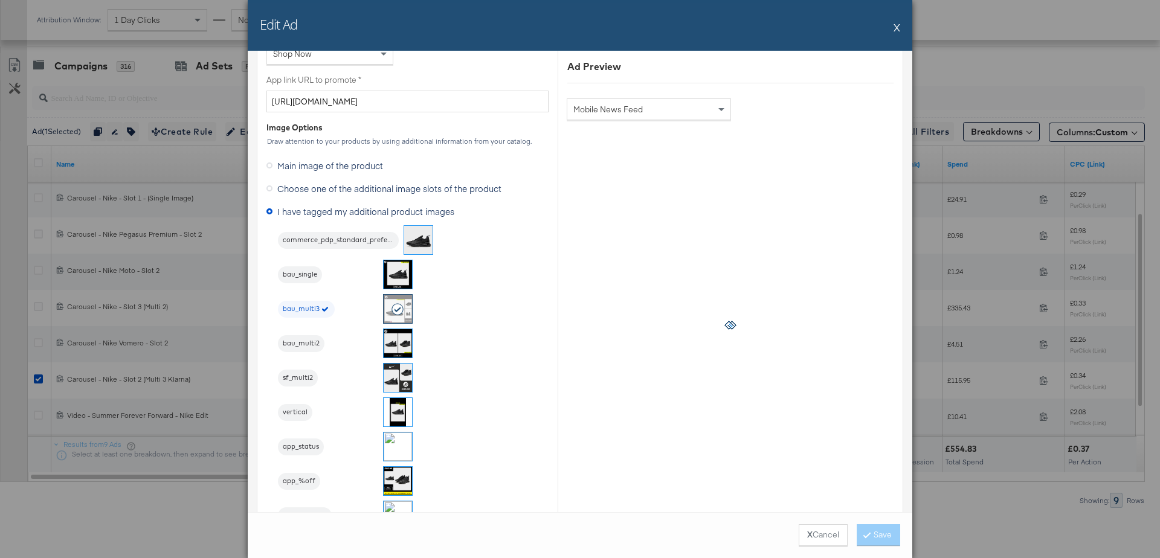
scroll to position [970, 0]
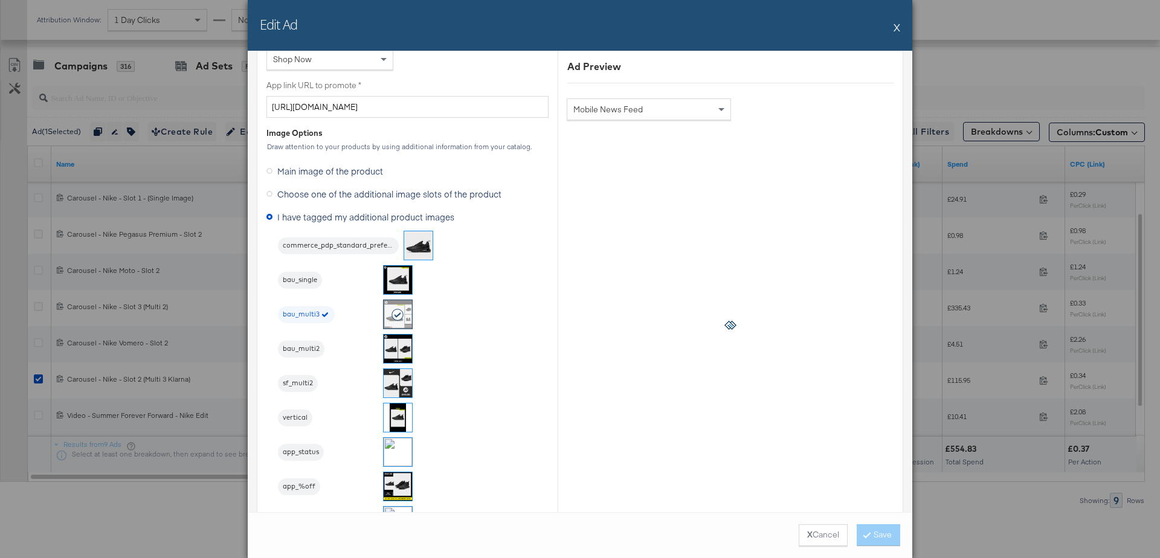
click at [896, 27] on button "X" at bounding box center [897, 27] width 7 height 24
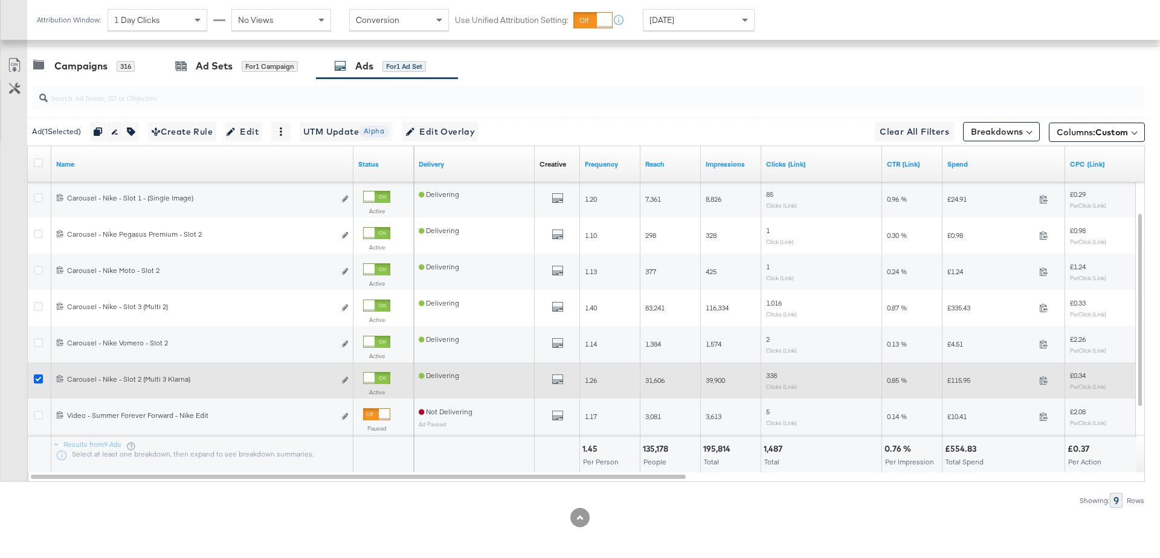
click at [36, 377] on icon at bounding box center [38, 379] width 9 height 9
click at [0, 0] on input "checkbox" at bounding box center [0, 0] width 0 height 0
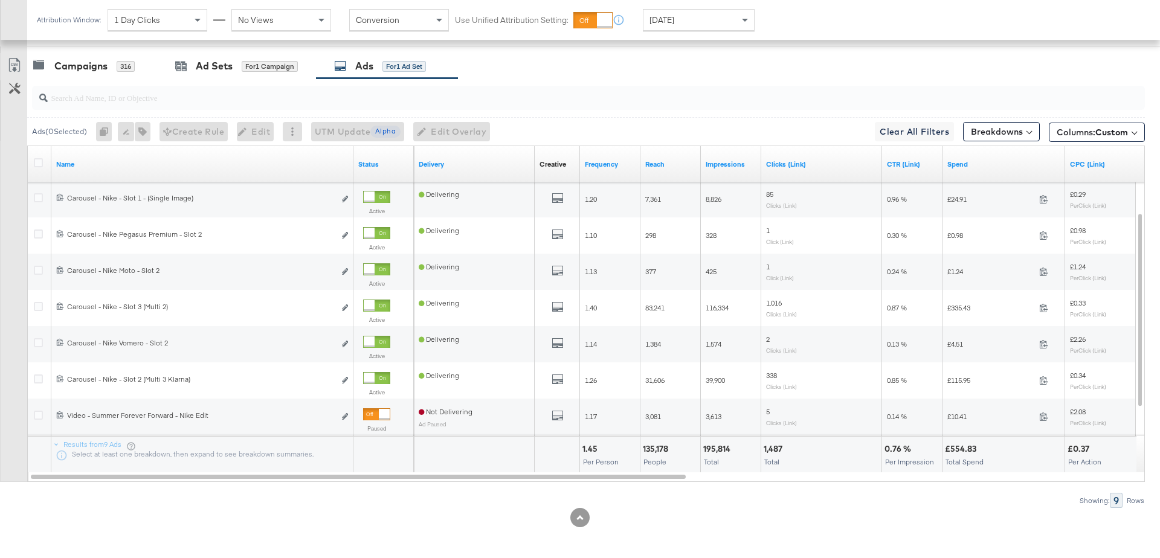
click at [210, 79] on div at bounding box center [586, 98] width 1118 height 39
click at [214, 59] on div "Ad Sets" at bounding box center [214, 66] width 37 height 14
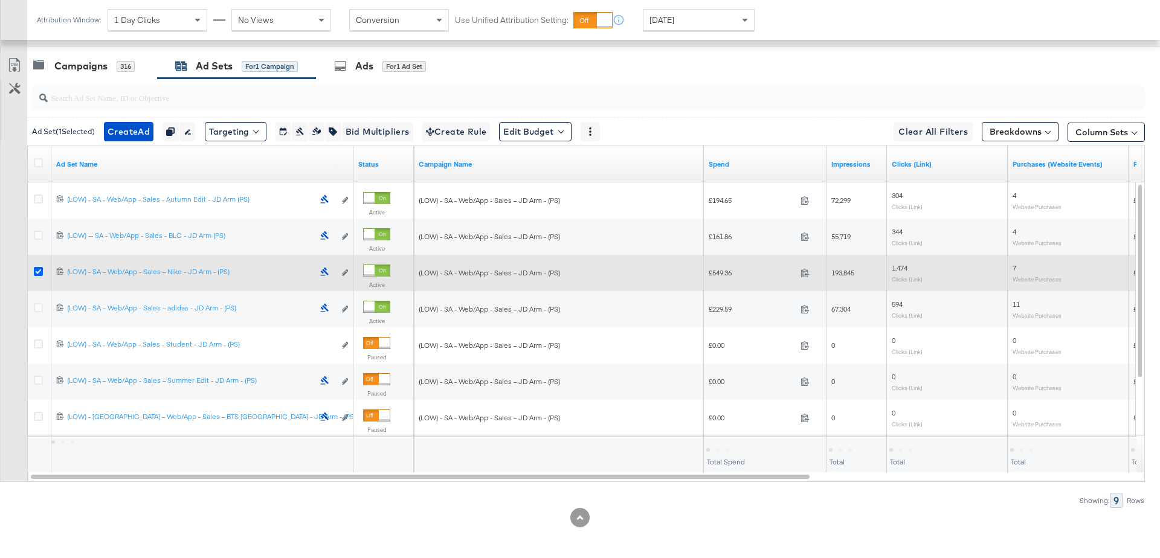
click at [35, 271] on icon at bounding box center [38, 271] width 9 height 9
click at [0, 0] on input "checkbox" at bounding box center [0, 0] width 0 height 0
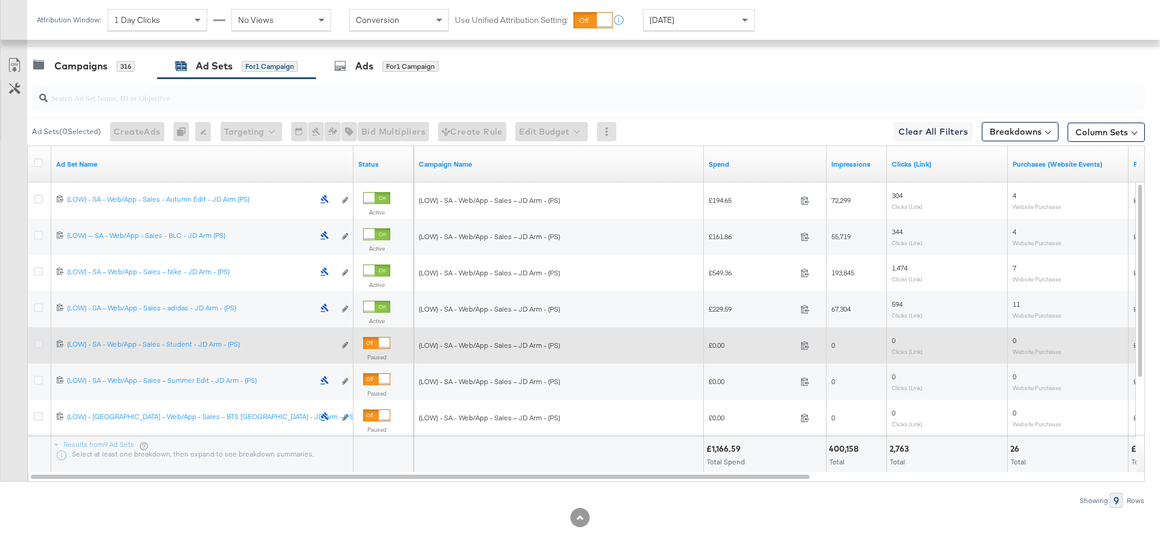
click at [35, 342] on icon at bounding box center [38, 344] width 9 height 9
click at [0, 0] on input "checkbox" at bounding box center [0, 0] width 0 height 0
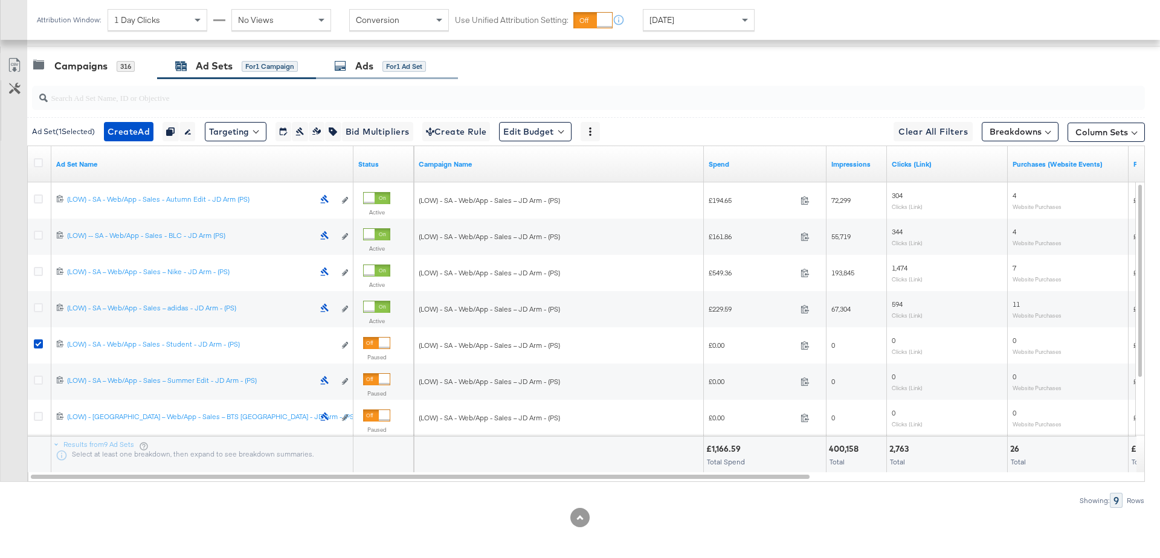
click at [363, 70] on div "Ads" at bounding box center [364, 66] width 18 height 14
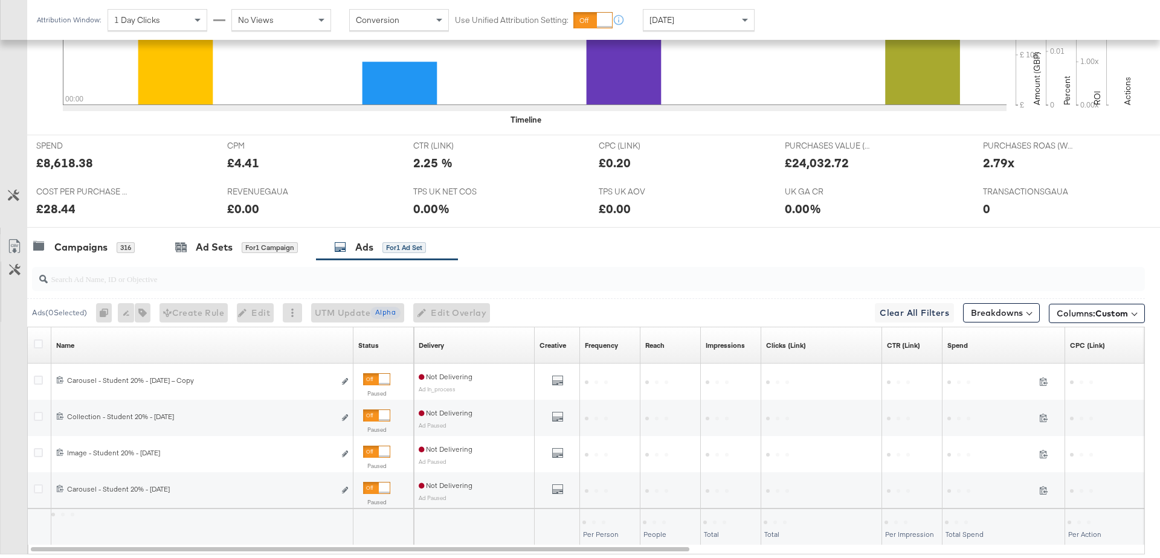
scroll to position [490, 0]
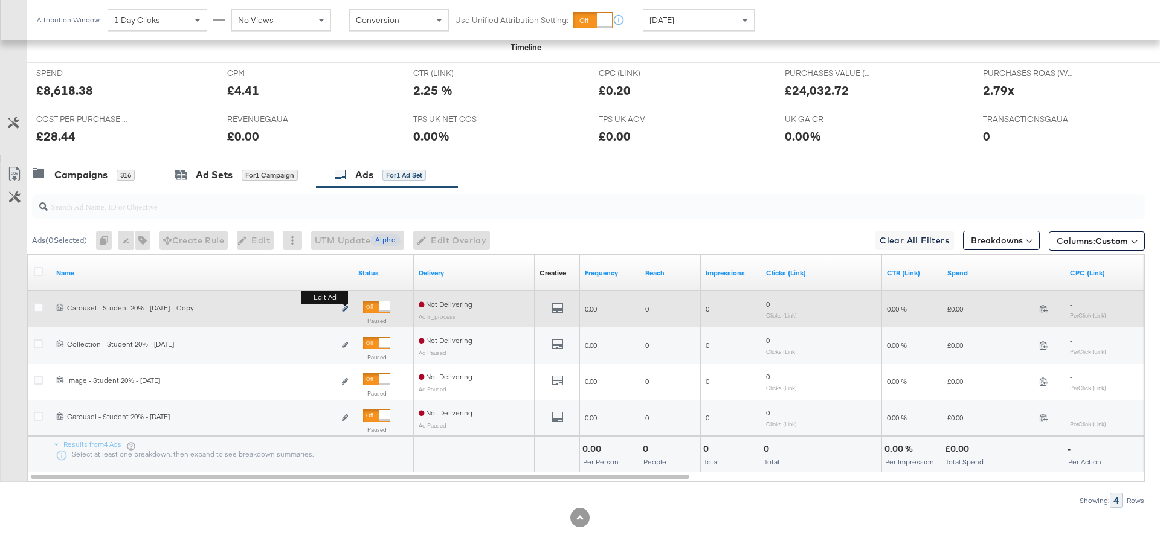
click at [346, 307] on icon "link" at bounding box center [345, 309] width 6 height 7
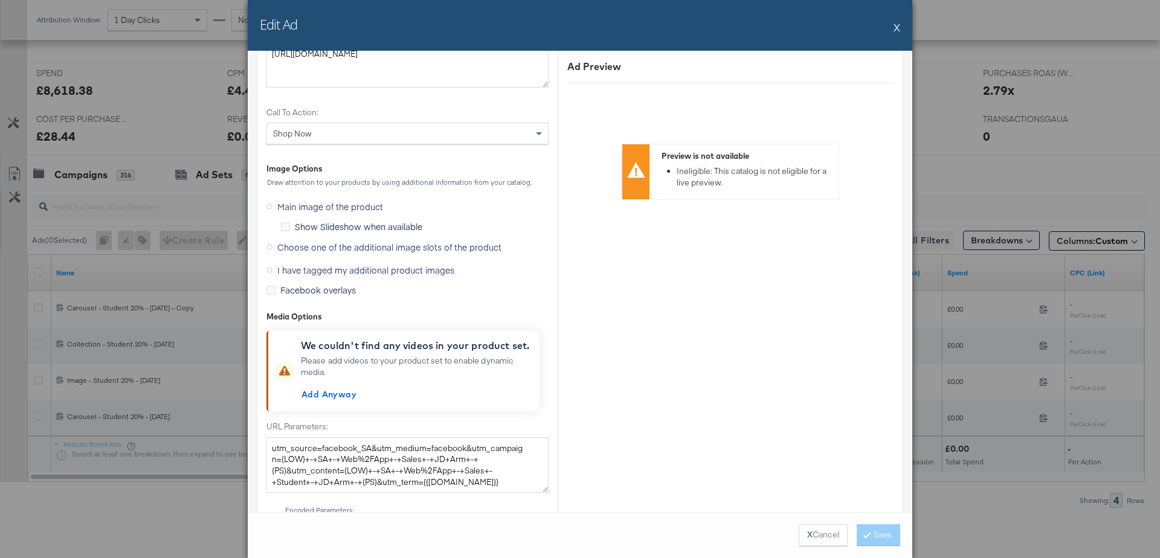
scroll to position [1486, 0]
click at [270, 265] on icon at bounding box center [270, 268] width 6 height 6
click at [0, 0] on input "I have tagged my additional product images" at bounding box center [0, 0] width 0 height 0
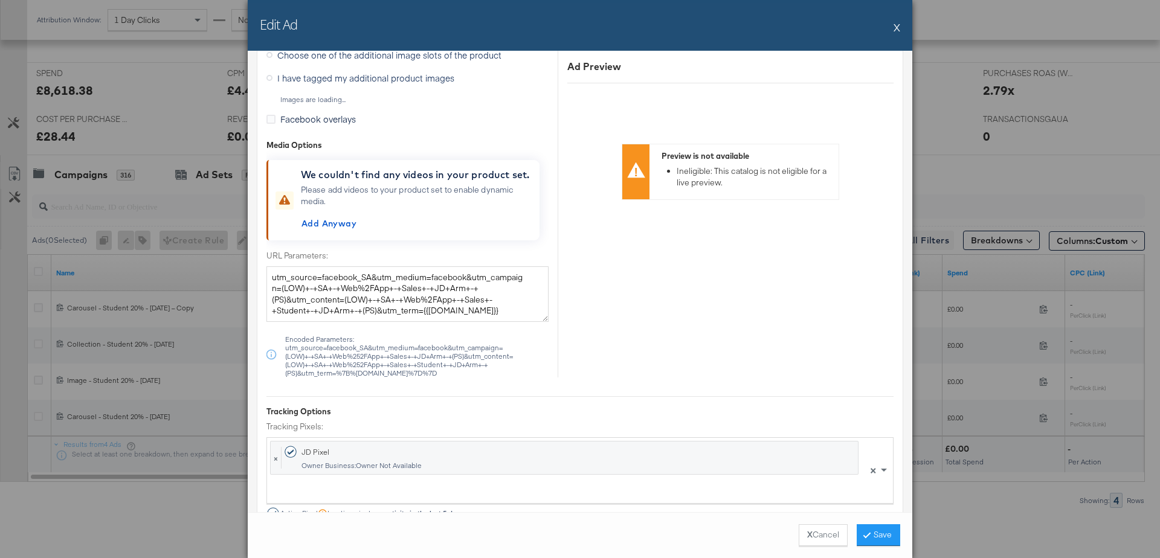
scroll to position [1313, 0]
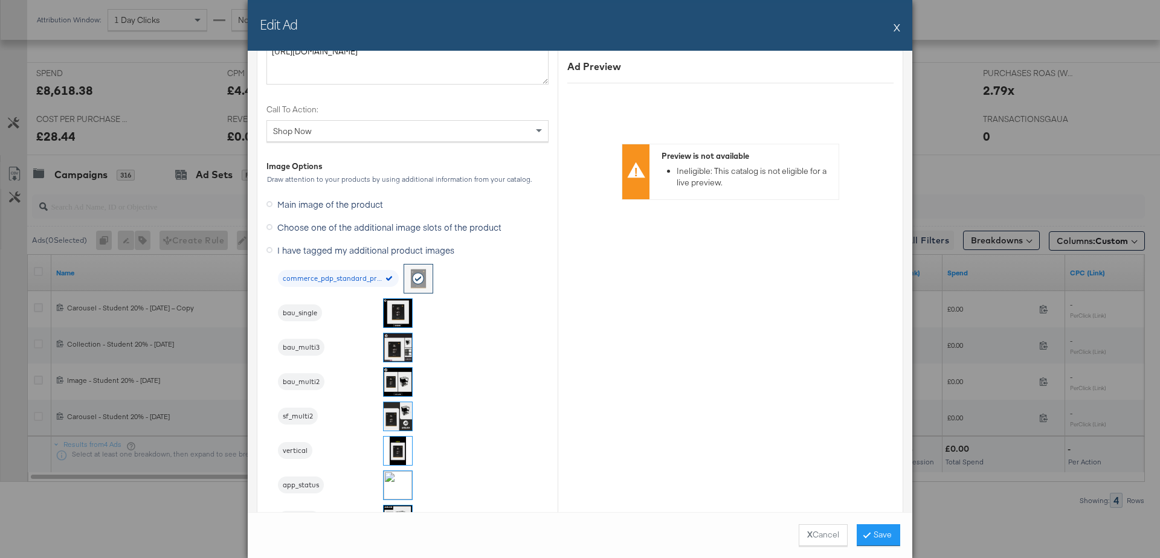
click at [395, 345] on img at bounding box center [398, 348] width 28 height 28
click at [884, 533] on button "Save" at bounding box center [879, 536] width 44 height 22
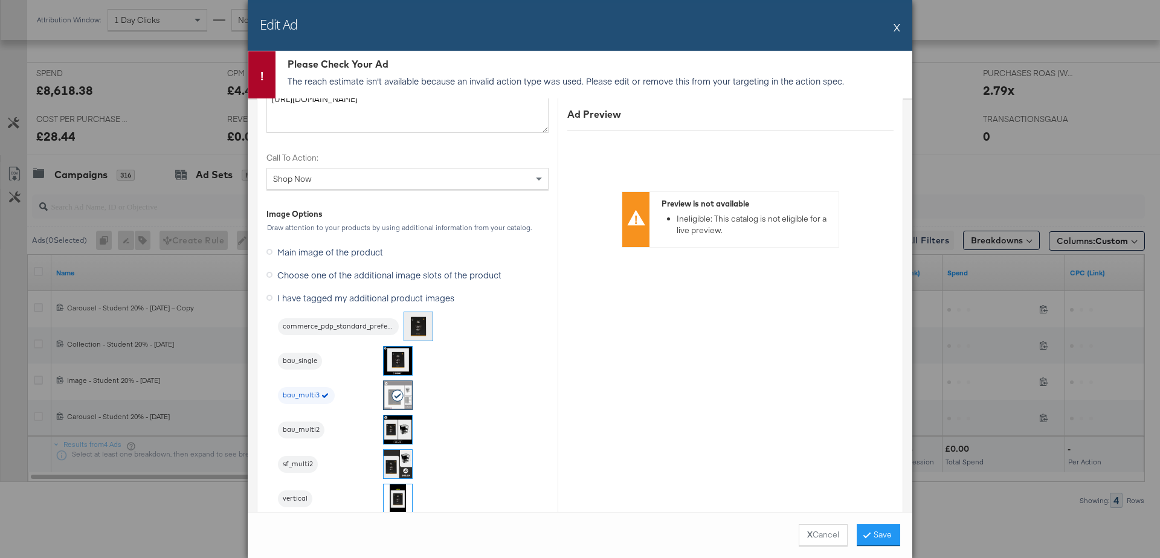
click at [898, 30] on button "X" at bounding box center [897, 27] width 7 height 24
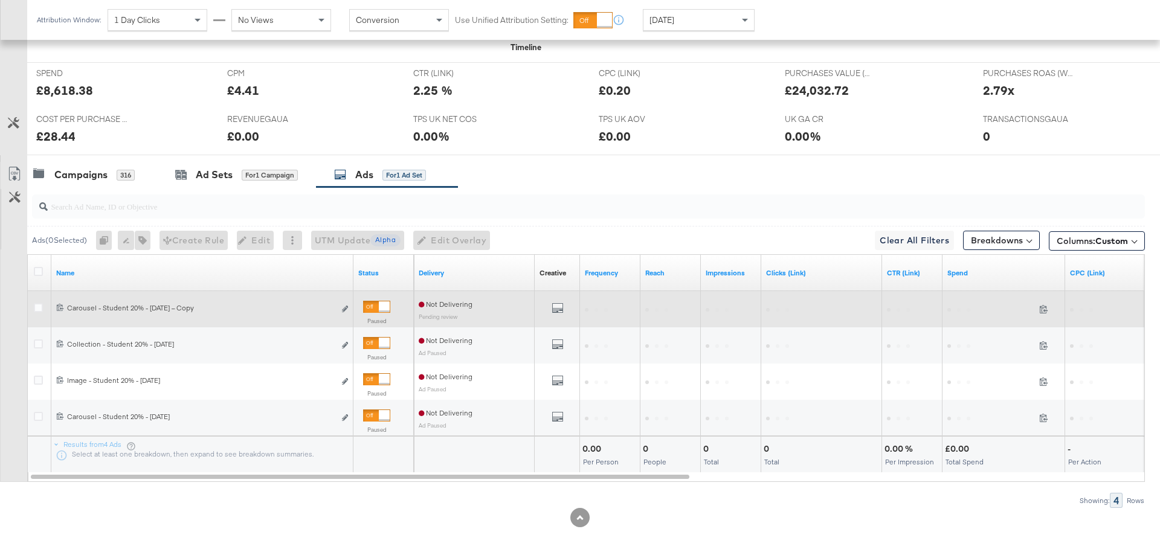
click at [43, 306] on div at bounding box center [40, 309] width 13 height 12
click at [38, 306] on icon at bounding box center [38, 307] width 9 height 9
click at [0, 0] on input "checkbox" at bounding box center [0, 0] width 0 height 0
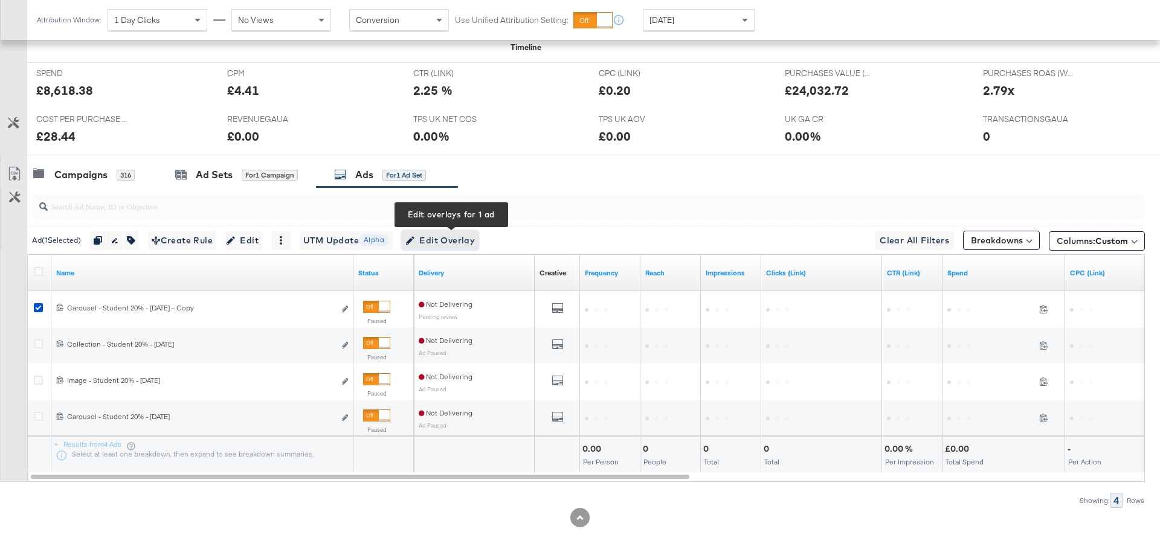
click at [459, 238] on span "Edit Overlay Edit overlays for 1 ad" at bounding box center [441, 240] width 70 height 15
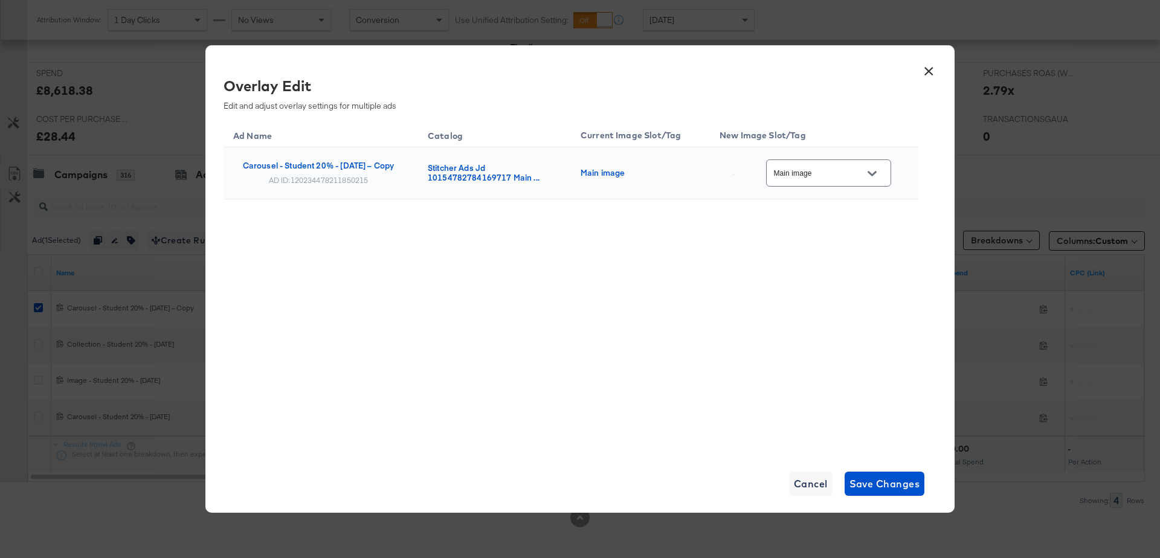
click at [876, 172] on icon "Open" at bounding box center [872, 173] width 8 height 5
click at [876, 267] on img at bounding box center [876, 265] width 1 height 1
type input "bau_multi3"
click at [878, 479] on span "Save Changes" at bounding box center [885, 484] width 71 height 17
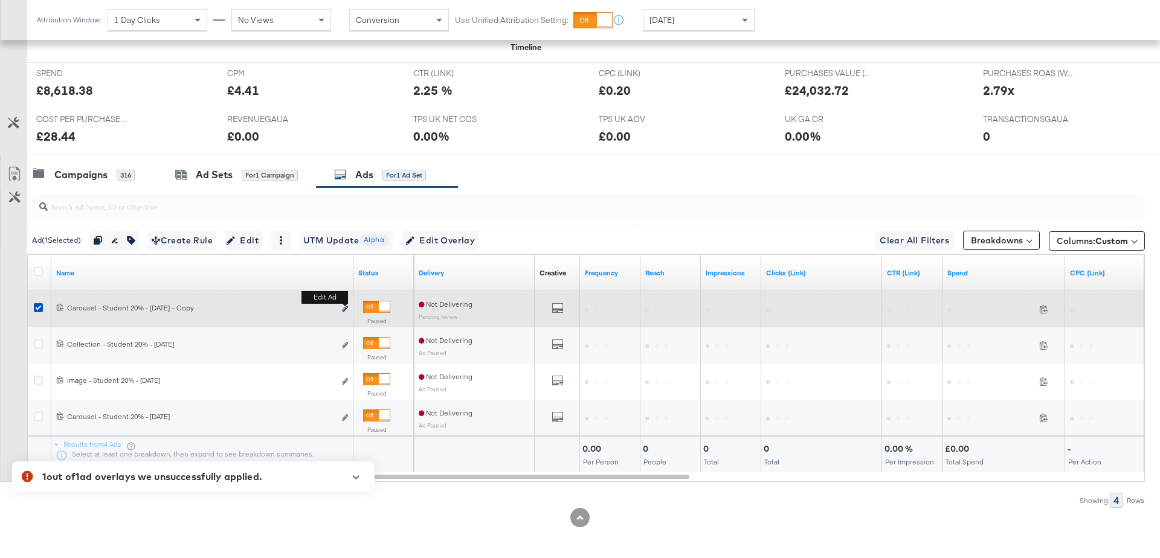
click at [343, 303] on button "Edit ad" at bounding box center [345, 309] width 7 height 13
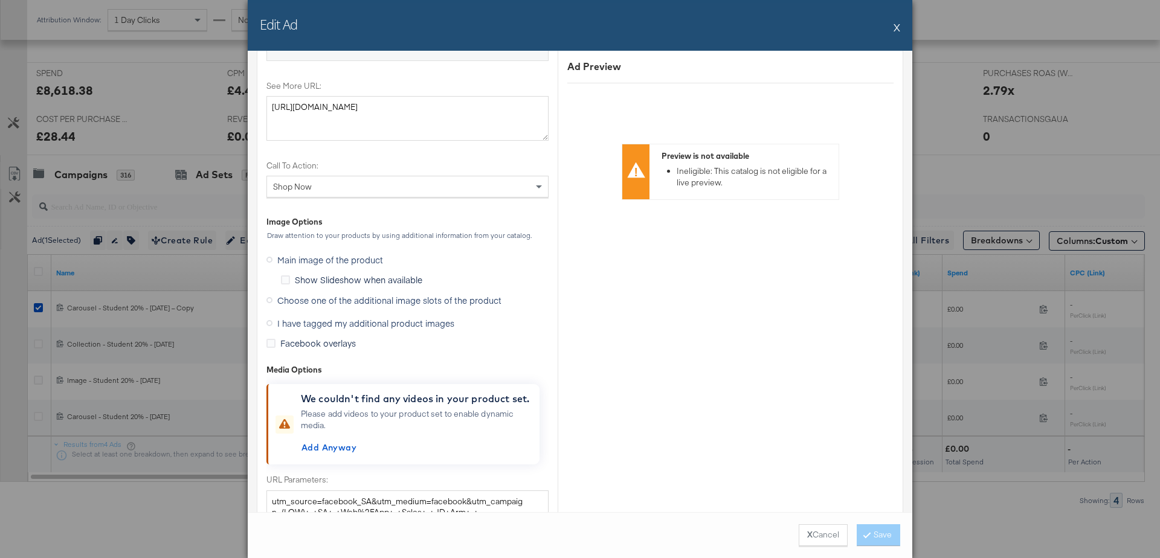
scroll to position [1431, 0]
click at [270, 296] on icon at bounding box center [270, 299] width 6 height 6
click at [0, 0] on input "Choose one of the additional image slots of the product" at bounding box center [0, 0] width 0 height 0
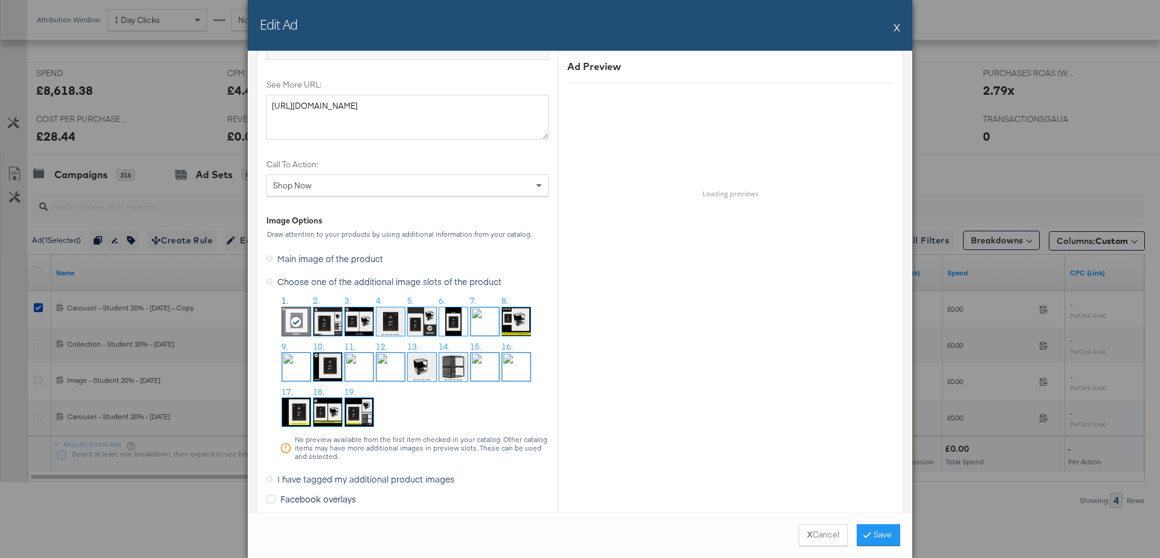
click at [334, 320] on img at bounding box center [328, 322] width 28 height 28
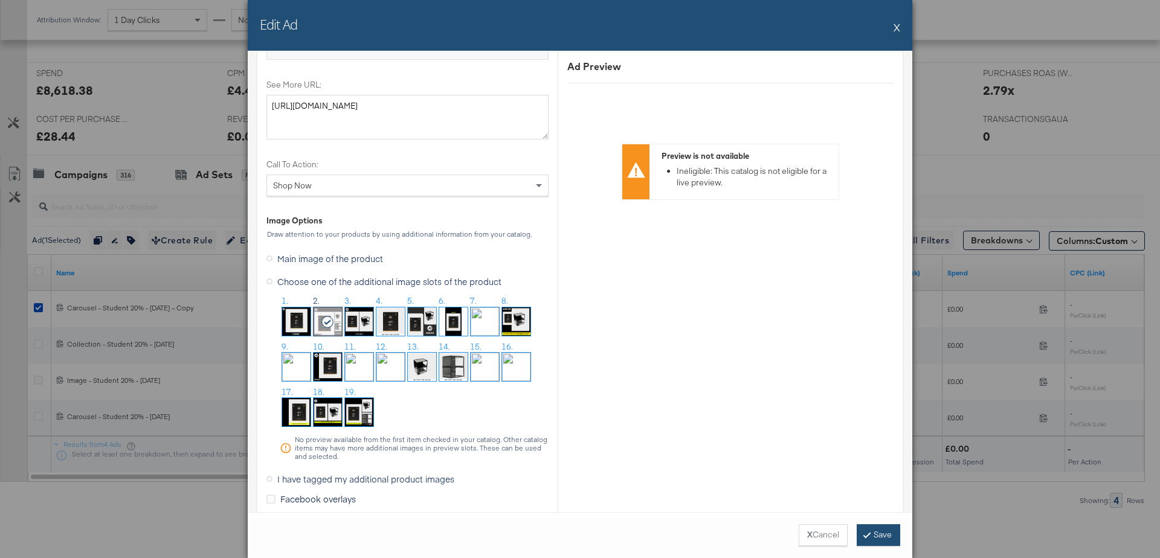
click at [882, 524] on div "X Cancel Save" at bounding box center [580, 536] width 665 height 46
click at [873, 535] on button "Save" at bounding box center [879, 536] width 44 height 22
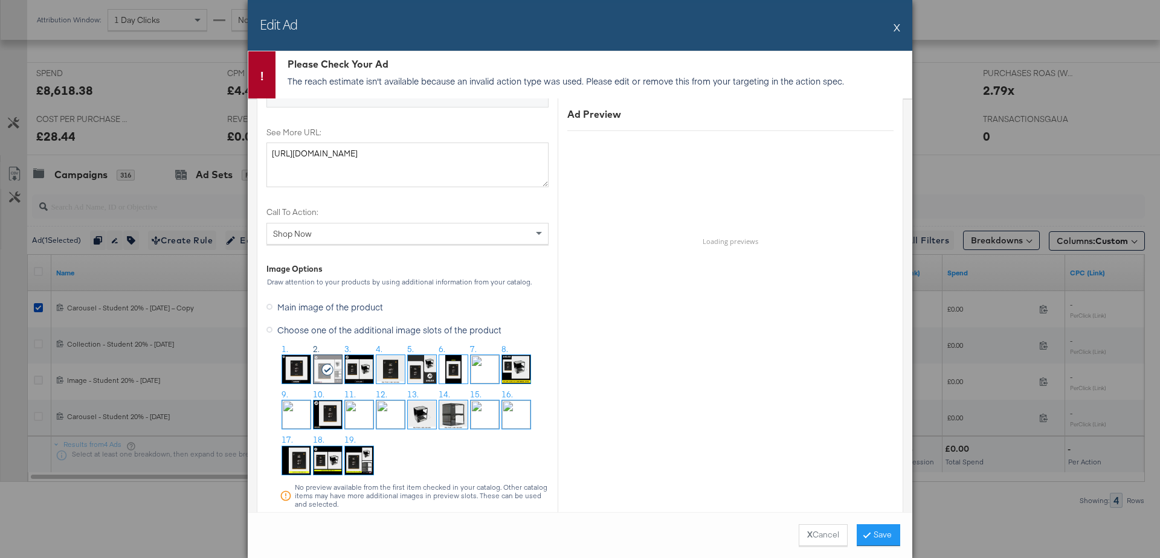
click at [898, 26] on button "X" at bounding box center [897, 27] width 7 height 24
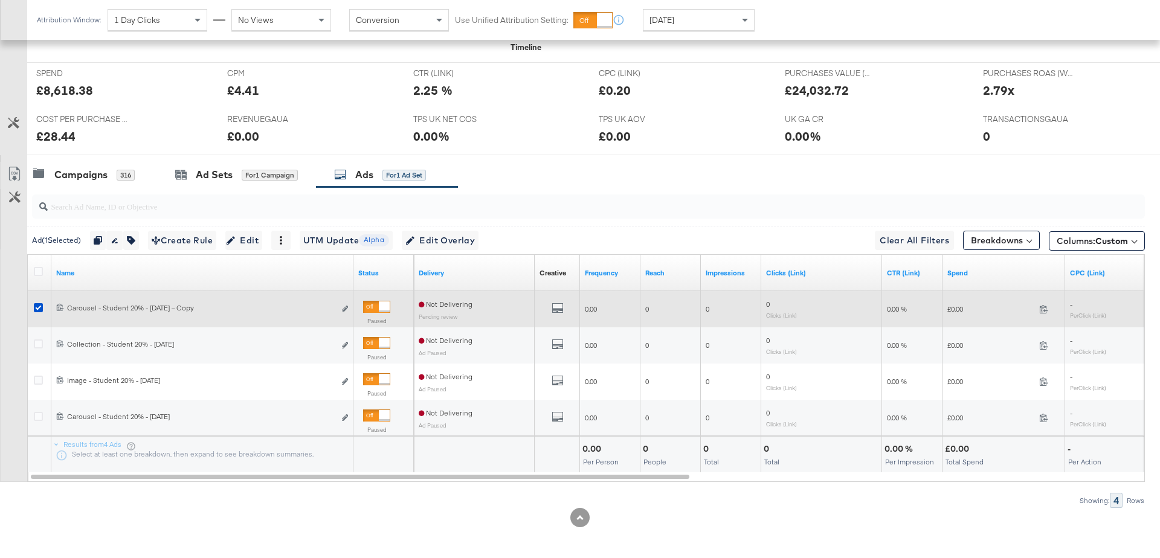
click at [37, 309] on div at bounding box center [40, 309] width 13 height 12
click at [40, 303] on icon at bounding box center [38, 307] width 9 height 9
click at [0, 0] on input "checkbox" at bounding box center [0, 0] width 0 height 0
click at [40, 303] on icon at bounding box center [38, 307] width 9 height 9
click at [0, 0] on input "checkbox" at bounding box center [0, 0] width 0 height 0
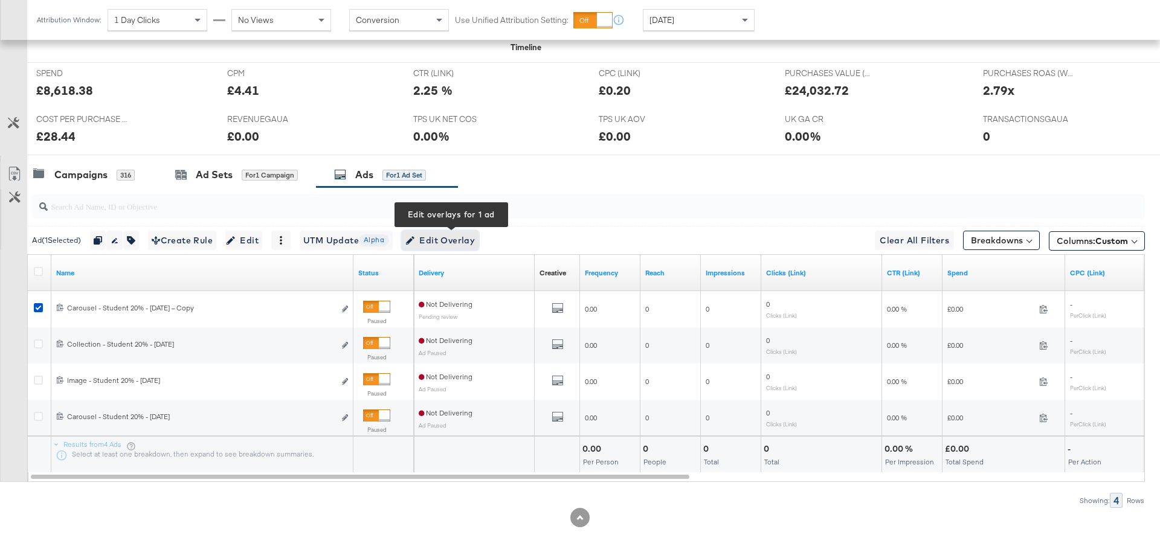
click at [448, 235] on span "Edit Overlay Edit overlays for 1 ad" at bounding box center [441, 240] width 70 height 15
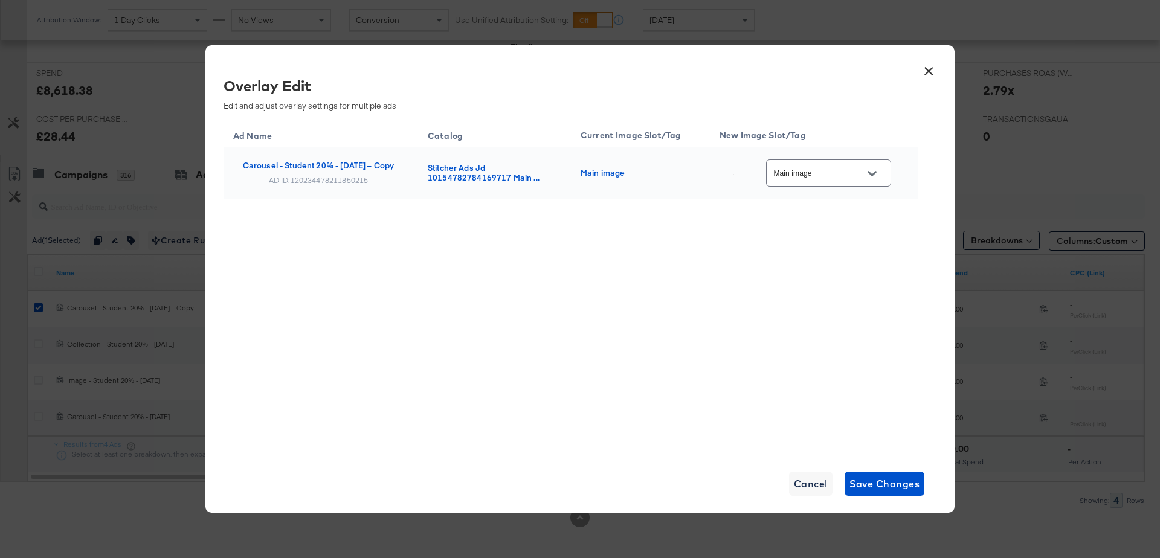
click at [876, 173] on icon "Open" at bounding box center [872, 173] width 8 height 8
click at [830, 156] on div "BTS_Multi3" at bounding box center [839, 145] width 89 height 22
click at [876, 169] on icon "Open" at bounding box center [872, 173] width 8 height 8
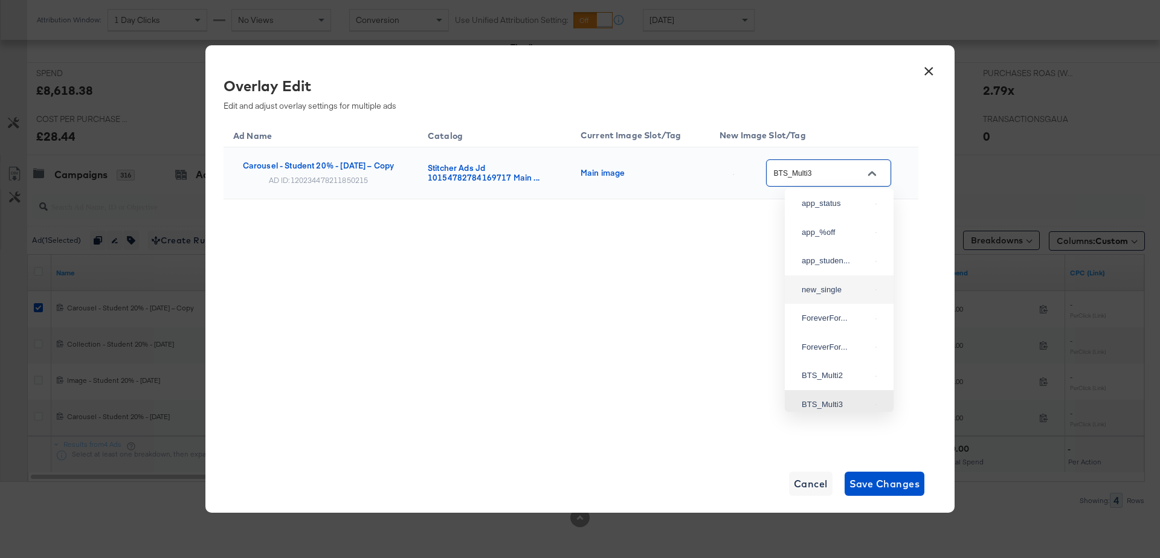
scroll to position [0, 0]
click at [828, 271] on div "bau_multi3" at bounding box center [836, 265] width 69 height 12
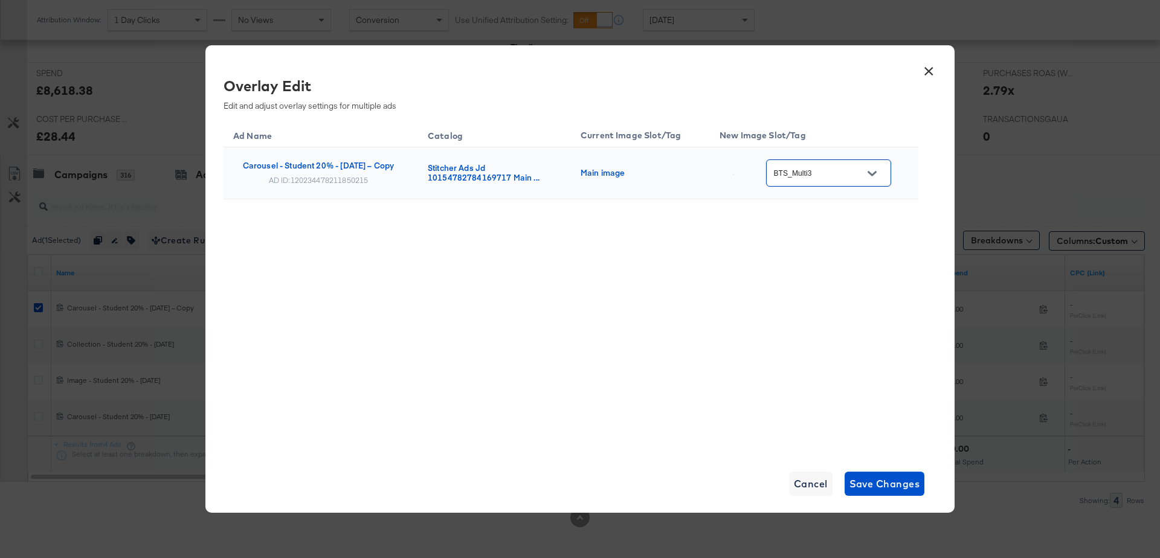
type input "bau_multi3"
click at [872, 497] on div "× Overlay Edit Edit and adjust overlay settings for multiple ads Ad Name Catalo…" at bounding box center [580, 279] width 749 height 468
click at [877, 493] on span "Save Changes" at bounding box center [885, 484] width 71 height 17
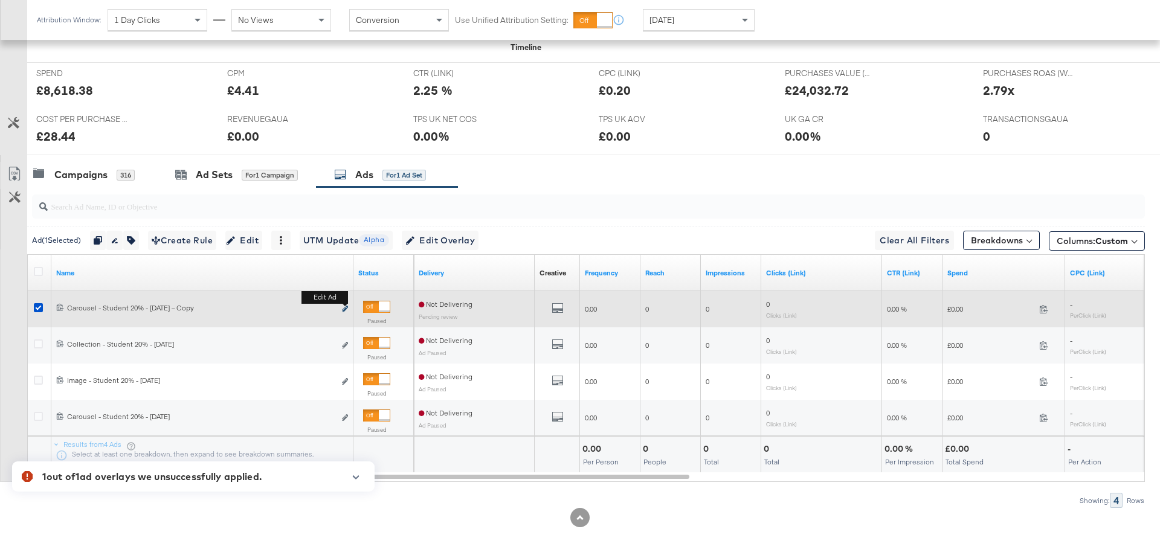
click at [345, 308] on icon "link" at bounding box center [345, 309] width 6 height 7
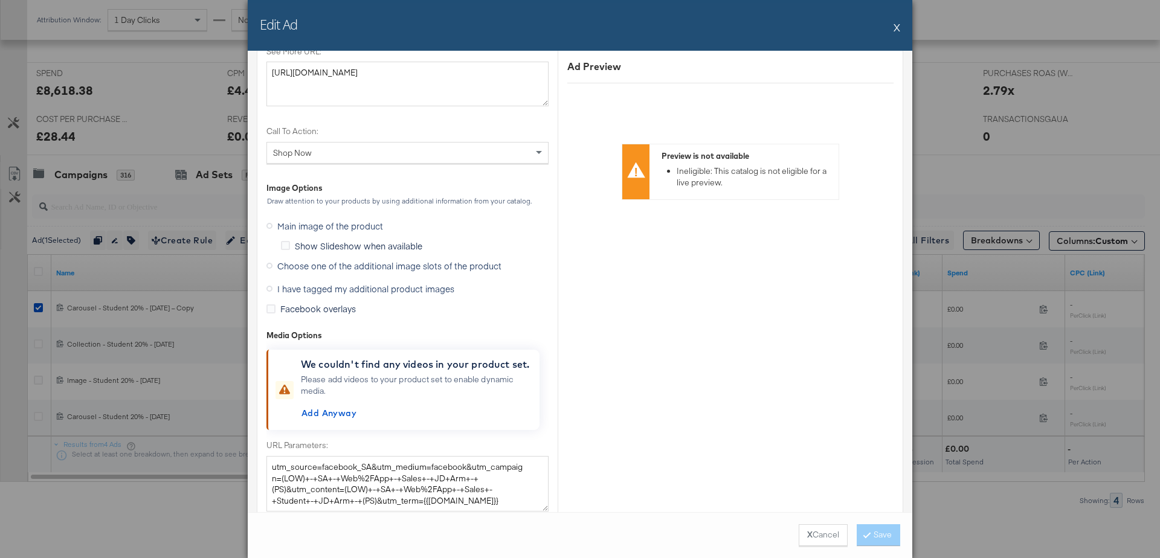
scroll to position [1122, 0]
click at [314, 283] on span "I have tagged my additional product images" at bounding box center [365, 287] width 177 height 12
click at [0, 0] on input "I have tagged my additional product images" at bounding box center [0, 0] width 0 height 0
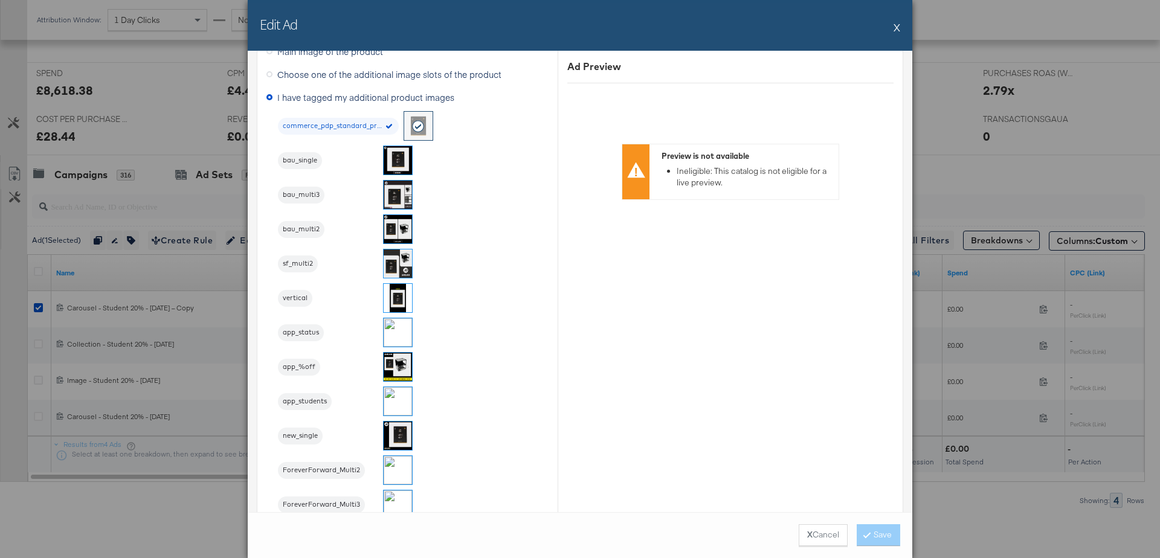
scroll to position [949, 0]
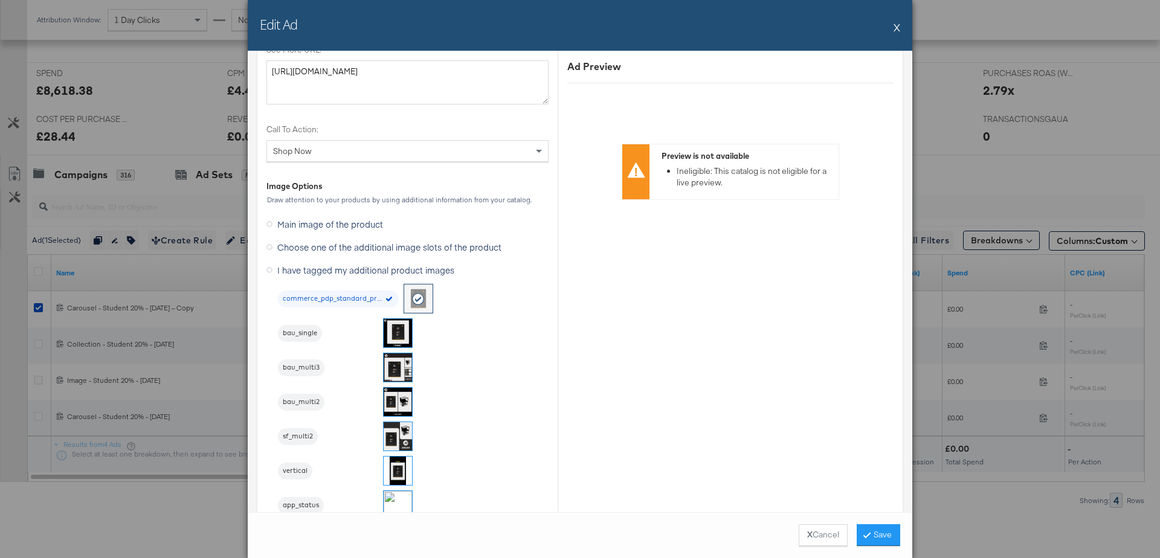
click at [398, 363] on img at bounding box center [398, 368] width 28 height 28
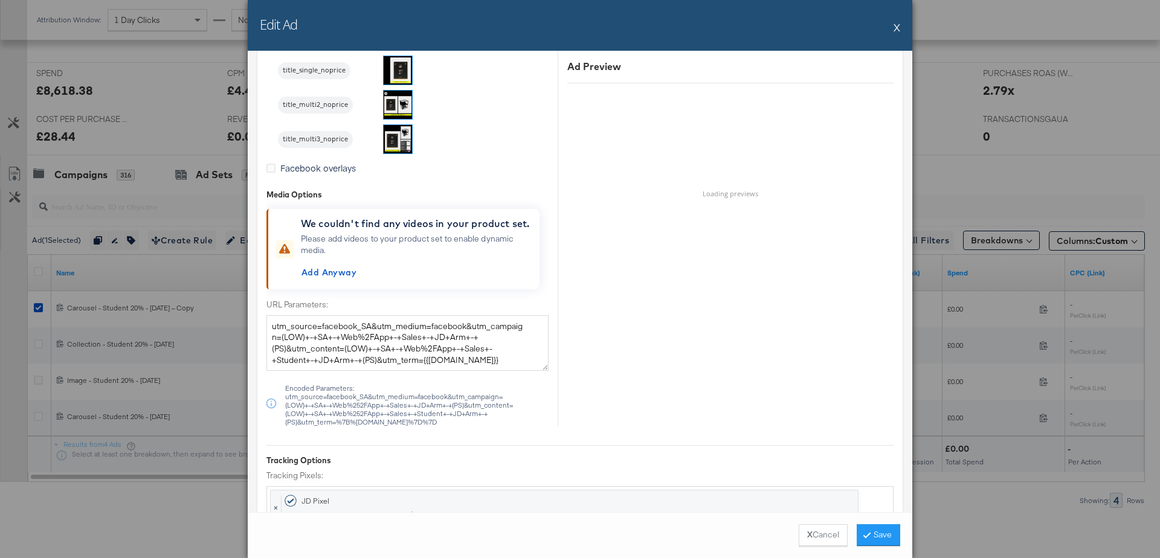
scroll to position [1662, 0]
click at [877, 532] on button "Save" at bounding box center [879, 536] width 44 height 22
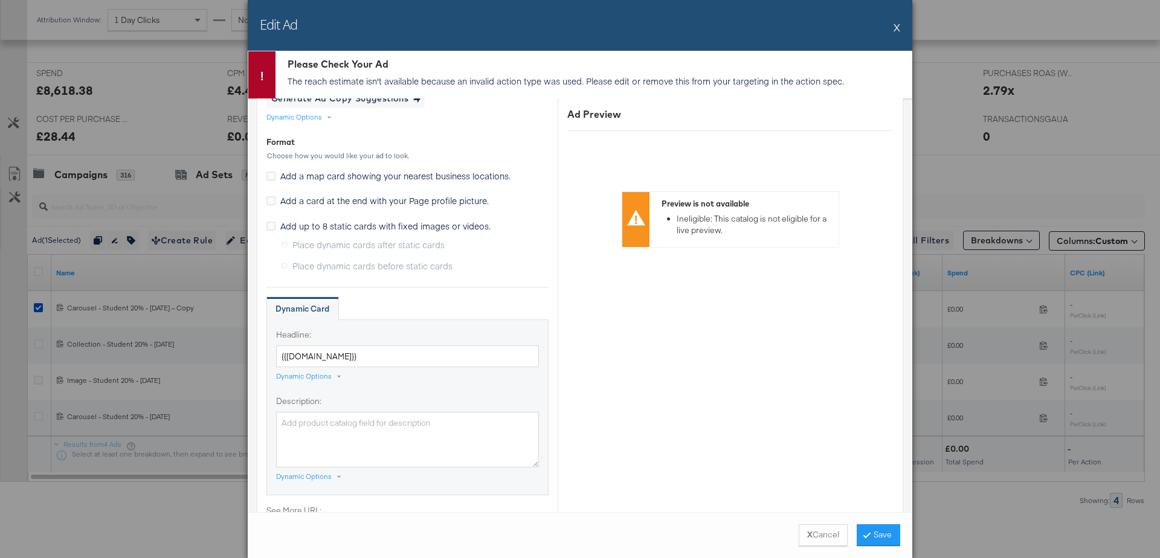
scroll to position [0, 0]
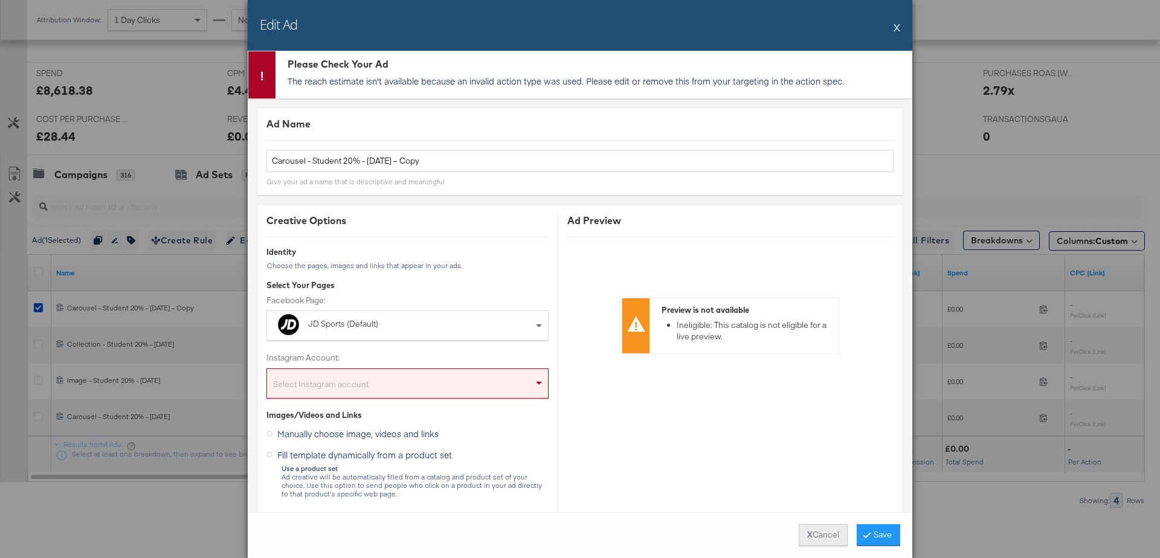
click at [820, 534] on button "X Cancel" at bounding box center [823, 536] width 49 height 22
